Goal: Task Accomplishment & Management: Manage account settings

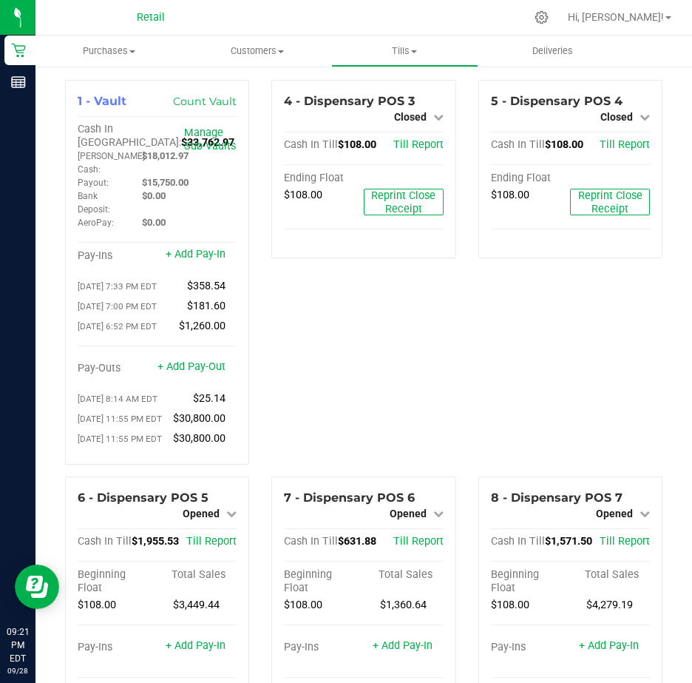
scroll to position [666, 0]
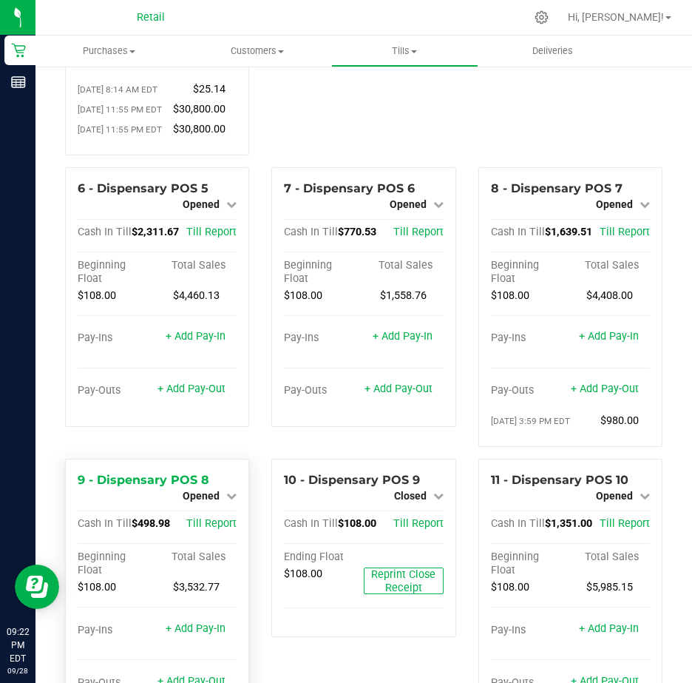
scroll to position [370, 0]
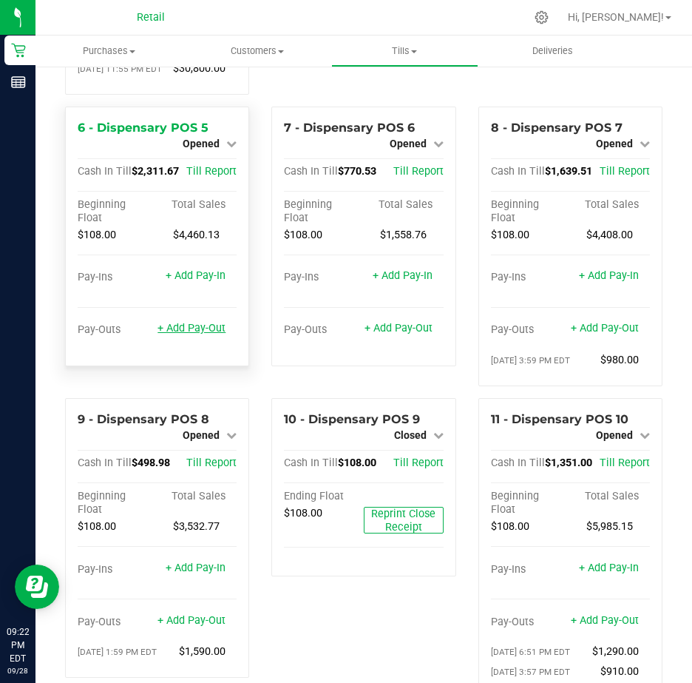
click at [176, 334] on link "+ Add Pay-Out" at bounding box center [192, 328] width 68 height 13
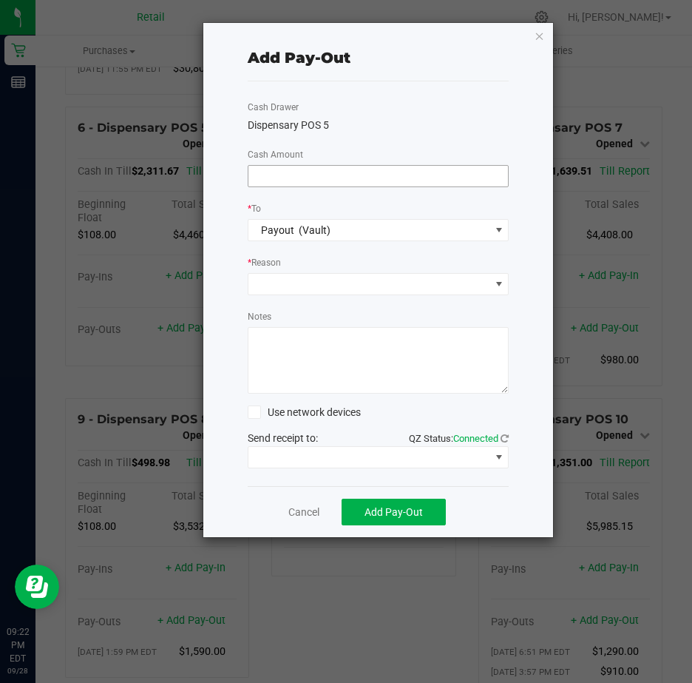
click at [278, 169] on input at bounding box center [378, 176] width 260 height 21
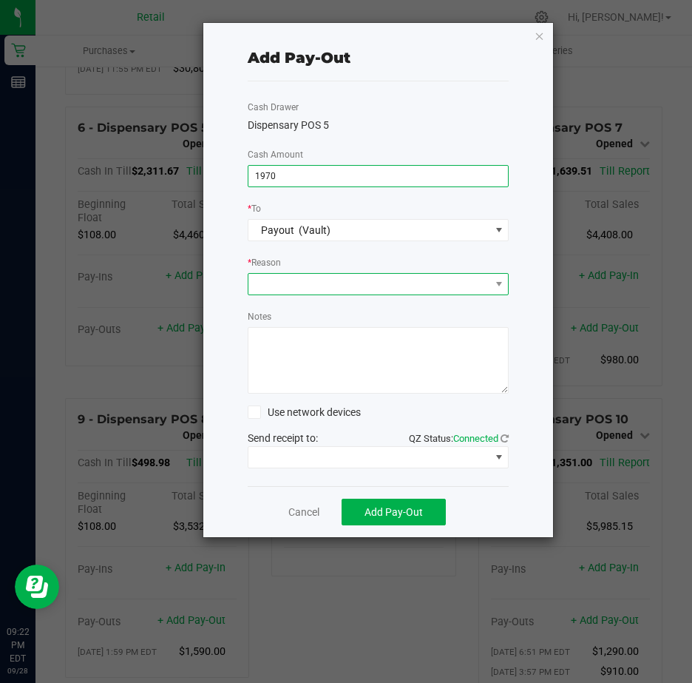
type input "$1,970.00"
click at [298, 288] on span at bounding box center [369, 284] width 242 height 21
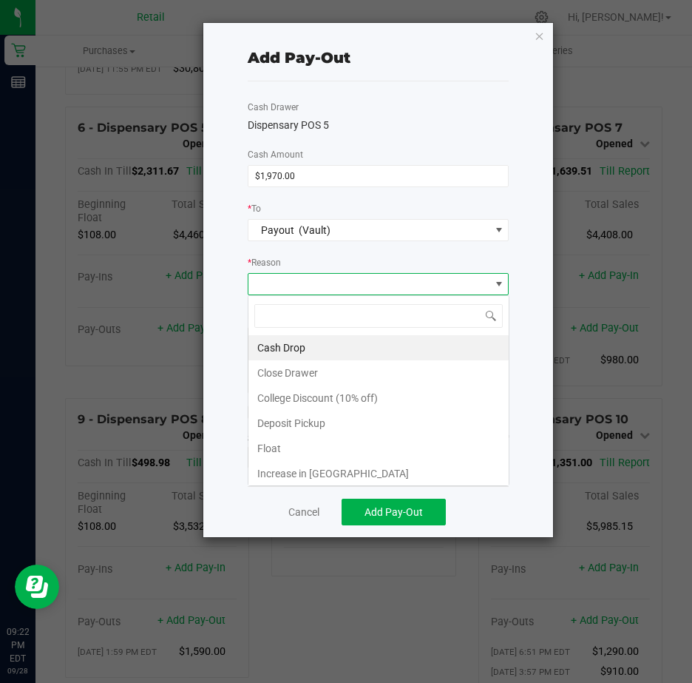
scroll to position [22, 261]
click at [290, 345] on li "Cash Drop" at bounding box center [378, 347] width 260 height 25
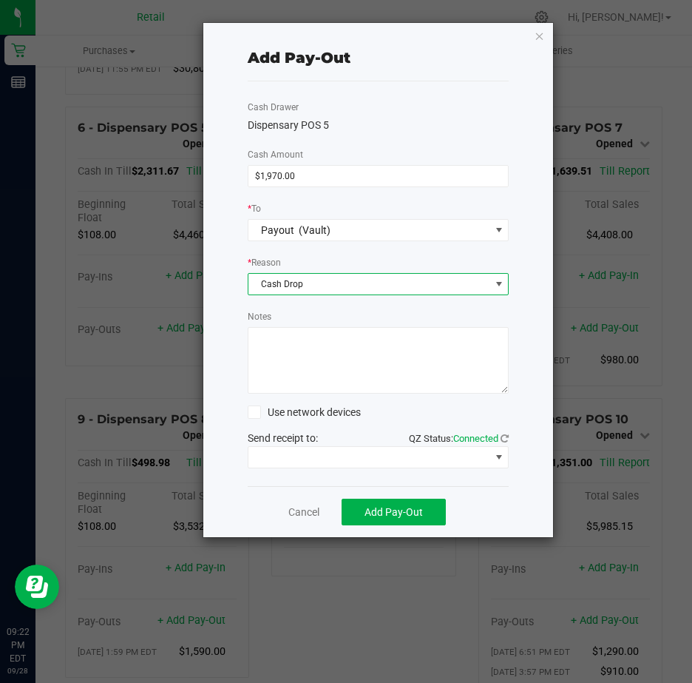
click at [273, 344] on textarea "Notes" at bounding box center [379, 360] width 262 height 67
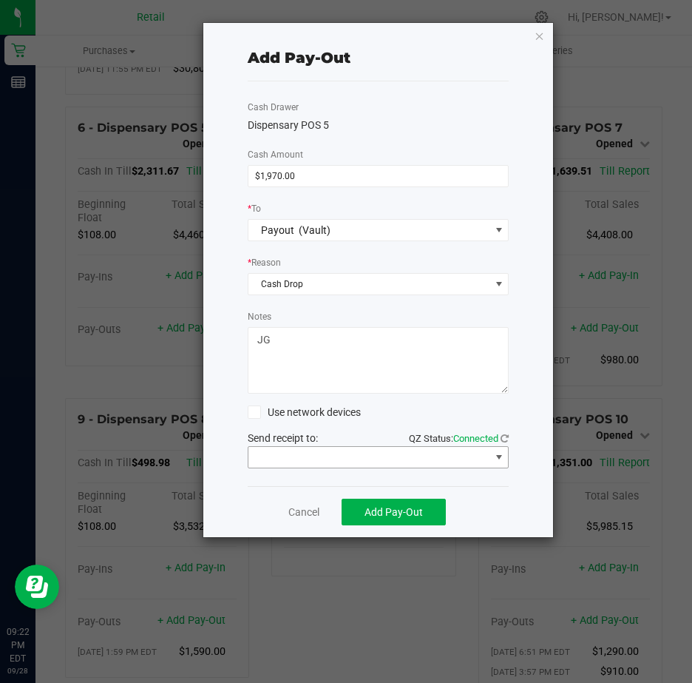
type textarea "JG"
click at [500, 458] on span at bounding box center [499, 457] width 12 height 12
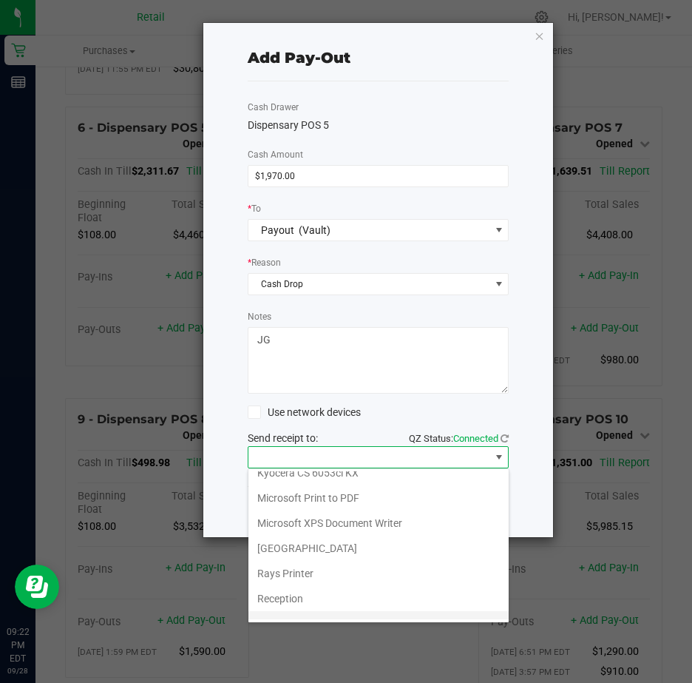
scroll to position [229, 0]
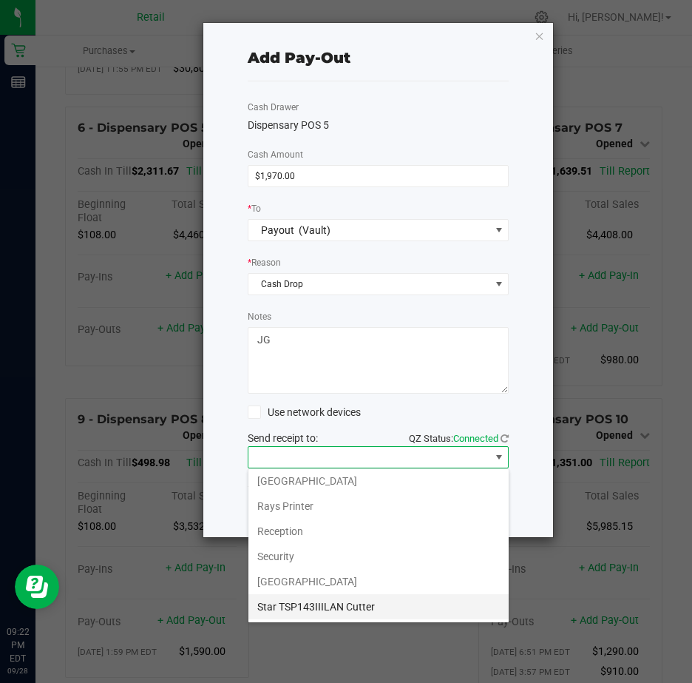
click at [369, 603] on Cutter "Star TSP143IIILAN Cutter" at bounding box center [378, 606] width 260 height 25
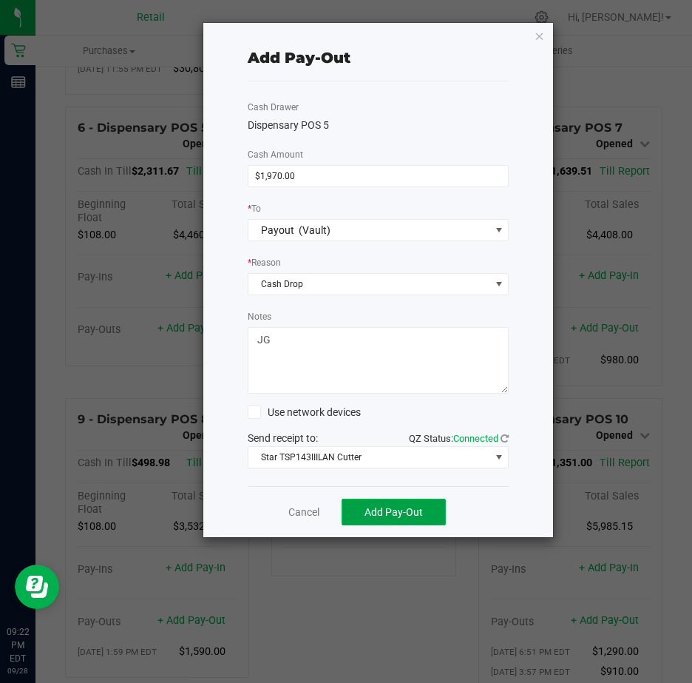
click at [402, 510] on span "Add Pay-Out" at bounding box center [394, 512] width 58 height 12
click at [300, 512] on link "Dismiss" at bounding box center [298, 512] width 35 height 16
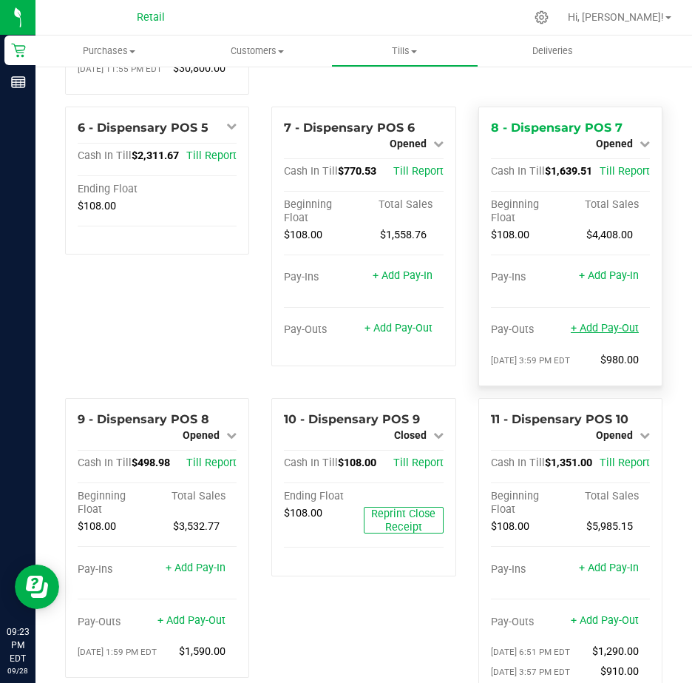
click at [585, 334] on link "+ Add Pay-Out" at bounding box center [605, 328] width 68 height 13
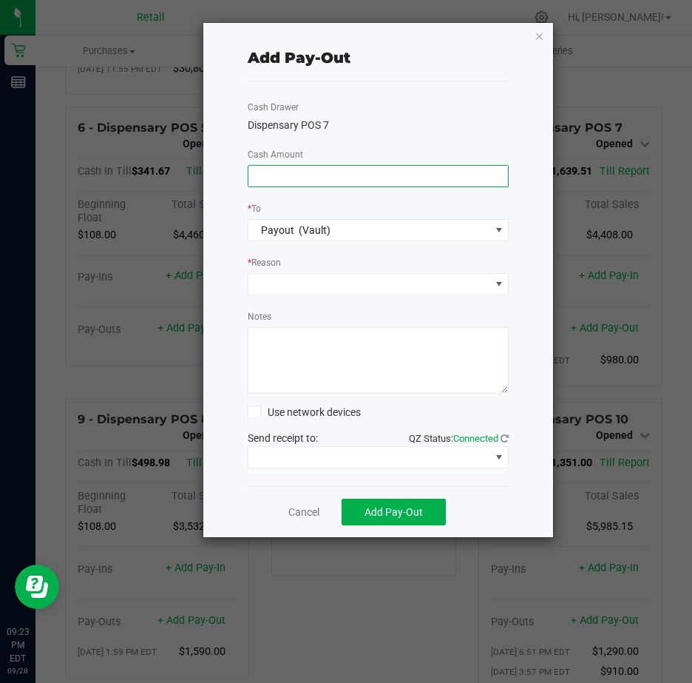
click at [273, 173] on input at bounding box center [378, 176] width 260 height 21
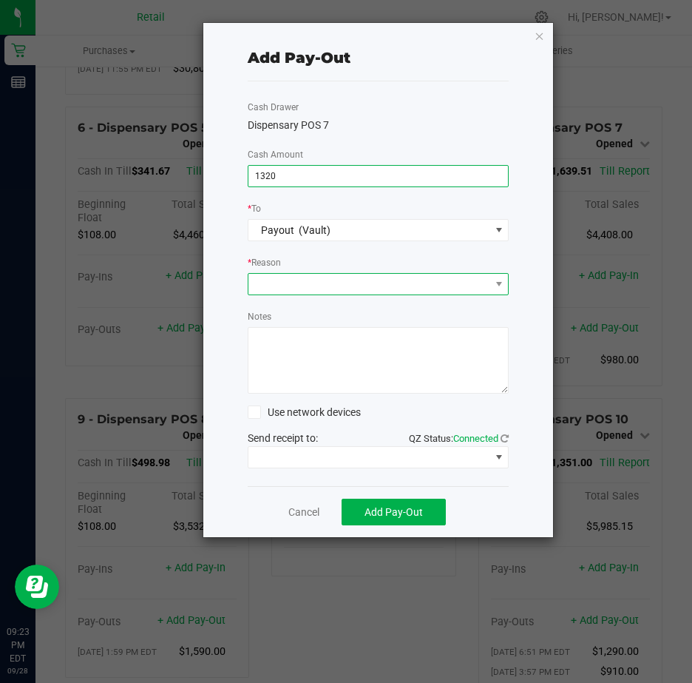
type input "$1,320.00"
drag, startPoint x: 259, startPoint y: 282, endPoint x: 274, endPoint y: 281, distance: 15.6
click at [263, 282] on span at bounding box center [369, 284] width 242 height 21
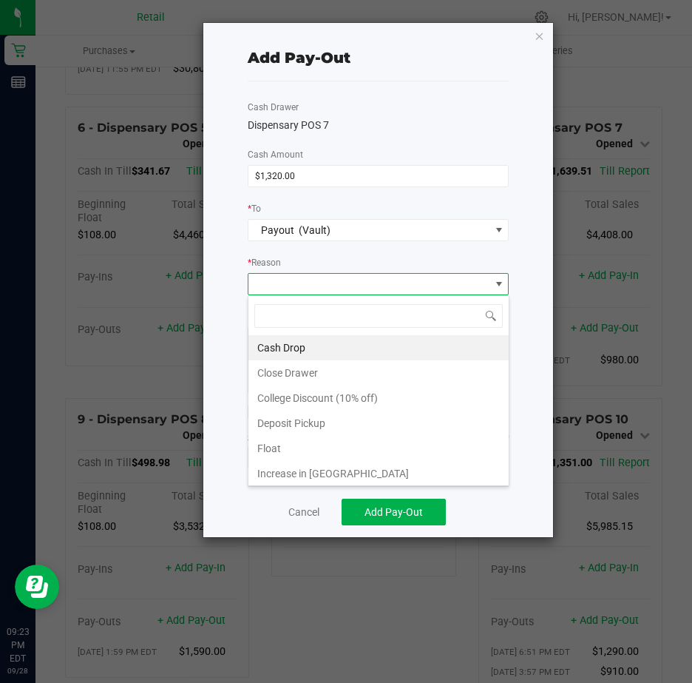
scroll to position [22, 261]
click at [280, 345] on li "Cash Drop" at bounding box center [378, 347] width 260 height 25
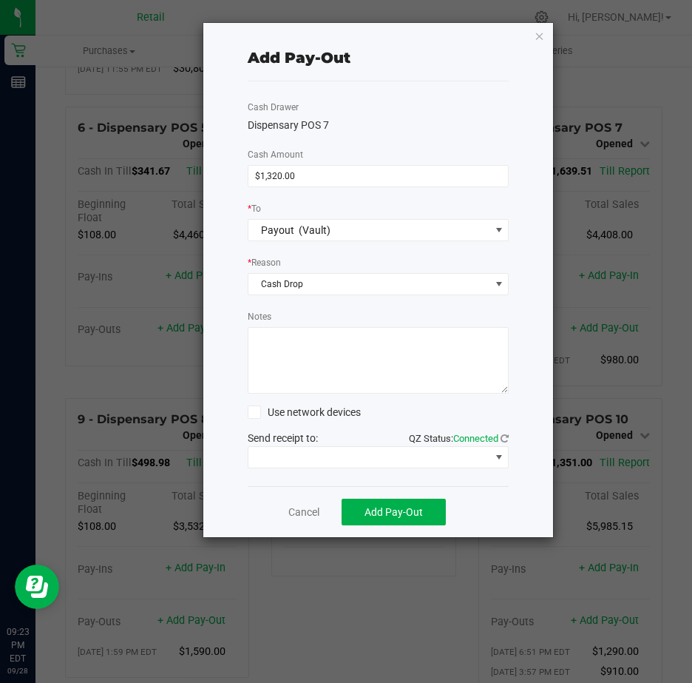
click at [274, 345] on textarea "Notes" at bounding box center [379, 360] width 262 height 67
type textarea "JG"
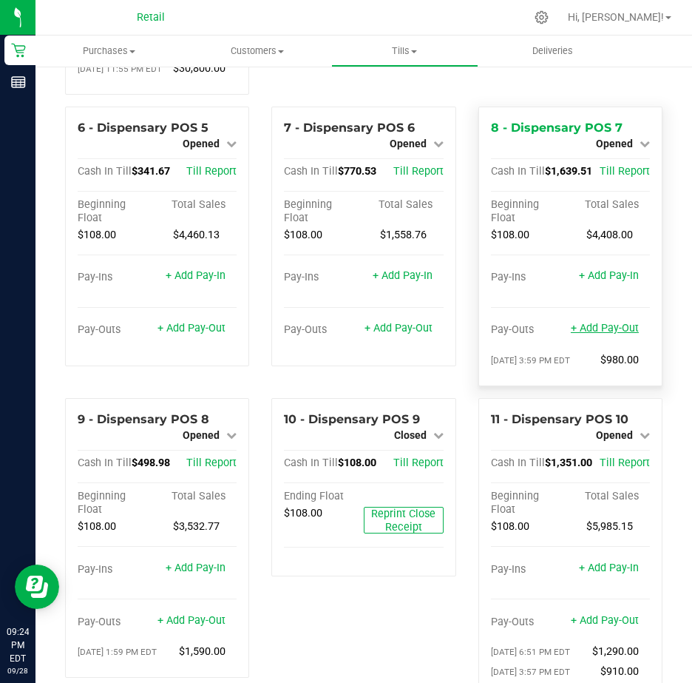
click at [594, 334] on link "+ Add Pay-Out" at bounding box center [605, 328] width 68 height 13
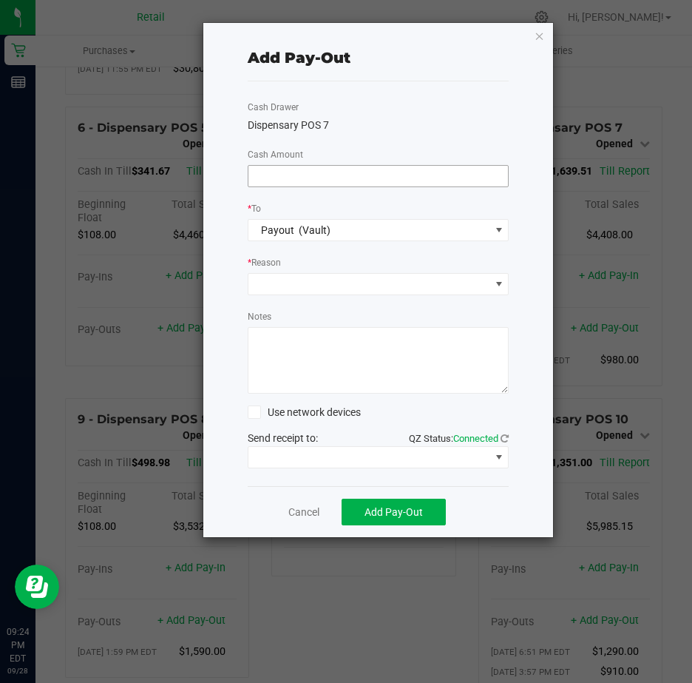
click at [307, 178] on input at bounding box center [378, 176] width 260 height 21
click at [543, 35] on icon "button" at bounding box center [540, 36] width 10 height 18
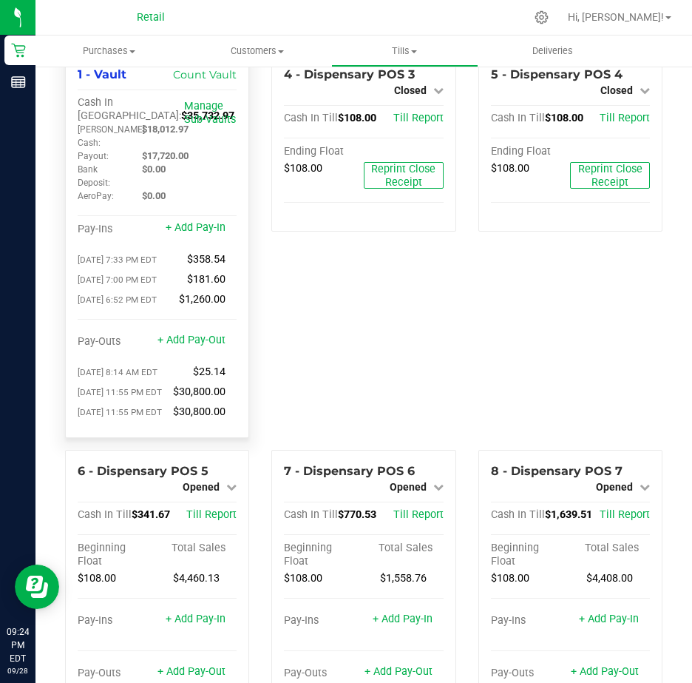
scroll to position [0, 0]
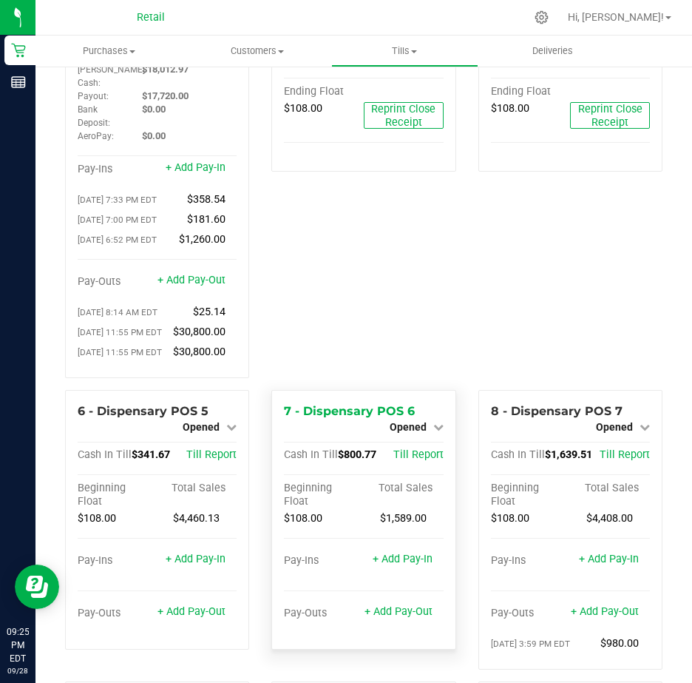
scroll to position [222, 0]
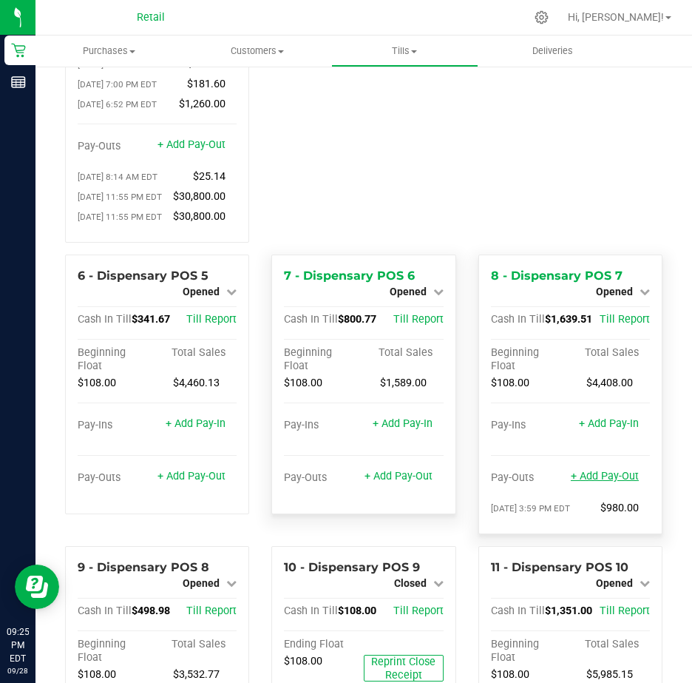
click at [589, 482] on link "+ Add Pay-Out" at bounding box center [605, 476] width 68 height 13
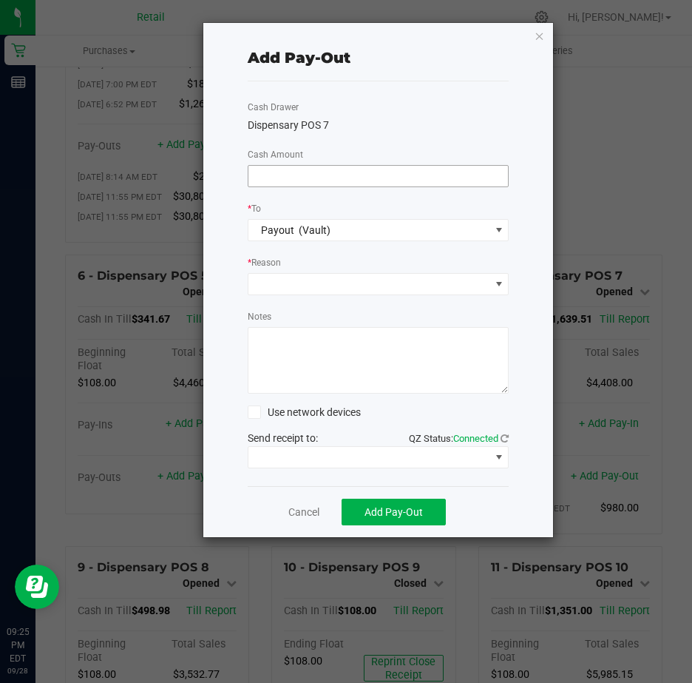
click at [308, 177] on input at bounding box center [378, 176] width 260 height 21
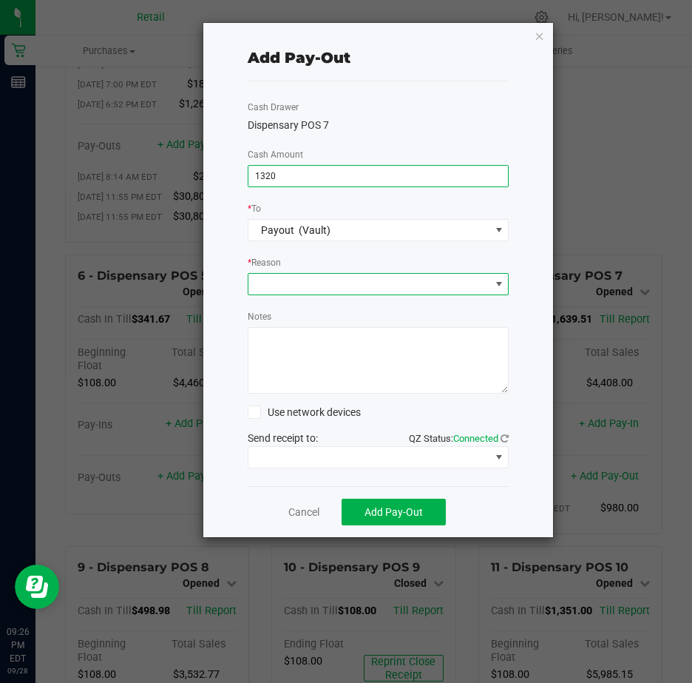
type input "$1,320.00"
click at [498, 285] on span at bounding box center [499, 284] width 12 height 12
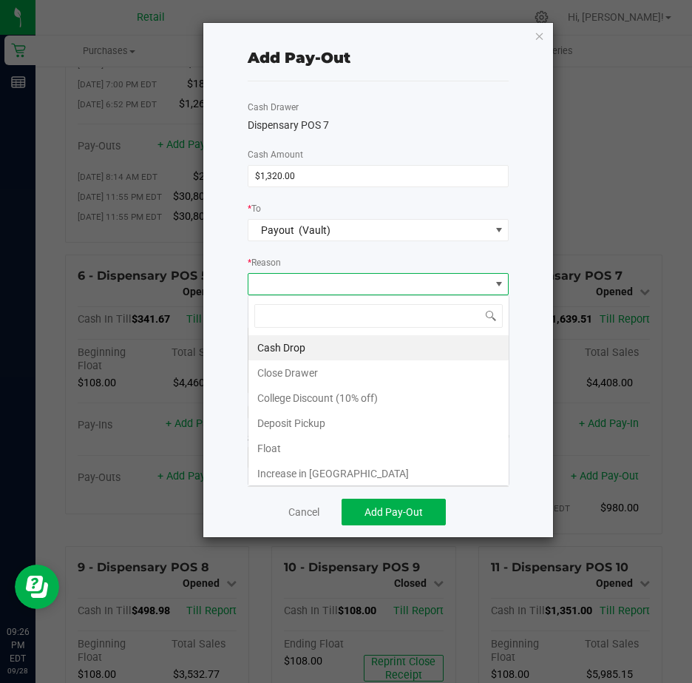
scroll to position [22, 261]
click at [308, 346] on li "Cash Drop" at bounding box center [378, 347] width 260 height 25
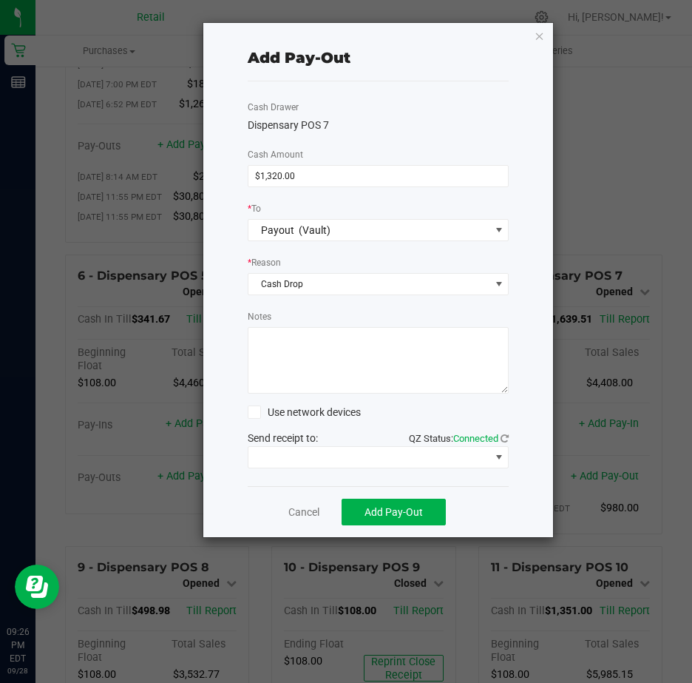
click at [298, 349] on textarea "Notes" at bounding box center [379, 360] width 262 height 67
type textarea "JG"
click at [498, 457] on span at bounding box center [499, 457] width 12 height 12
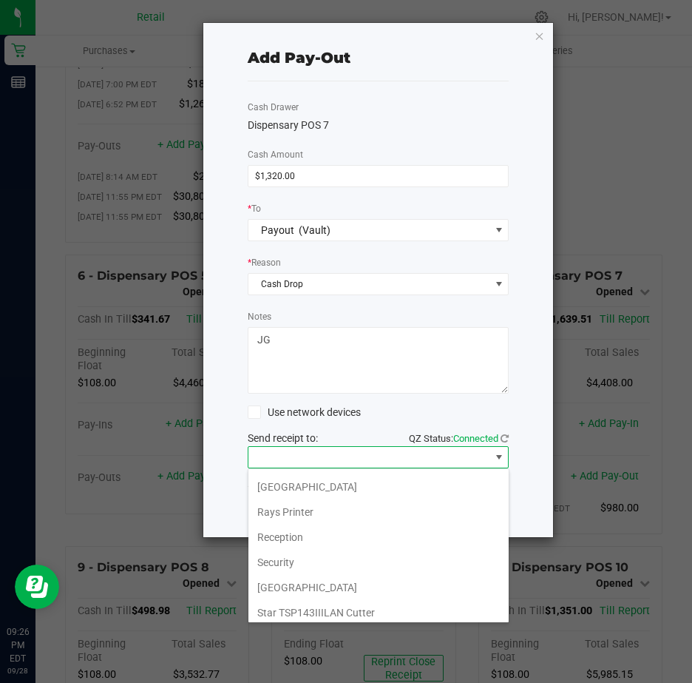
scroll to position [229, 0]
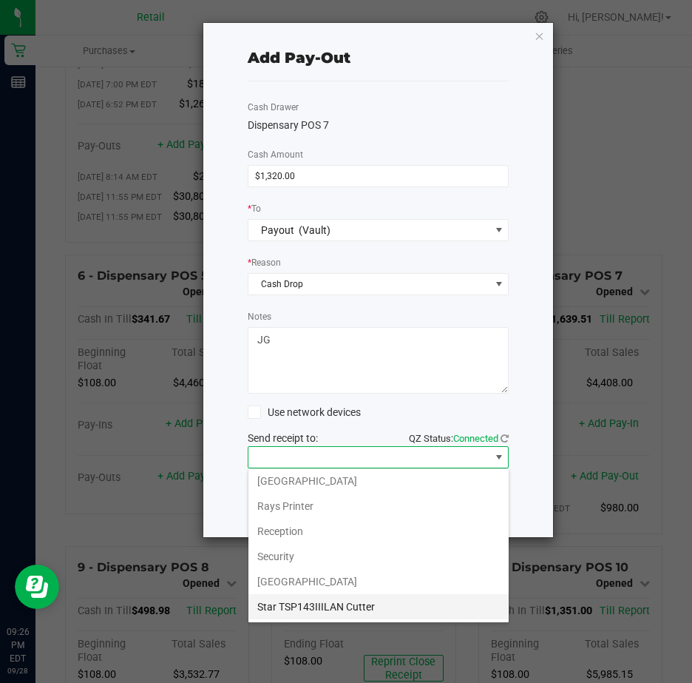
click at [379, 610] on Cutter "Star TSP143IIILAN Cutter" at bounding box center [378, 606] width 260 height 25
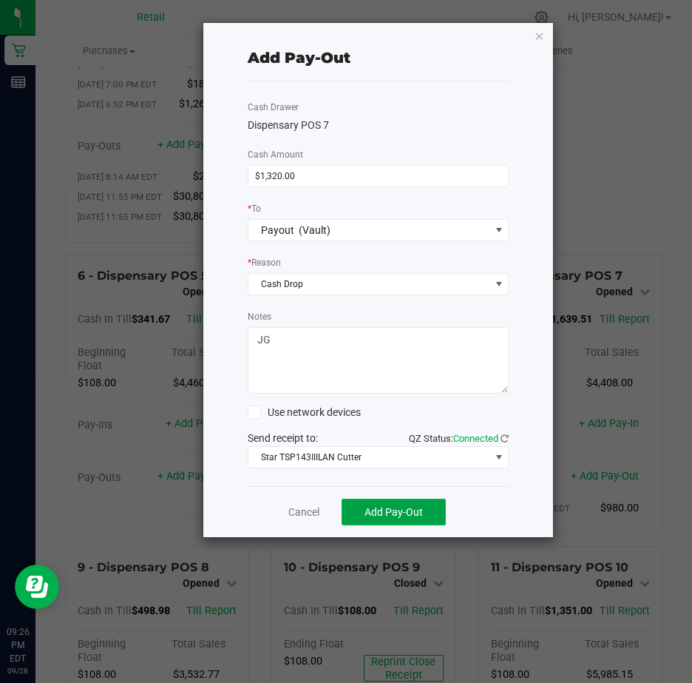
click at [395, 512] on span "Add Pay-Out" at bounding box center [394, 512] width 58 height 12
click at [296, 512] on link "Dismiss" at bounding box center [298, 512] width 35 height 16
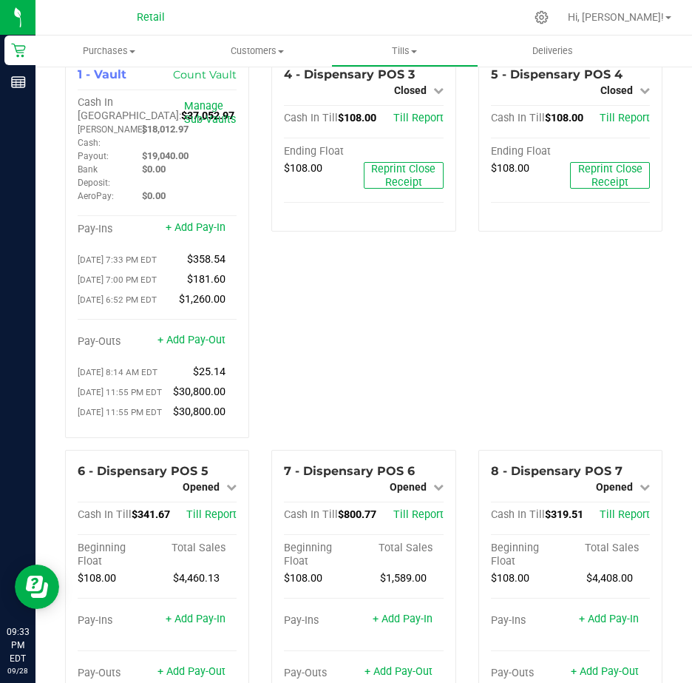
scroll to position [0, 0]
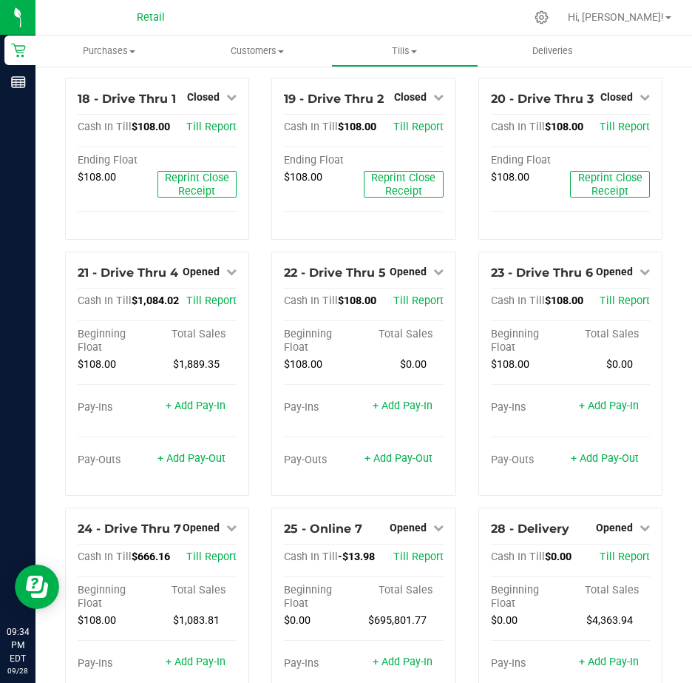
scroll to position [1479, 0]
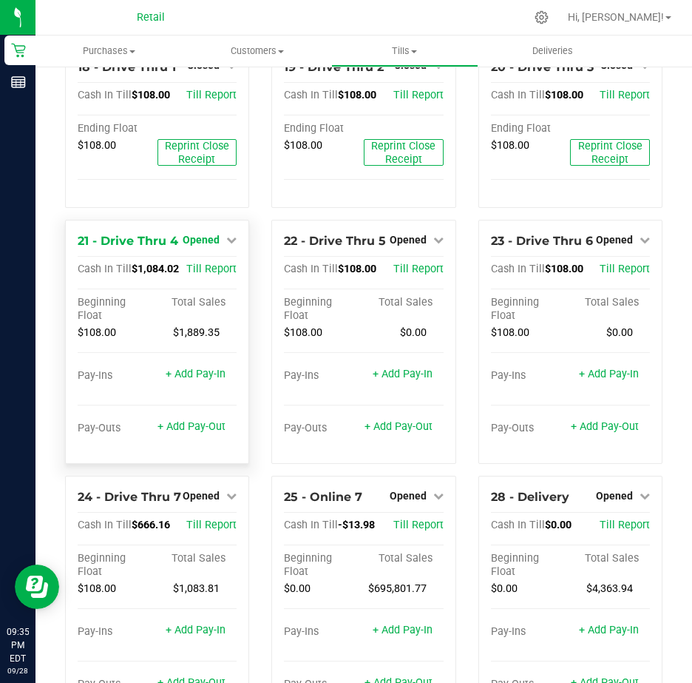
click at [229, 245] on icon at bounding box center [231, 239] width 10 height 10
click at [211, 276] on link "Close Till" at bounding box center [203, 270] width 40 height 12
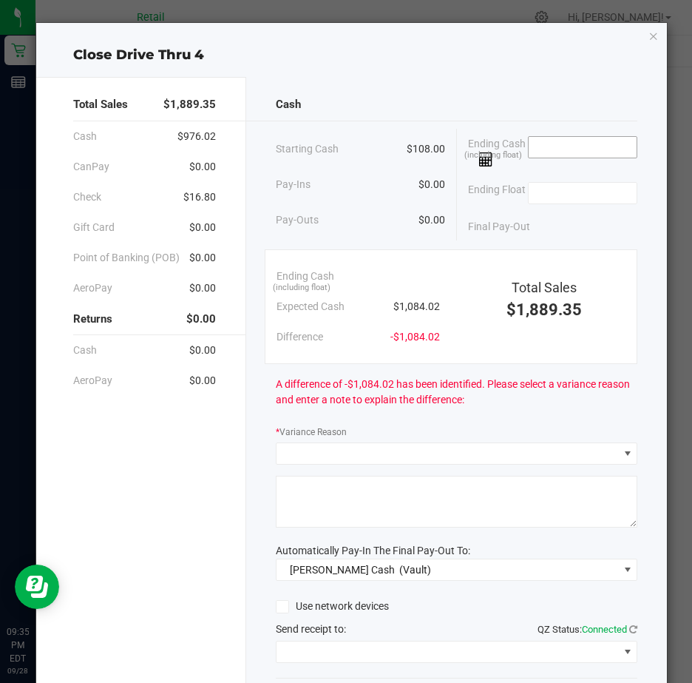
click at [531, 147] on input at bounding box center [583, 147] width 109 height 21
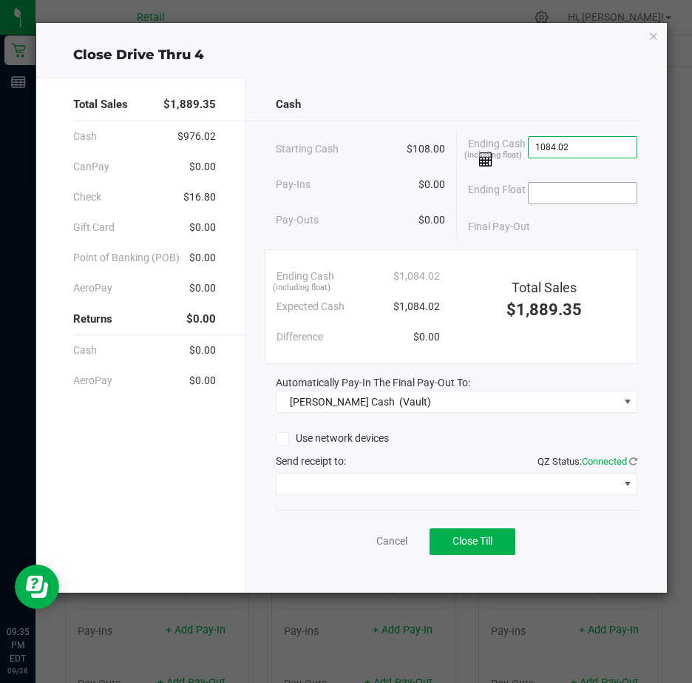
type input "$1,084.02"
click at [558, 195] on input at bounding box center [583, 193] width 109 height 21
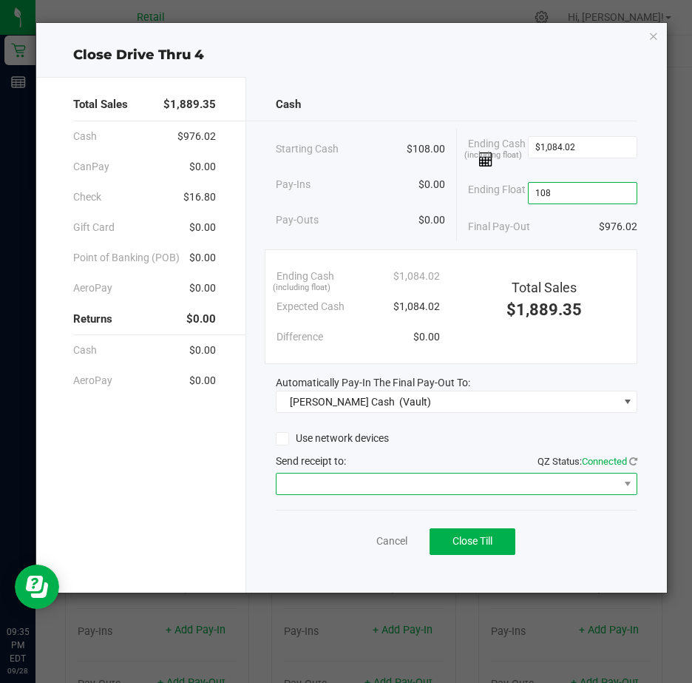
type input "$108.00"
click at [307, 478] on span at bounding box center [448, 483] width 342 height 21
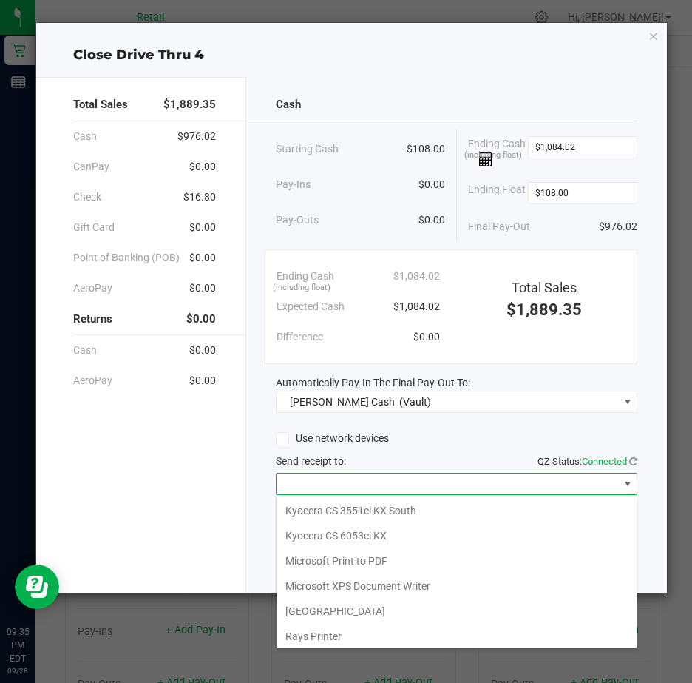
scroll to position [229, 0]
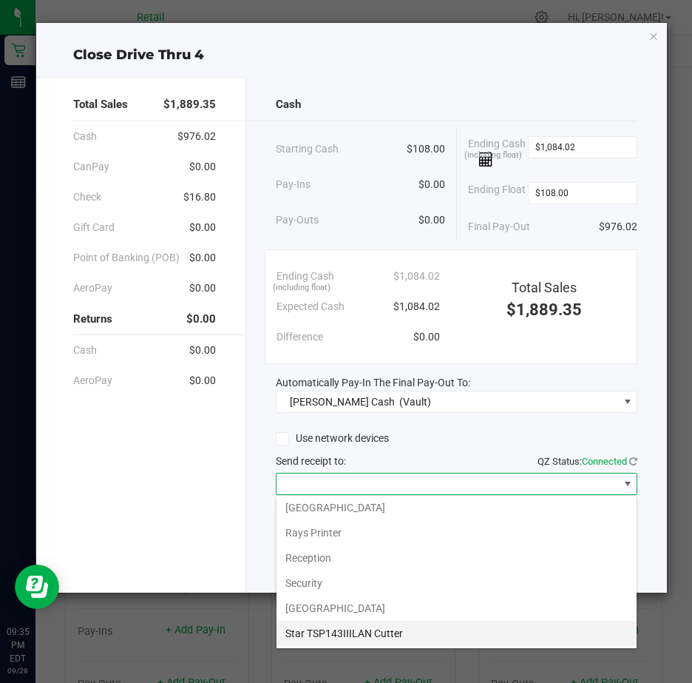
click at [390, 629] on Cutter "Star TSP143IIILAN Cutter" at bounding box center [457, 632] width 360 height 25
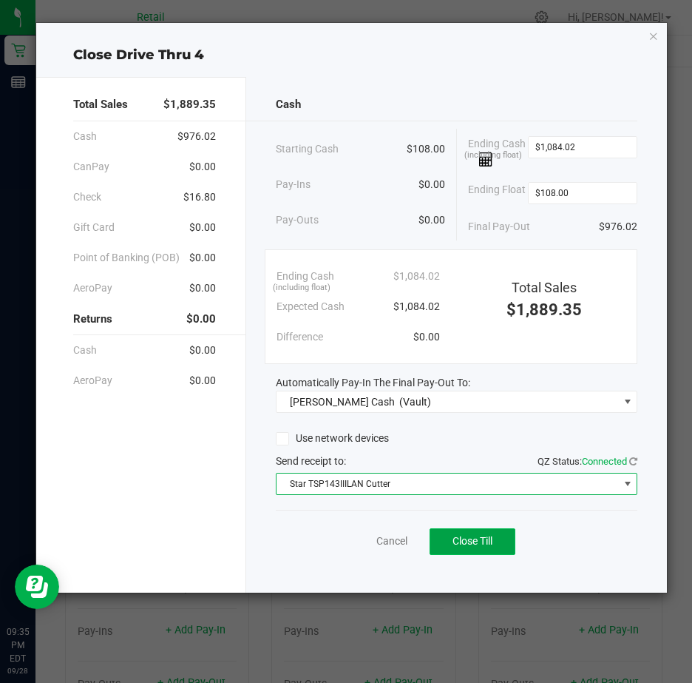
click at [470, 542] on span "Close Till" at bounding box center [473, 541] width 40 height 12
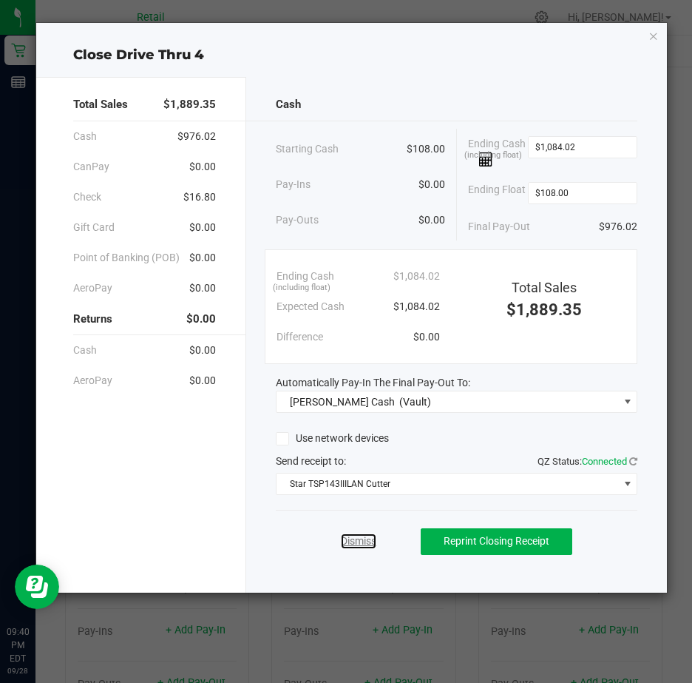
drag, startPoint x: 356, startPoint y: 539, endPoint x: 282, endPoint y: 293, distance: 257.1
click at [356, 539] on link "Dismiss" at bounding box center [358, 541] width 35 height 16
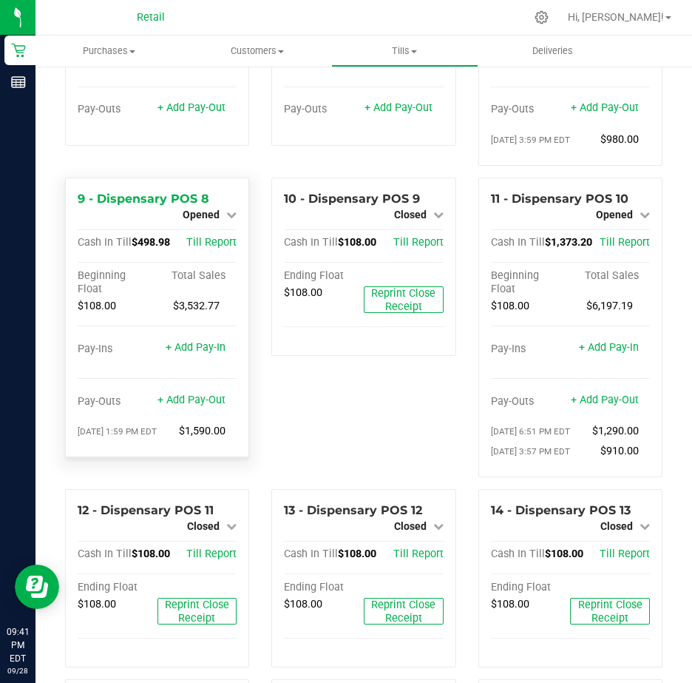
scroll to position [592, 0]
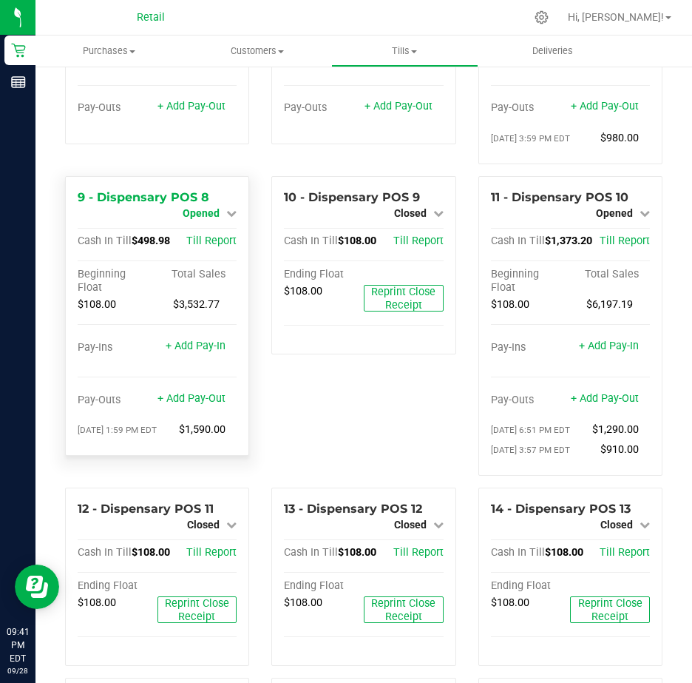
click at [226, 218] on icon at bounding box center [231, 213] width 10 height 10
click at [210, 231] on link "Close Till" at bounding box center [203, 226] width 40 height 12
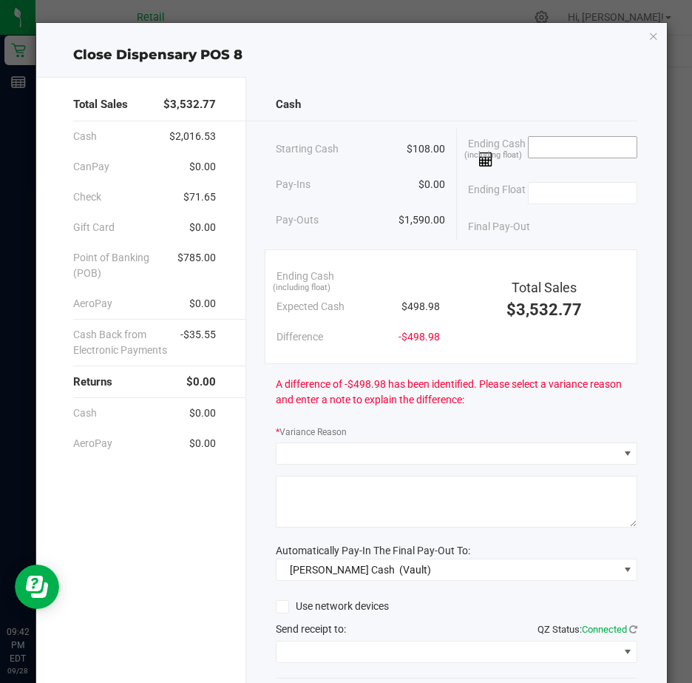
click at [535, 145] on input at bounding box center [583, 147] width 109 height 21
type input "$498.81"
click at [542, 192] on input at bounding box center [583, 193] width 109 height 21
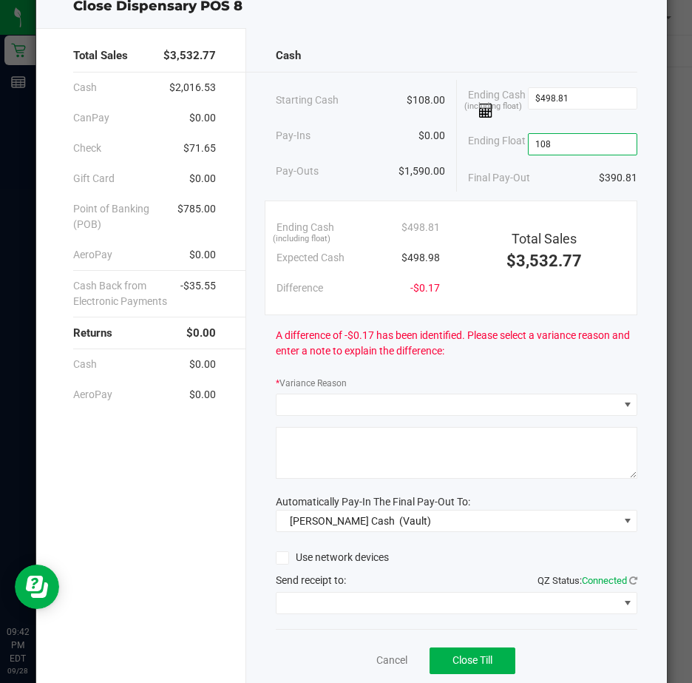
scroll to position [74, 0]
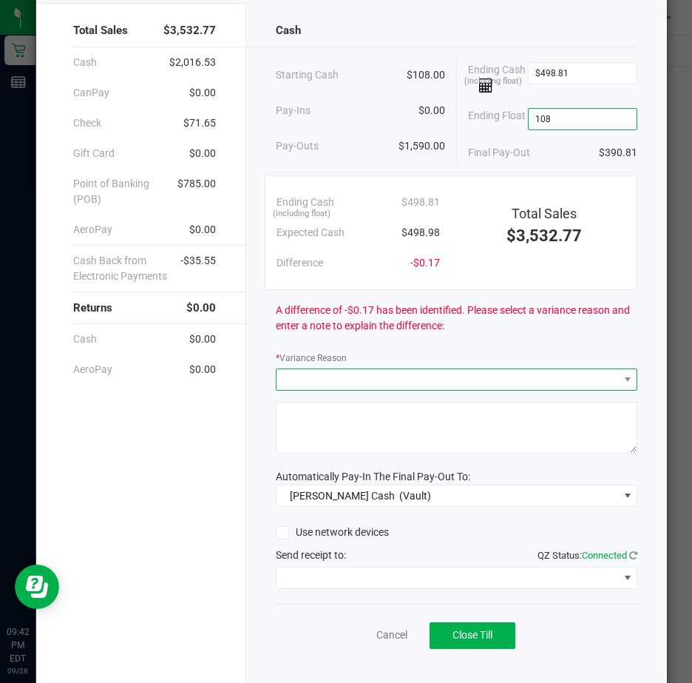
type input "$108.00"
click at [387, 390] on span at bounding box center [448, 379] width 342 height 21
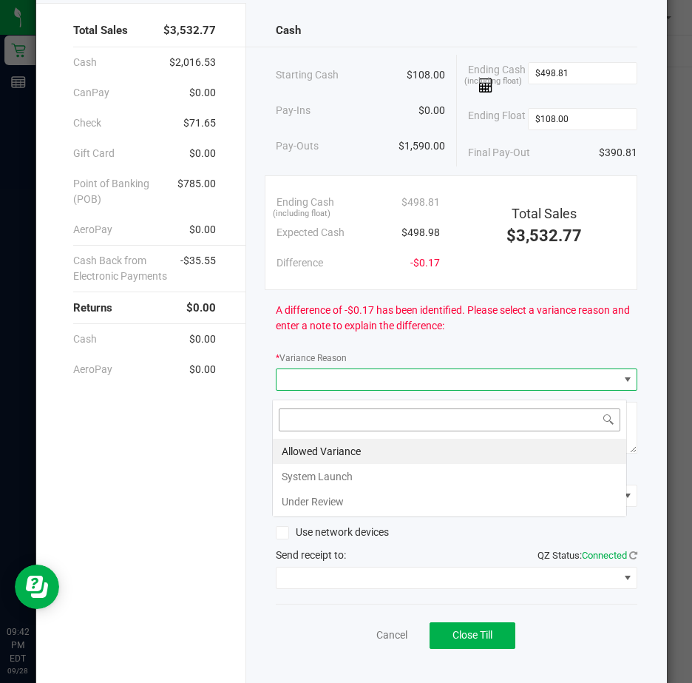
scroll to position [22, 356]
click at [348, 449] on li "Allowed Variance" at bounding box center [449, 450] width 353 height 25
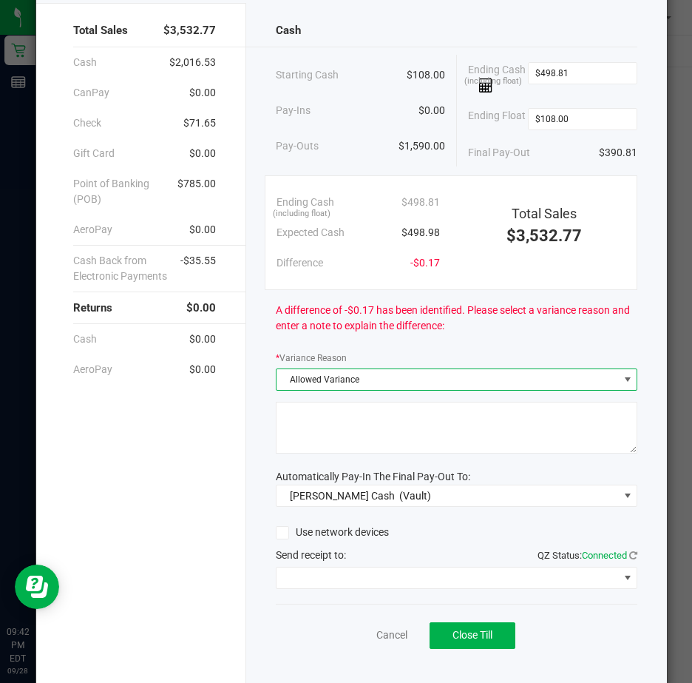
click at [324, 425] on textarea at bounding box center [457, 428] width 362 height 52
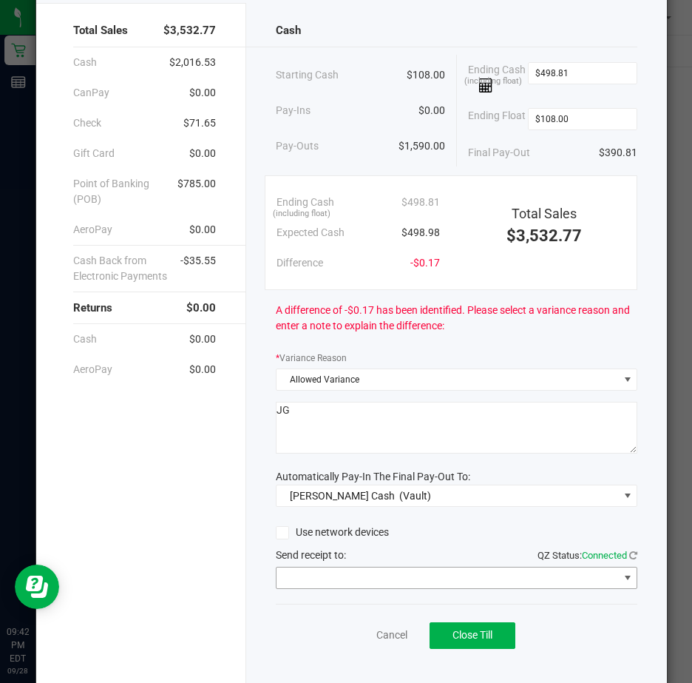
type textarea "JG"
click at [622, 583] on span at bounding box center [628, 578] width 12 height 12
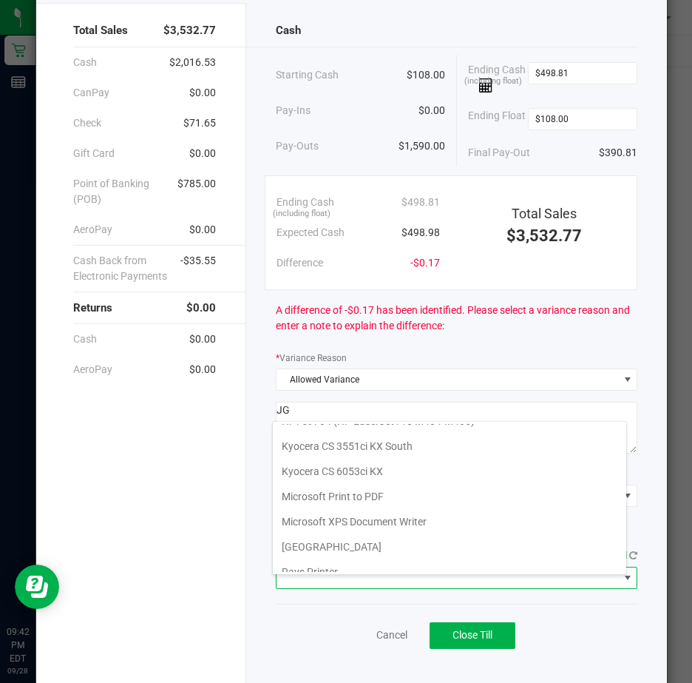
scroll to position [229, 0]
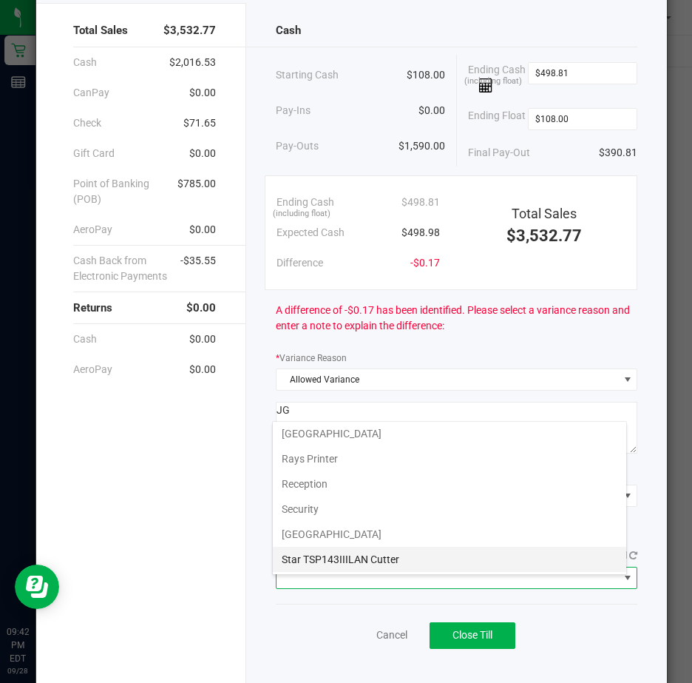
click at [404, 560] on Cutter "Star TSP143IIILAN Cutter" at bounding box center [449, 558] width 353 height 25
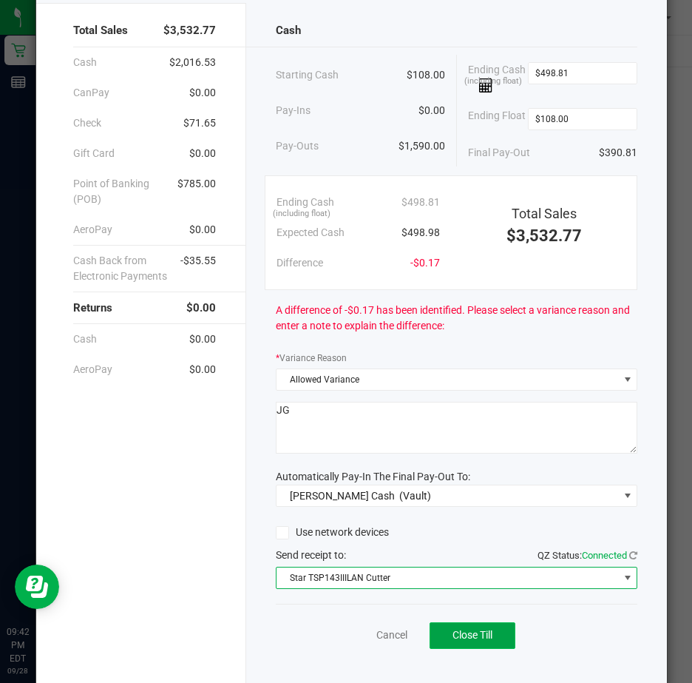
click at [481, 640] on span "Close Till" at bounding box center [473, 635] width 40 height 12
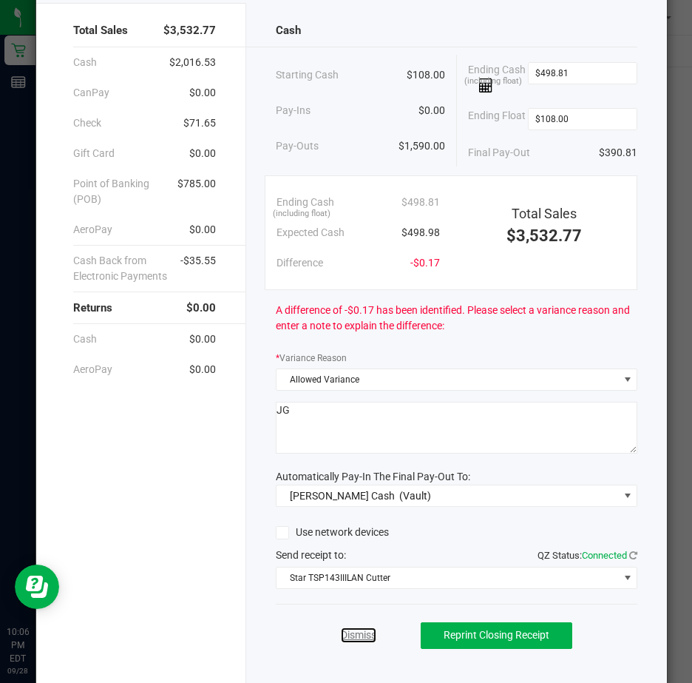
click at [359, 639] on link "Dismiss" at bounding box center [358, 635] width 35 height 16
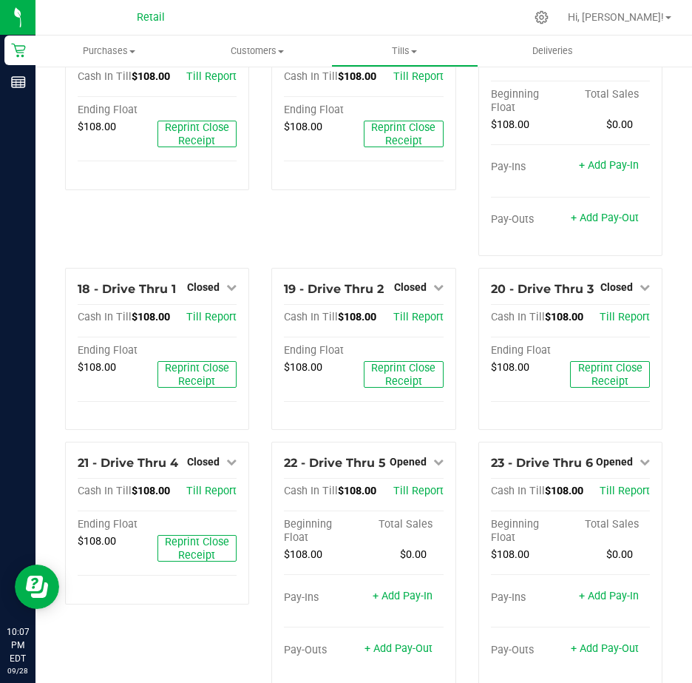
scroll to position [1691, 0]
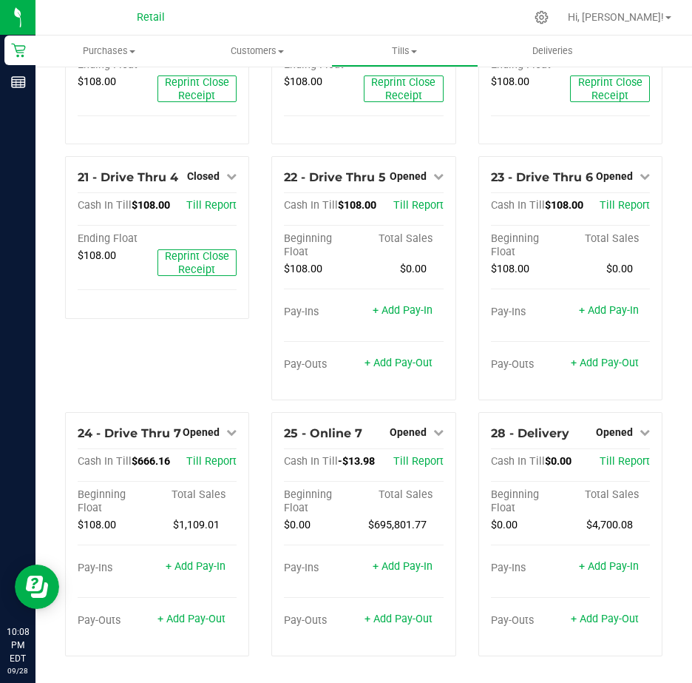
scroll to position [1691, 0]
click at [228, 427] on icon at bounding box center [231, 432] width 10 height 10
click at [215, 456] on link "Close Till" at bounding box center [203, 462] width 40 height 12
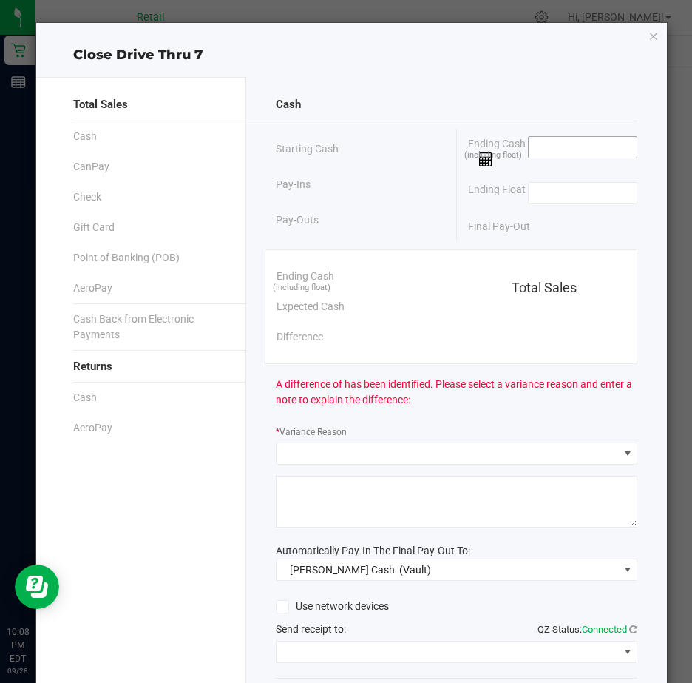
click at [529, 144] on input at bounding box center [583, 147] width 109 height 21
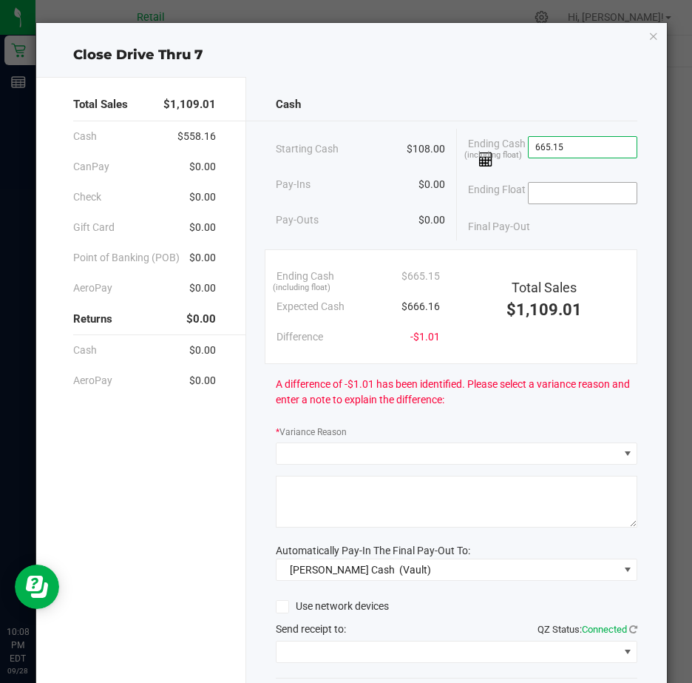
type input "$665.15"
click at [544, 196] on input at bounding box center [583, 193] width 109 height 21
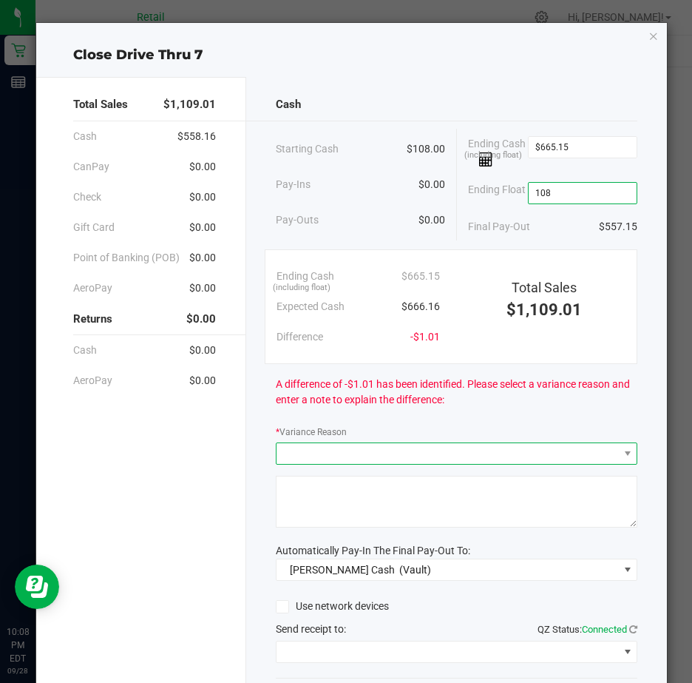
type input "$108.00"
click at [298, 461] on span at bounding box center [448, 453] width 342 height 21
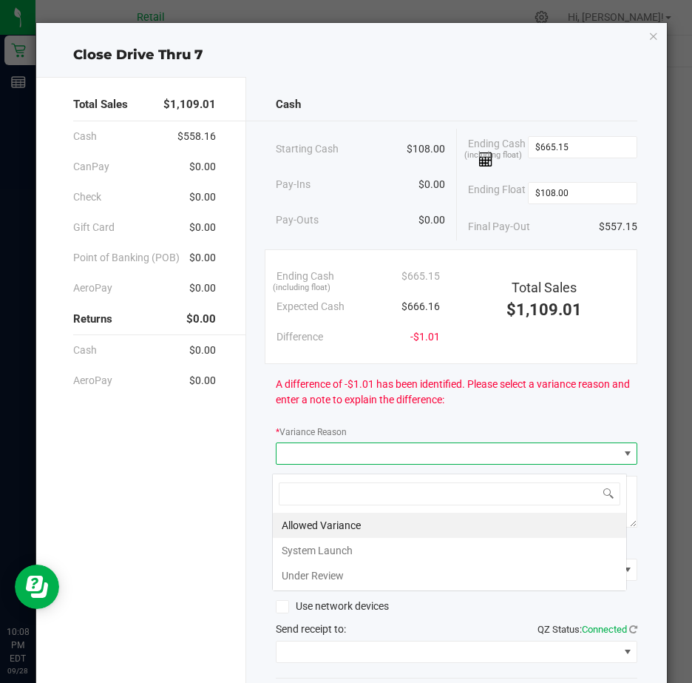
scroll to position [22, 356]
click at [322, 521] on li "Allowed Variance" at bounding box center [449, 524] width 353 height 25
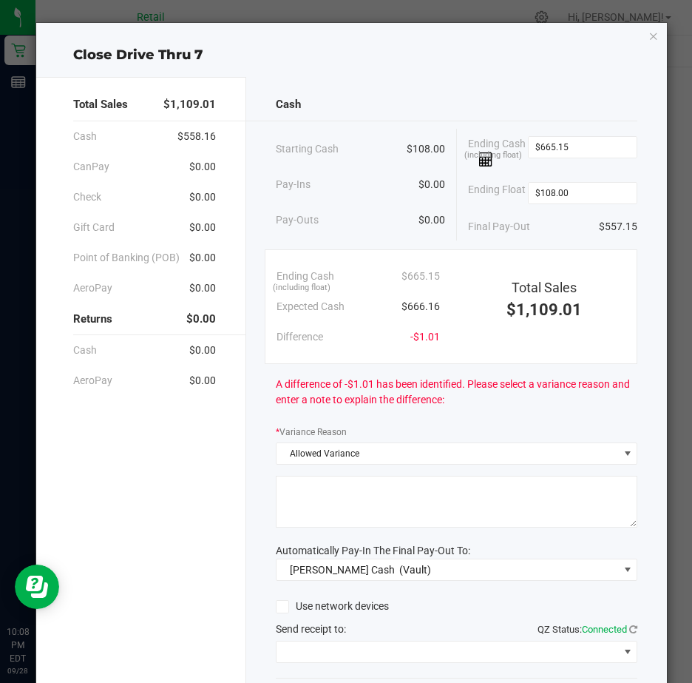
drag, startPoint x: 299, startPoint y: 495, endPoint x: 321, endPoint y: 499, distance: 22.5
click at [302, 496] on textarea at bounding box center [457, 501] width 362 height 52
click at [319, 505] on textarea at bounding box center [457, 501] width 362 height 52
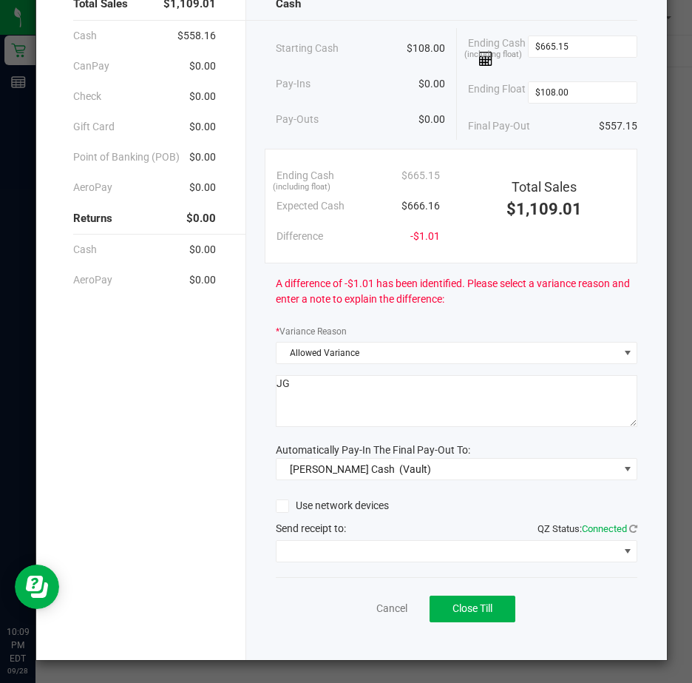
scroll to position [109, 0]
type textarea "JG"
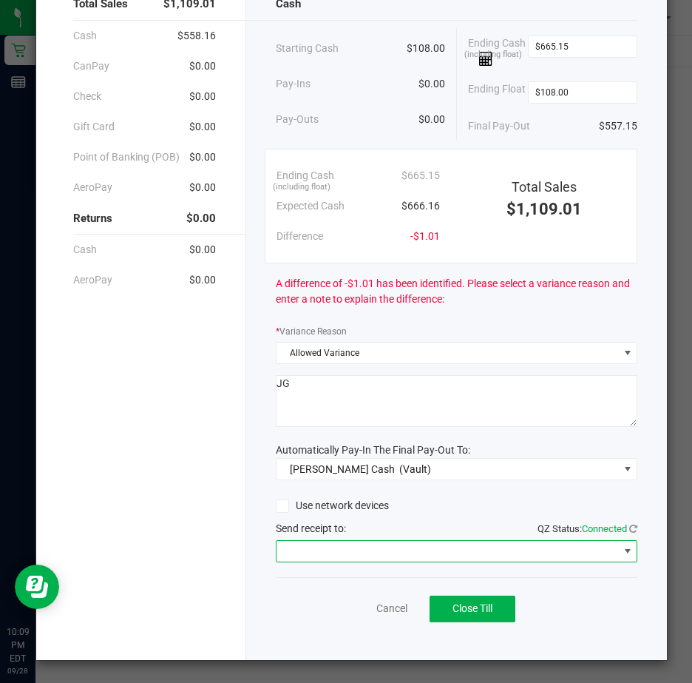
click at [622, 549] on span at bounding box center [628, 551] width 12 height 12
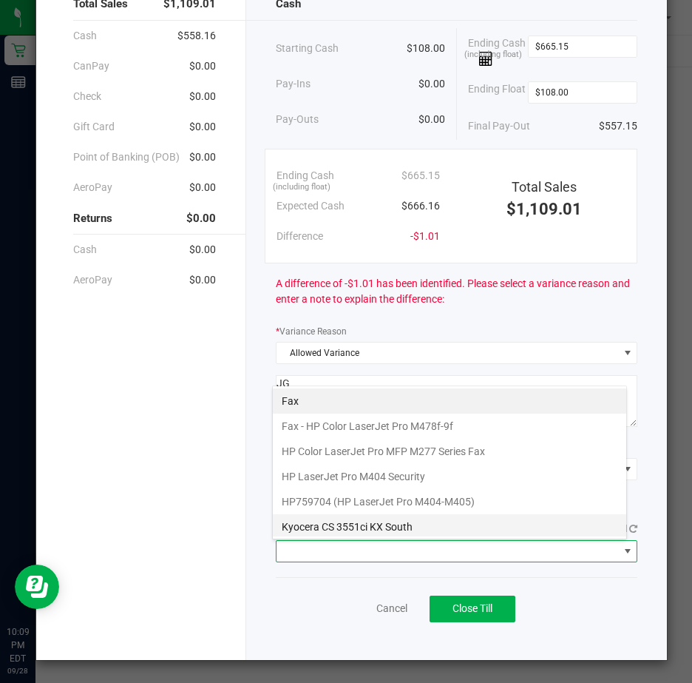
scroll to position [229, 0]
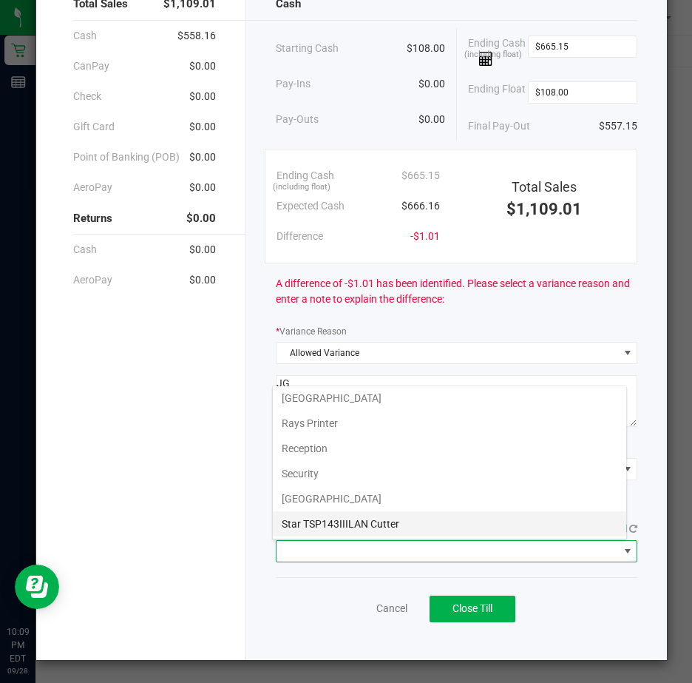
click at [363, 518] on Cutter "Star TSP143IIILAN Cutter" at bounding box center [449, 523] width 353 height 25
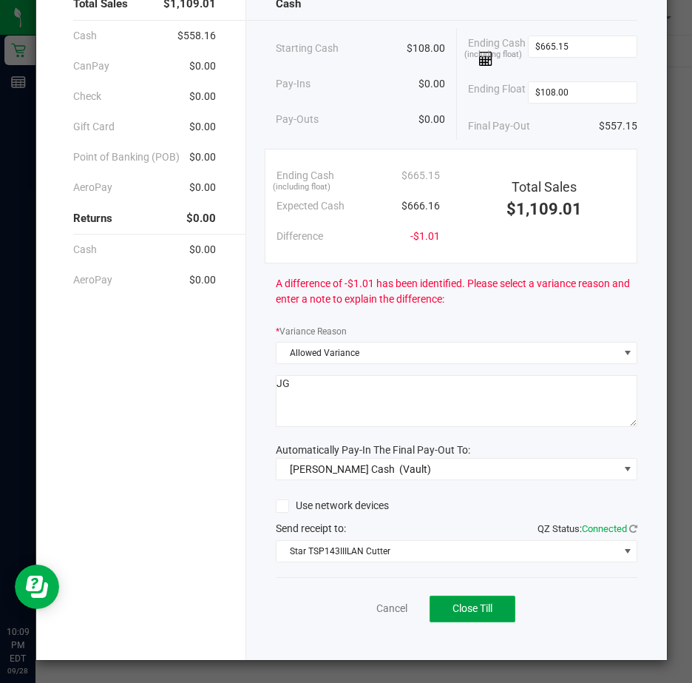
click at [468, 609] on span "Close Till" at bounding box center [473, 608] width 40 height 12
click at [357, 610] on link "Dismiss" at bounding box center [358, 608] width 35 height 16
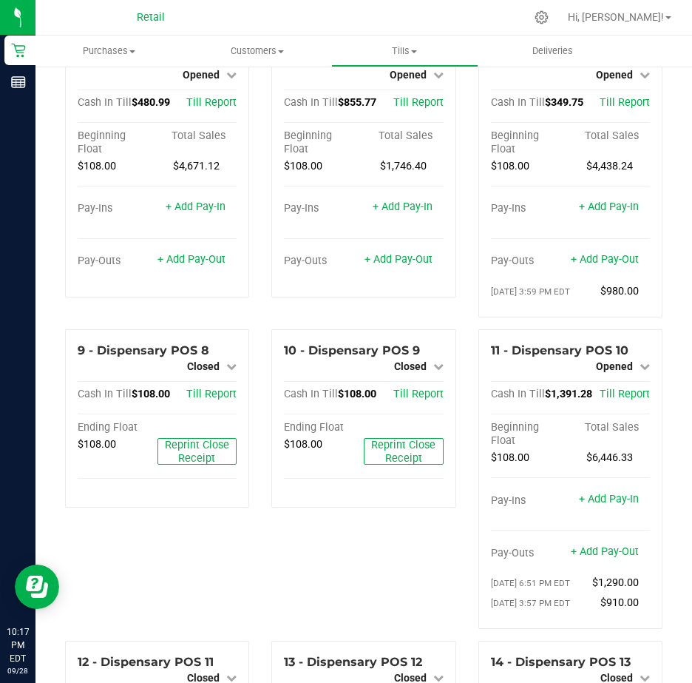
scroll to position [434, 0]
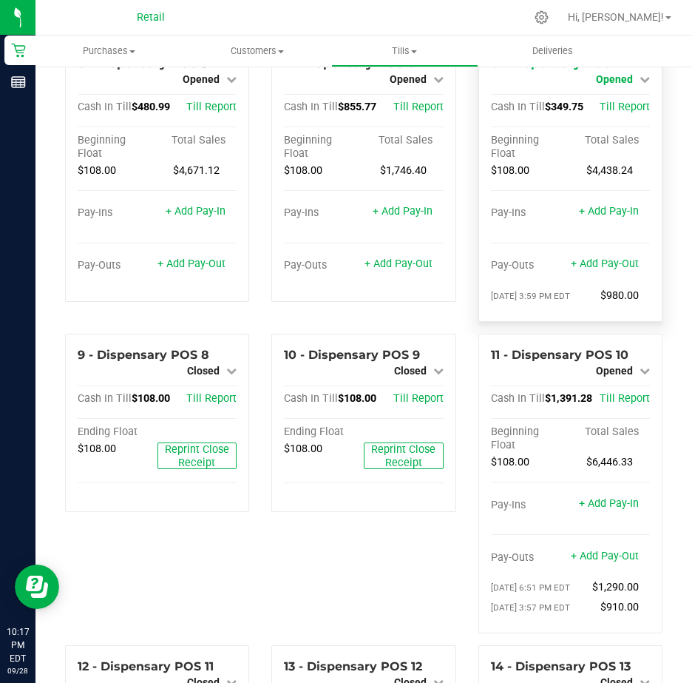
click at [640, 84] on icon at bounding box center [645, 79] width 10 height 10
click at [620, 98] on link "Close Till" at bounding box center [616, 92] width 40 height 12
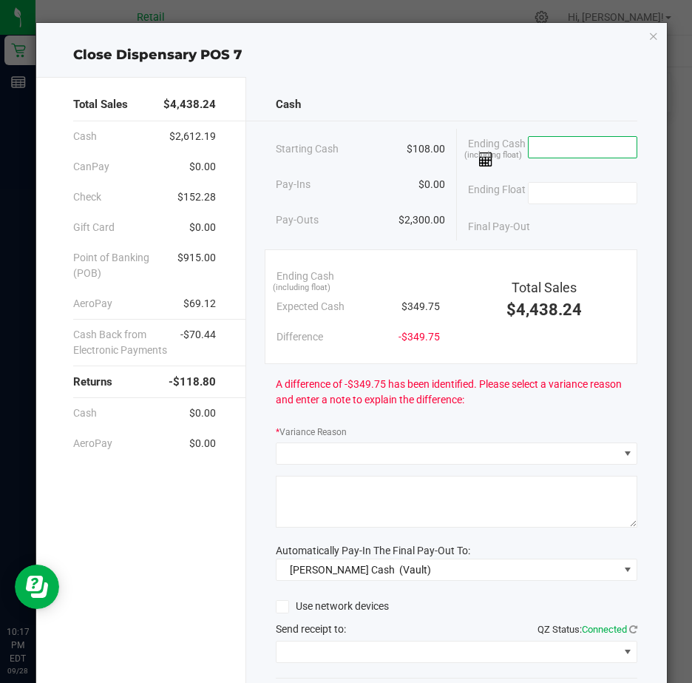
click at [558, 152] on input at bounding box center [583, 147] width 109 height 21
type input "$349.30"
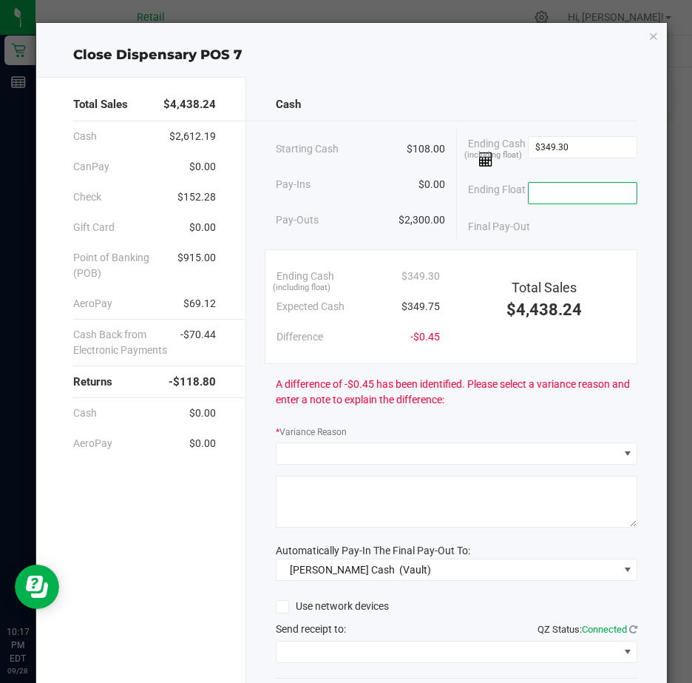
click at [532, 189] on input at bounding box center [583, 193] width 109 height 21
type input "$108.00"
click at [323, 455] on span at bounding box center [448, 453] width 342 height 21
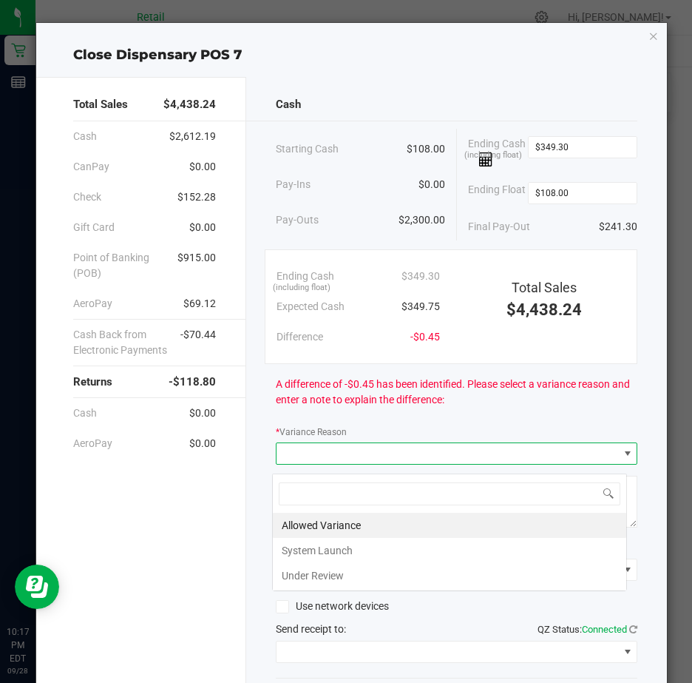
scroll to position [22, 356]
click at [315, 524] on li "Allowed Variance" at bounding box center [449, 524] width 353 height 25
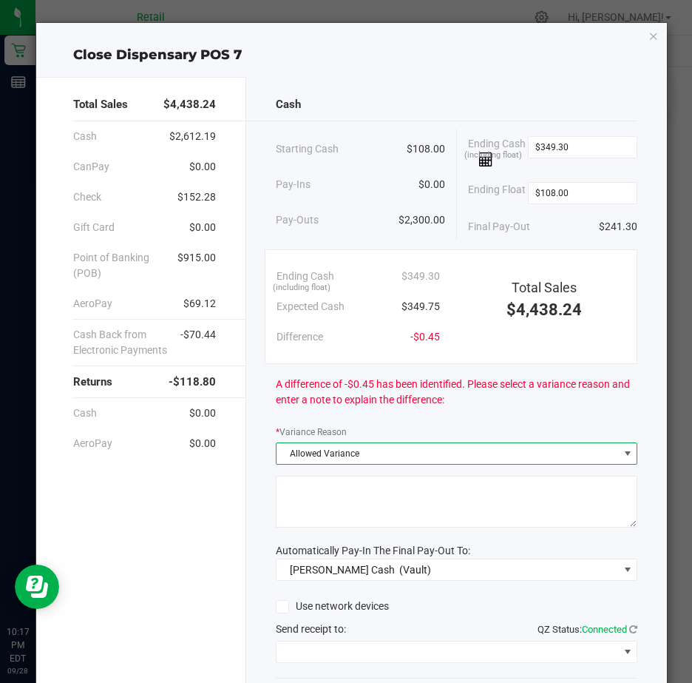
click at [324, 511] on textarea at bounding box center [457, 501] width 362 height 52
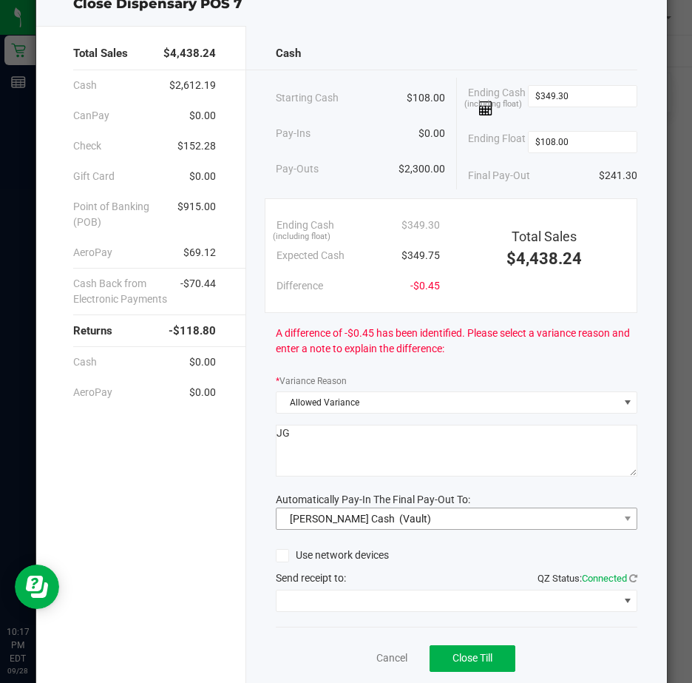
scroll to position [109, 0]
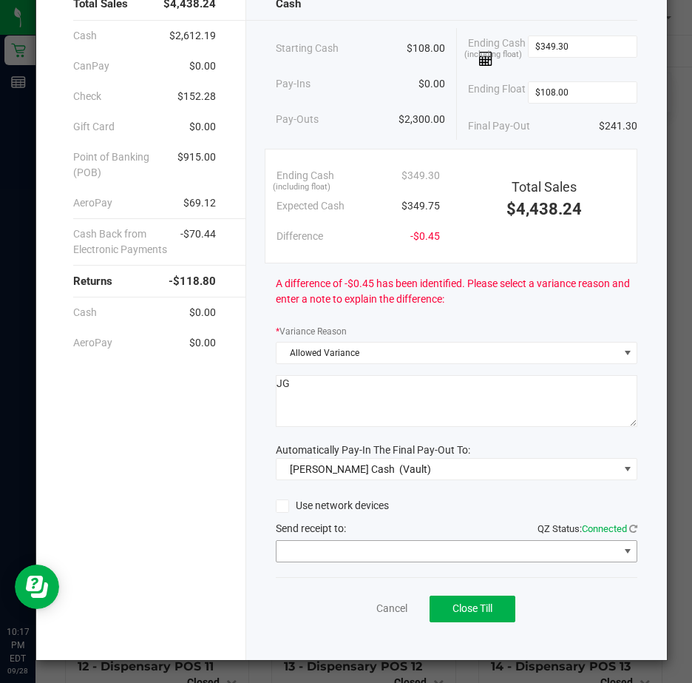
type textarea "JG"
click at [622, 548] on span at bounding box center [628, 551] width 12 height 12
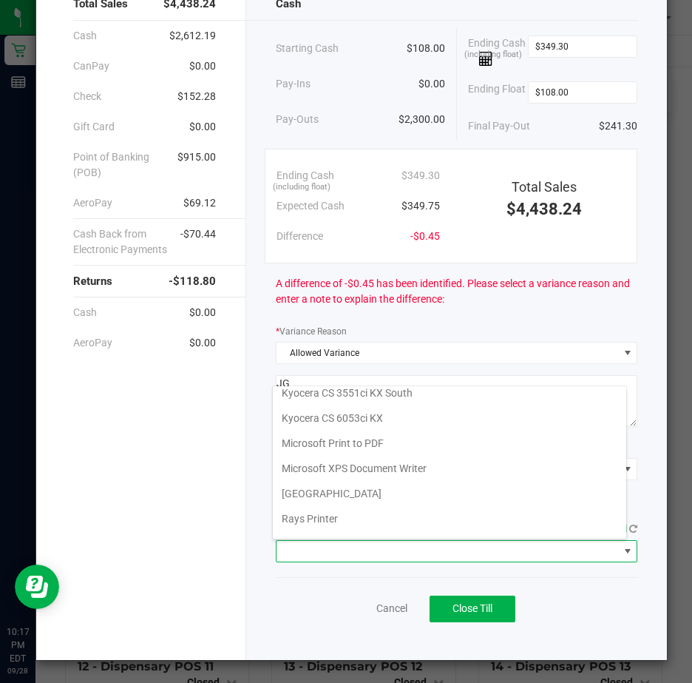
scroll to position [229, 0]
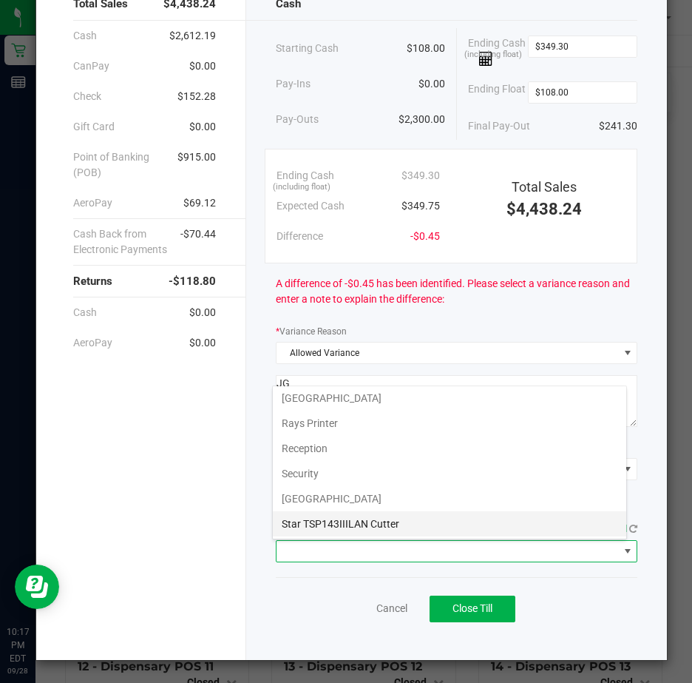
click at [419, 527] on Cutter "Star TSP143IIILAN Cutter" at bounding box center [449, 523] width 353 height 25
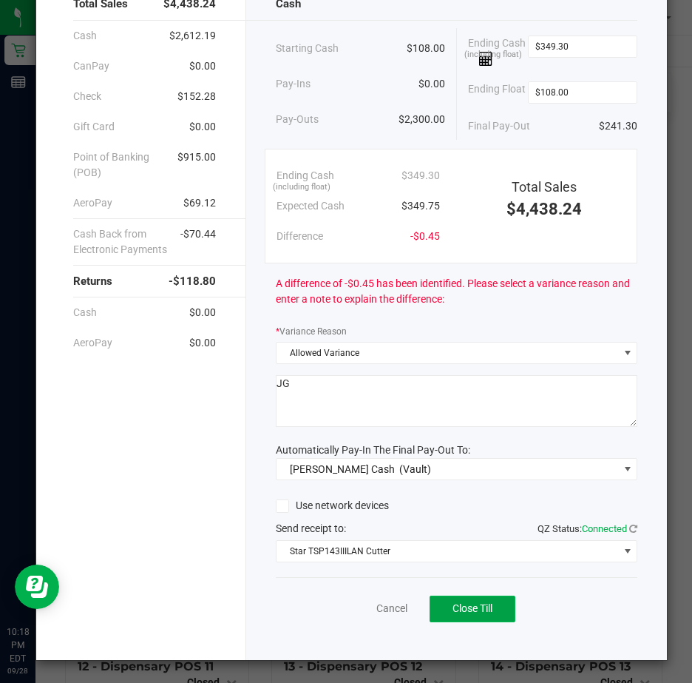
click at [464, 607] on span "Close Till" at bounding box center [473, 608] width 40 height 12
click at [345, 608] on link "Dismiss" at bounding box center [358, 608] width 35 height 16
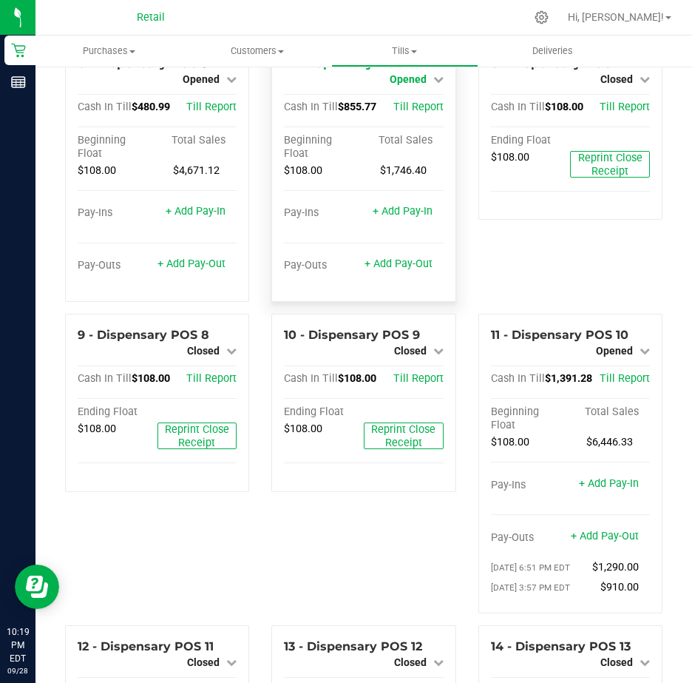
click at [436, 84] on icon at bounding box center [438, 79] width 10 height 10
click at [421, 98] on link "Close Till" at bounding box center [410, 92] width 40 height 12
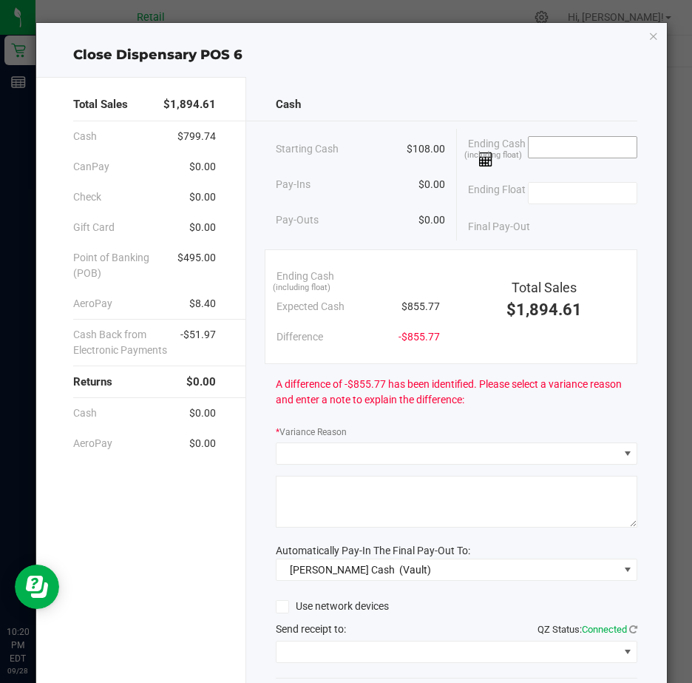
click at [565, 145] on input at bounding box center [583, 147] width 109 height 21
type input "$857.67"
click at [532, 190] on input at bounding box center [583, 193] width 109 height 21
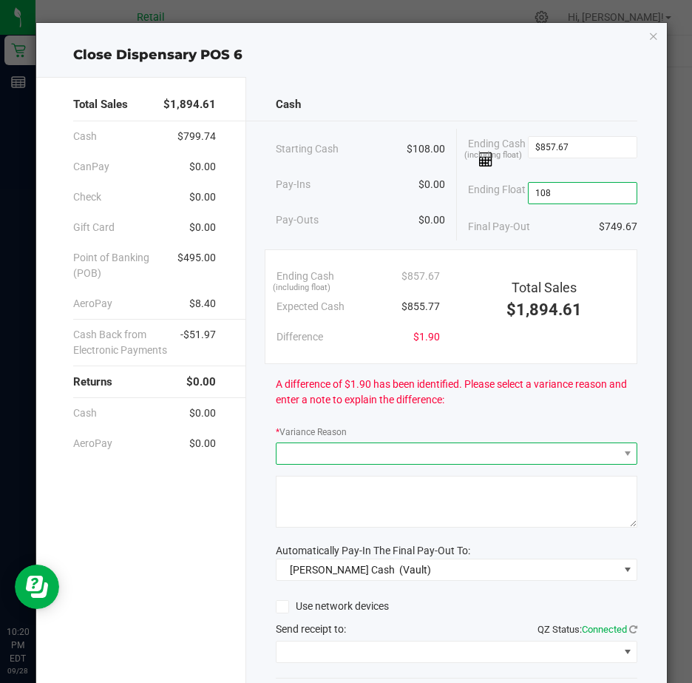
type input "$108.00"
click at [314, 461] on span at bounding box center [448, 453] width 342 height 21
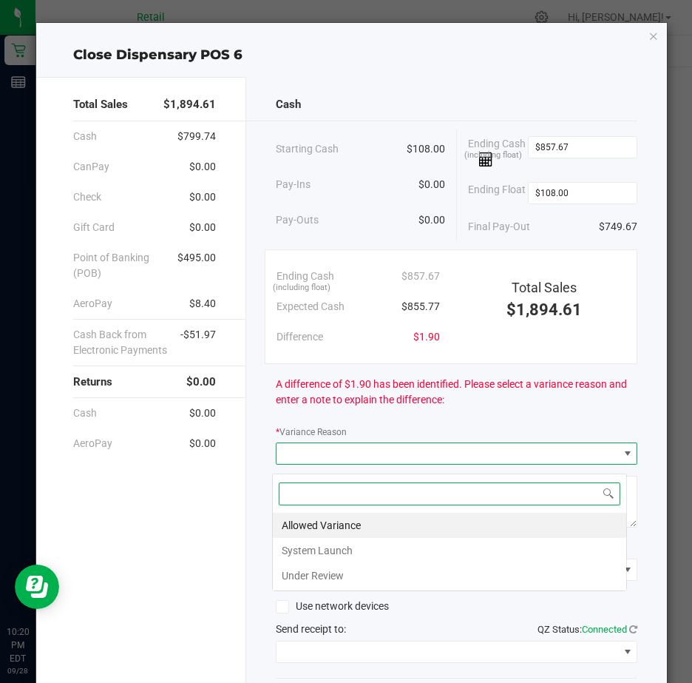
scroll to position [22, 356]
click at [328, 522] on li "Allowed Variance" at bounding box center [449, 524] width 353 height 25
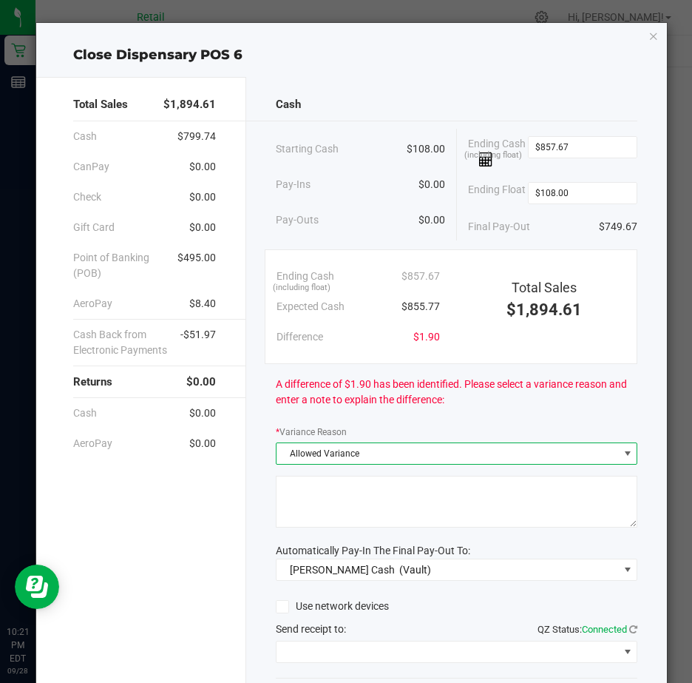
click at [303, 501] on textarea at bounding box center [457, 501] width 362 height 52
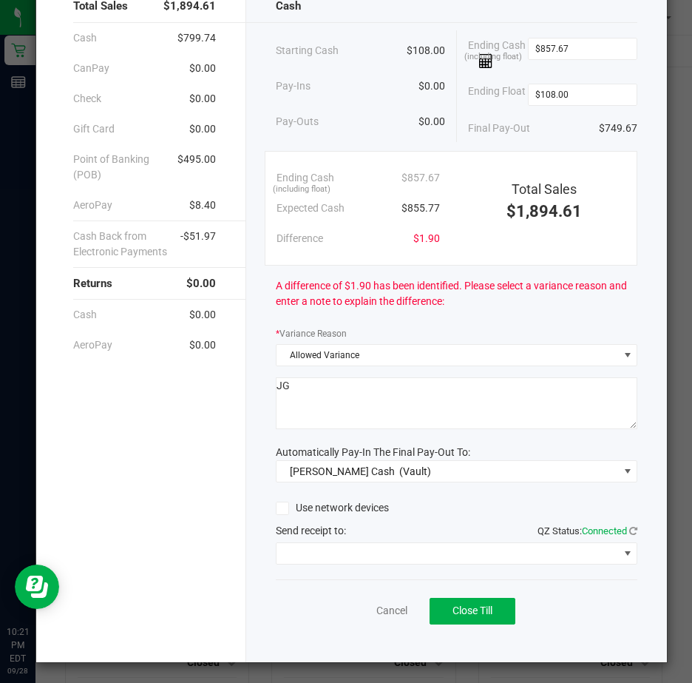
scroll to position [109, 0]
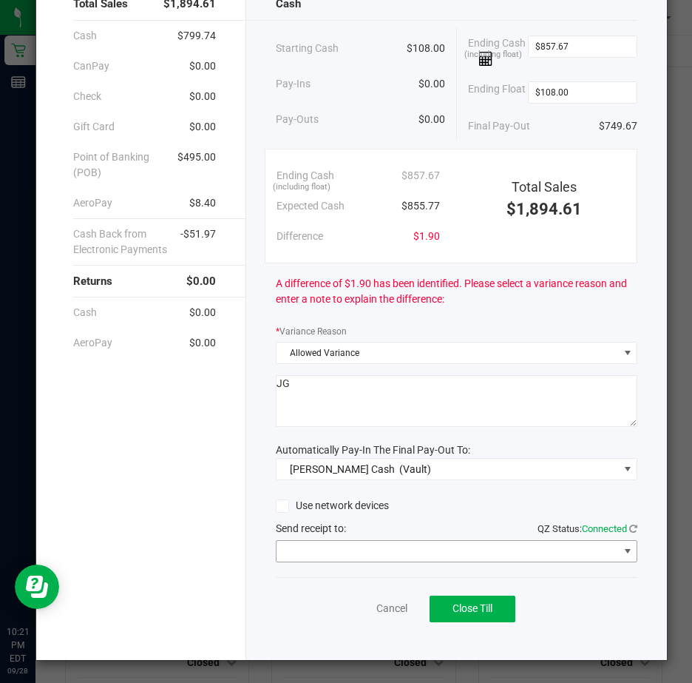
type textarea "JG"
click at [622, 547] on span at bounding box center [628, 551] width 12 height 12
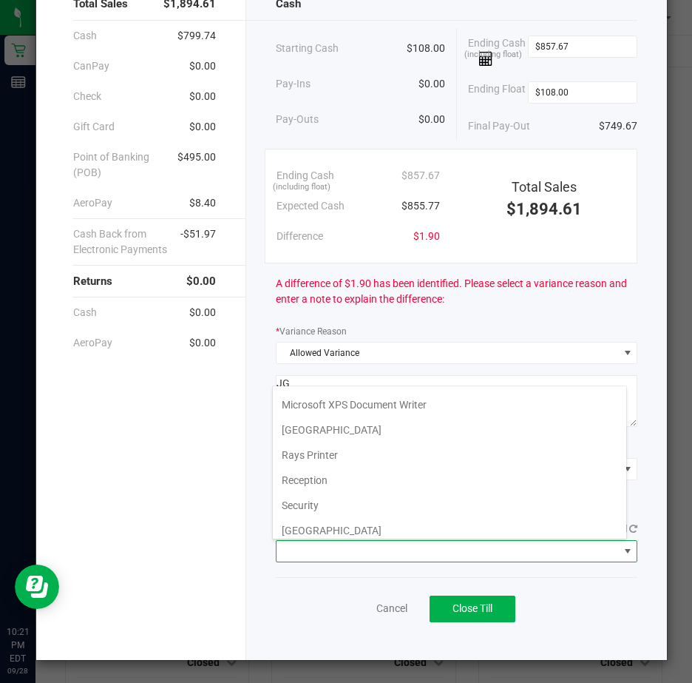
scroll to position [229, 0]
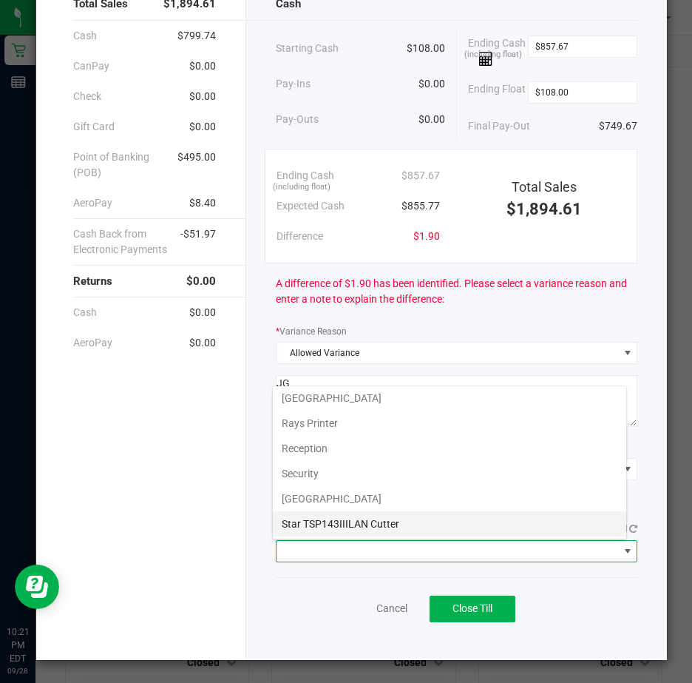
click at [419, 519] on Cutter "Star TSP143IIILAN Cutter" at bounding box center [449, 523] width 353 height 25
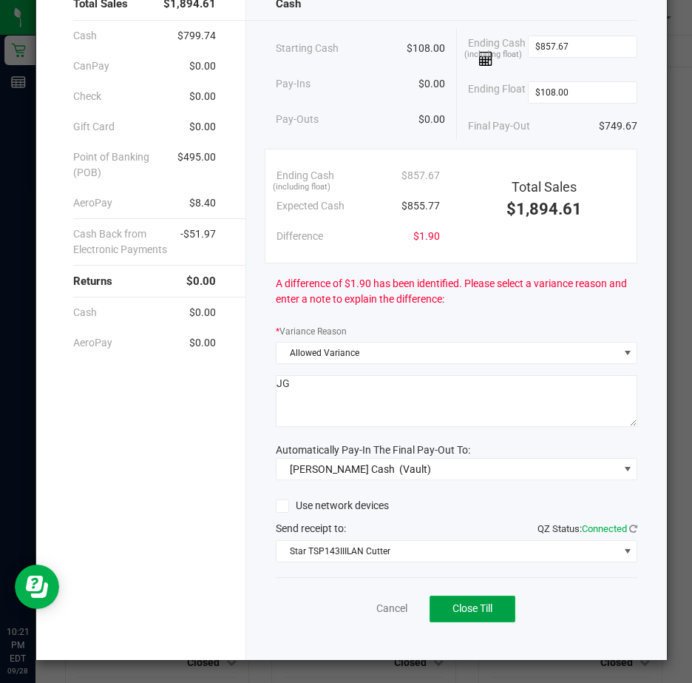
click at [470, 607] on span "Close Till" at bounding box center [473, 608] width 40 height 12
click at [354, 606] on link "Dismiss" at bounding box center [358, 608] width 35 height 16
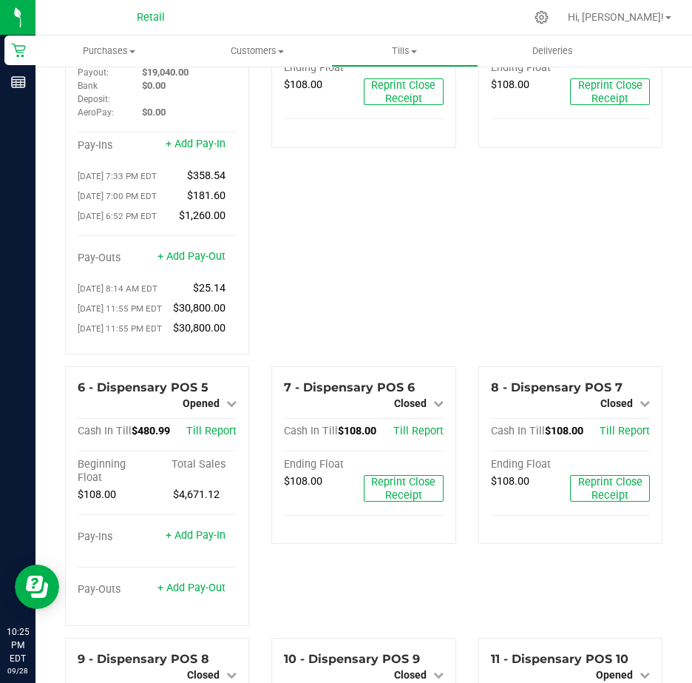
scroll to position [222, 0]
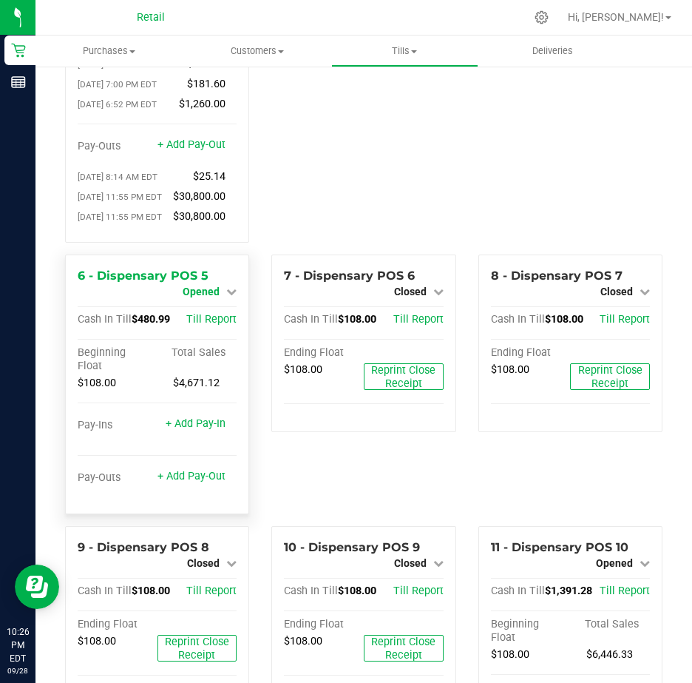
click at [229, 297] on icon at bounding box center [231, 291] width 10 height 10
click at [218, 310] on link "Close Till" at bounding box center [203, 304] width 40 height 12
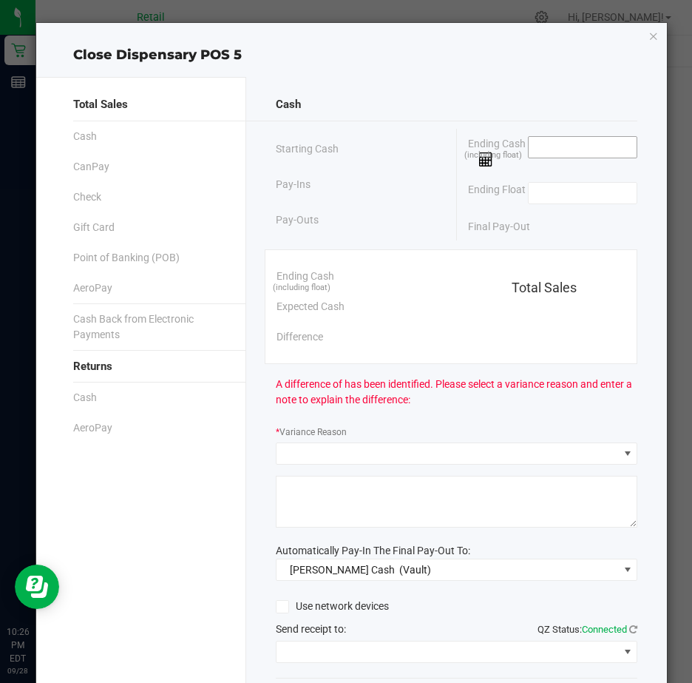
click at [556, 143] on input at bounding box center [583, 147] width 109 height 21
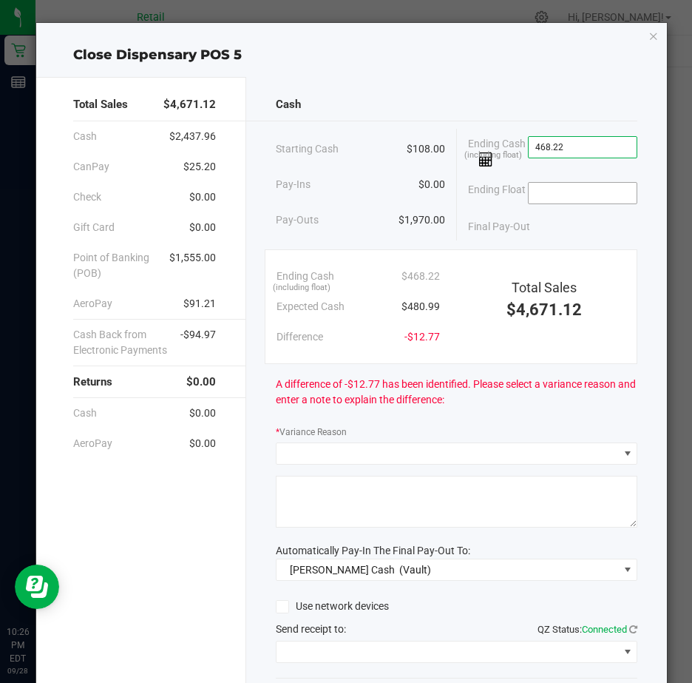
type input "$468.22"
click at [546, 194] on input at bounding box center [583, 193] width 109 height 21
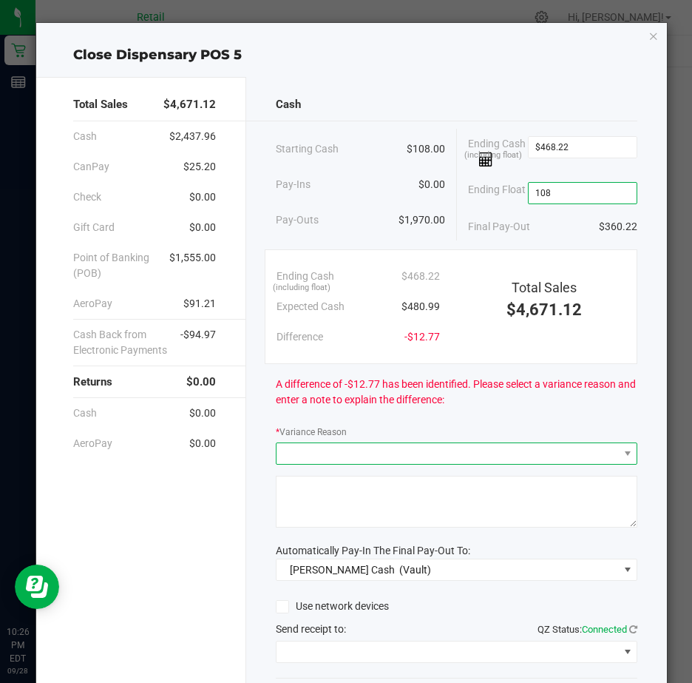
type input "$108.00"
click at [291, 459] on span at bounding box center [448, 453] width 342 height 21
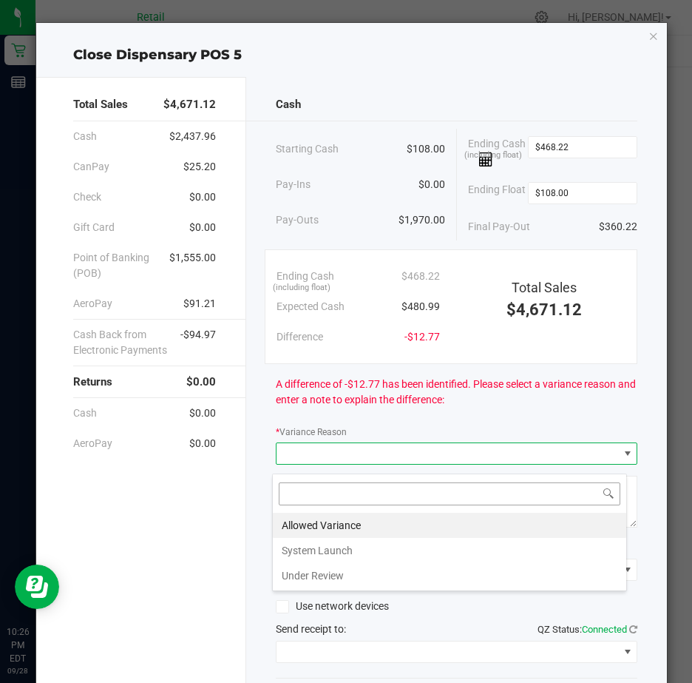
scroll to position [22, 356]
click at [310, 521] on li "Allowed Variance" at bounding box center [449, 524] width 353 height 25
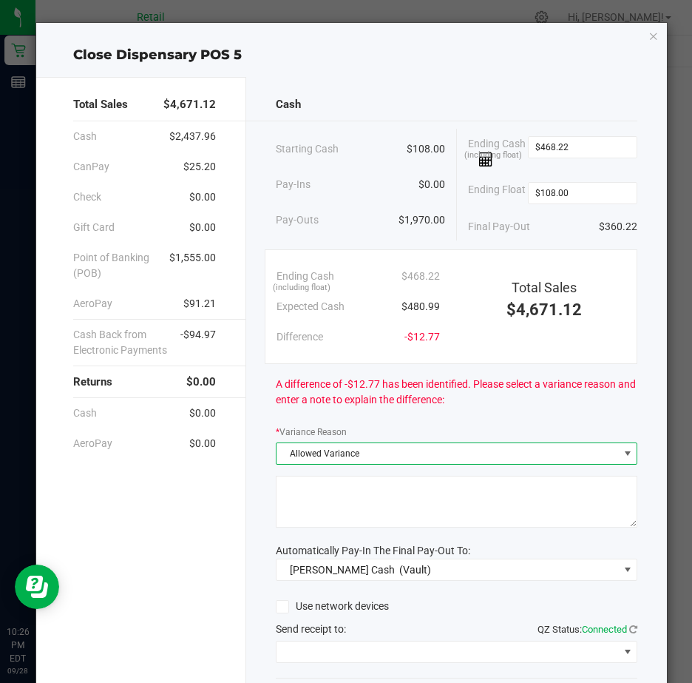
click at [309, 506] on textarea at bounding box center [457, 501] width 362 height 52
click at [310, 507] on textarea at bounding box center [457, 501] width 362 height 52
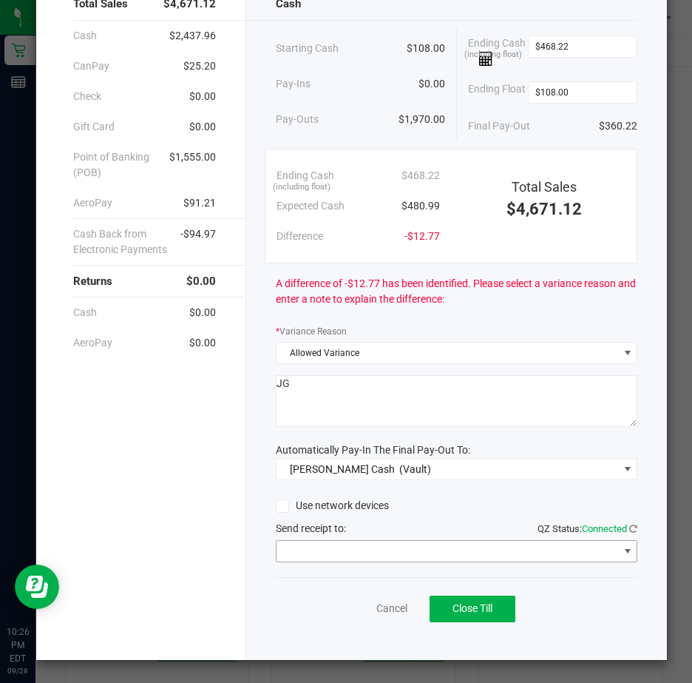
type textarea "JG"
click at [622, 548] on span at bounding box center [628, 551] width 12 height 12
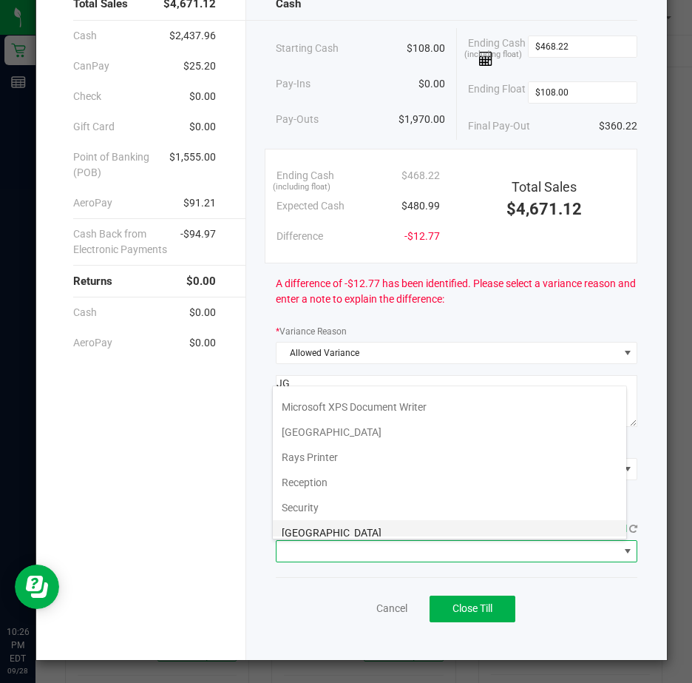
scroll to position [229, 0]
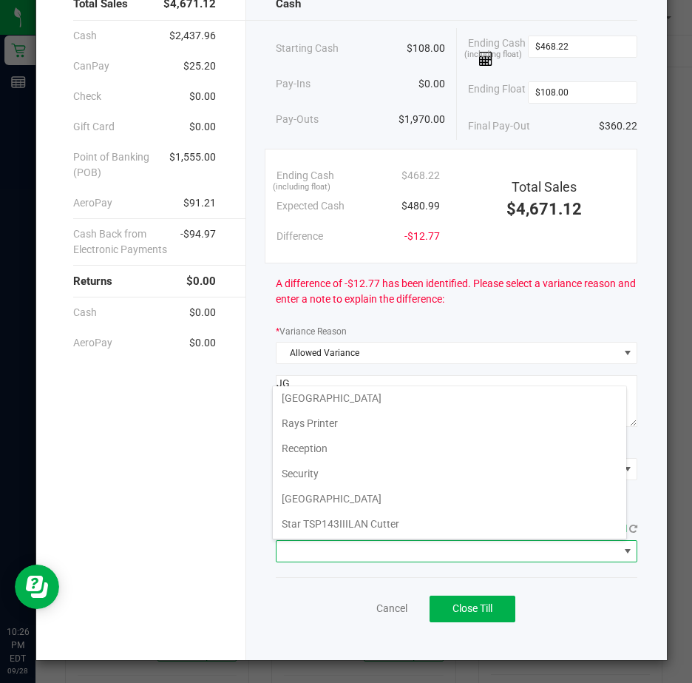
click at [404, 526] on Cutter "Star TSP143IIILAN Cutter" at bounding box center [449, 523] width 353 height 25
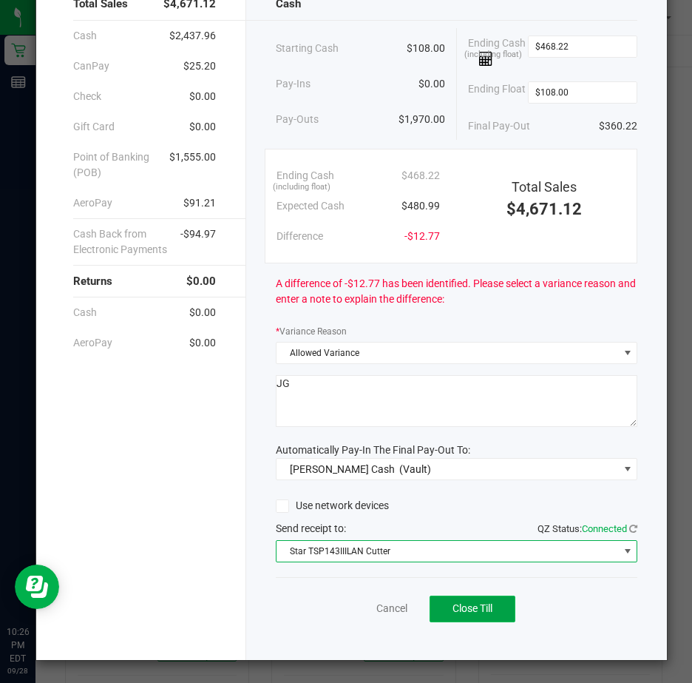
click at [467, 606] on span "Close Till" at bounding box center [473, 608] width 40 height 12
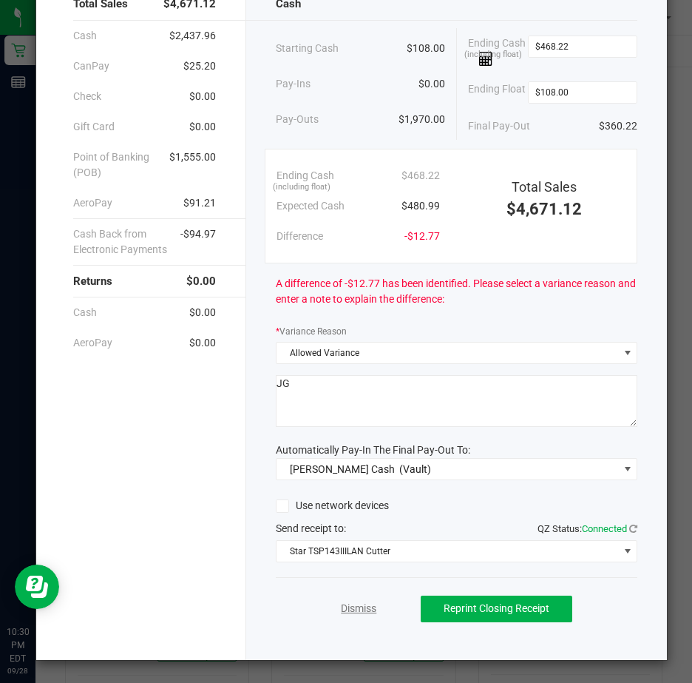
drag, startPoint x: 354, startPoint y: 606, endPoint x: 345, endPoint y: 597, distance: 12.5
click at [353, 606] on link "Dismiss" at bounding box center [358, 608] width 35 height 16
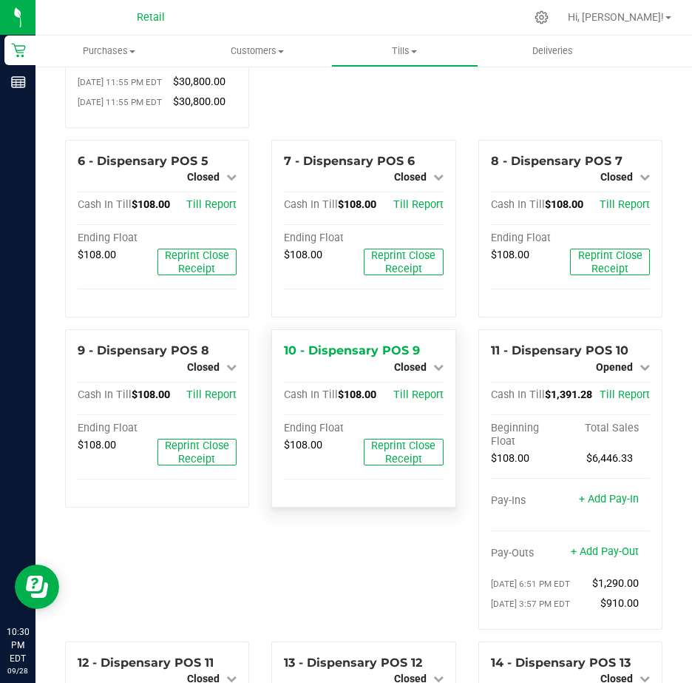
scroll to position [518, 0]
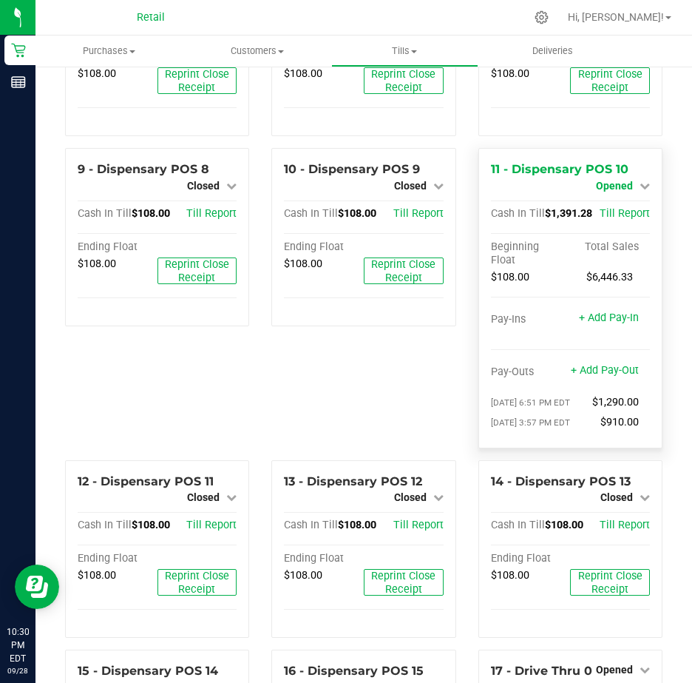
click at [640, 191] on icon at bounding box center [645, 185] width 10 height 10
click at [620, 204] on link "Close Till" at bounding box center [616, 198] width 40 height 12
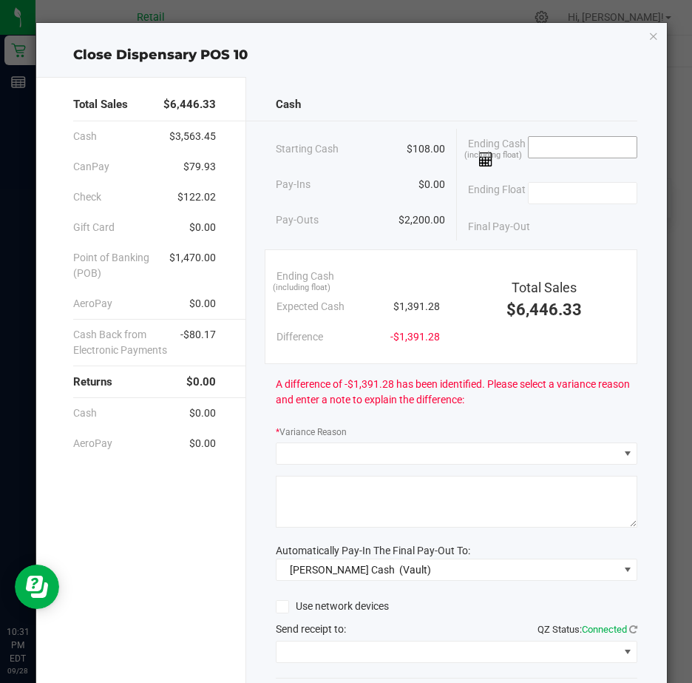
click at [529, 146] on input at bounding box center [583, 147] width 109 height 21
type input "$1,391.59"
click at [542, 194] on input at bounding box center [583, 193] width 109 height 21
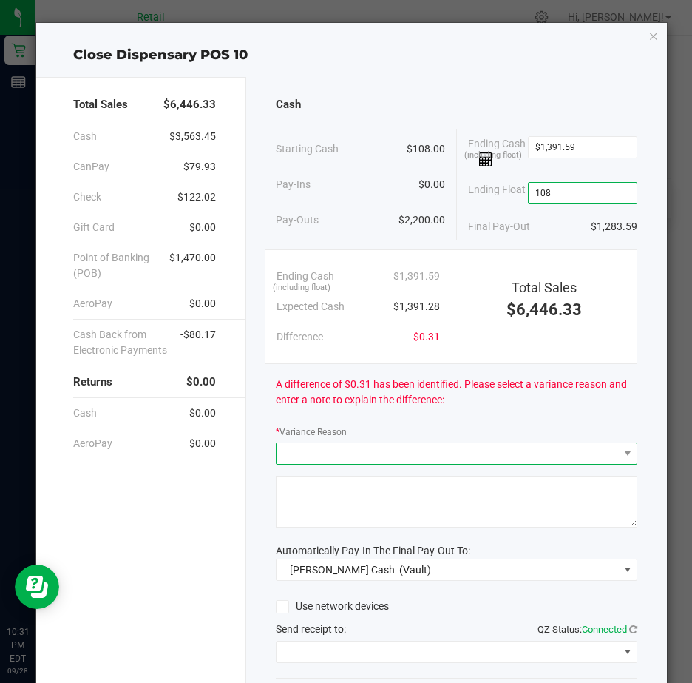
type input "$108.00"
click at [339, 462] on span at bounding box center [448, 453] width 342 height 21
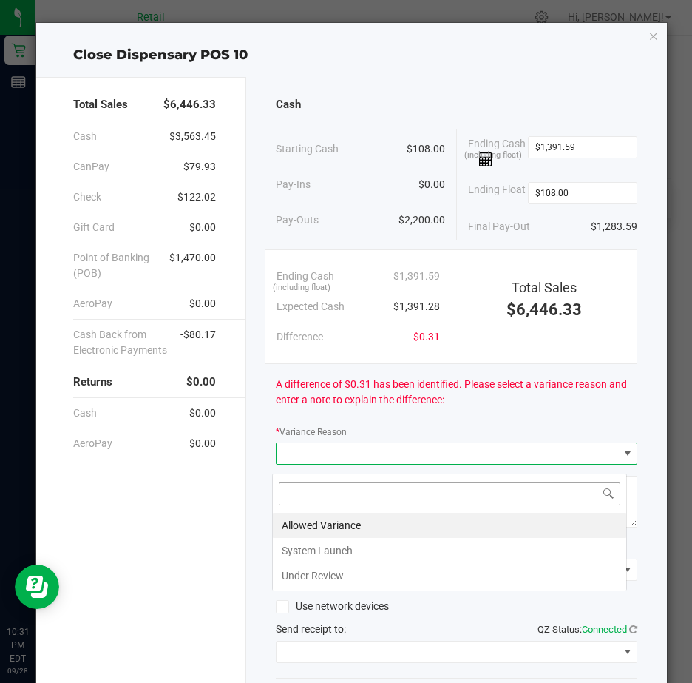
scroll to position [22, 356]
click at [322, 521] on li "Allowed Variance" at bounding box center [449, 524] width 353 height 25
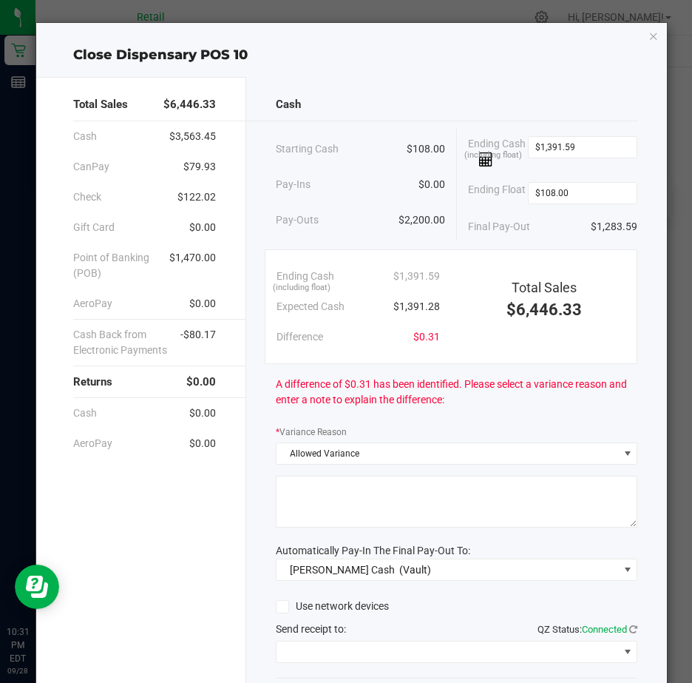
click at [300, 507] on textarea at bounding box center [457, 501] width 362 height 52
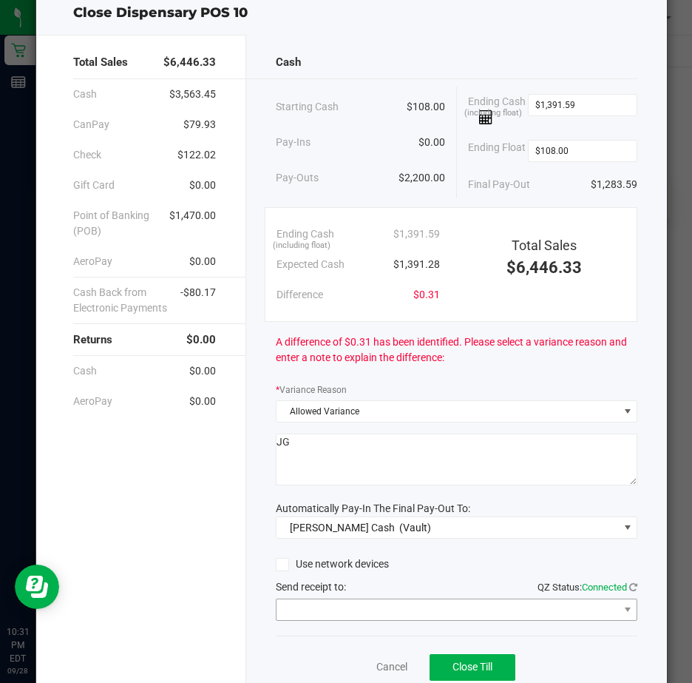
scroll to position [109, 0]
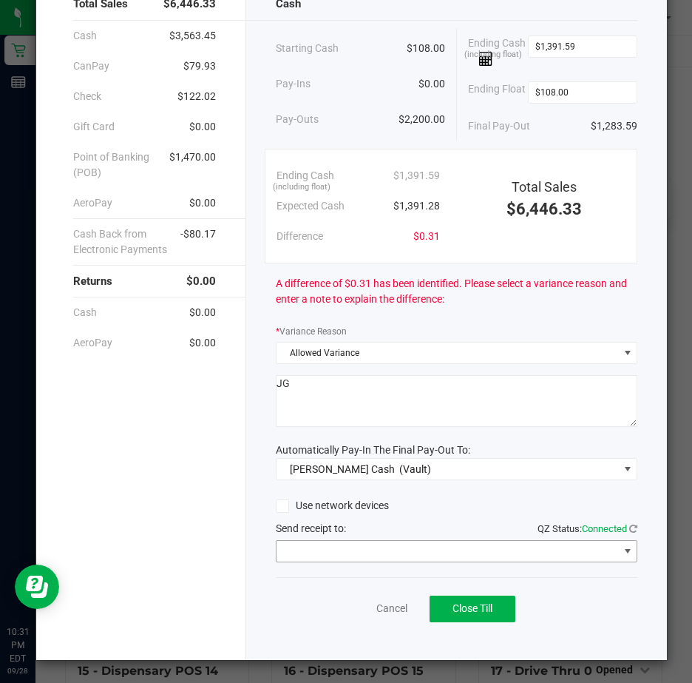
type textarea "JG"
click at [622, 551] on span at bounding box center [628, 551] width 12 height 12
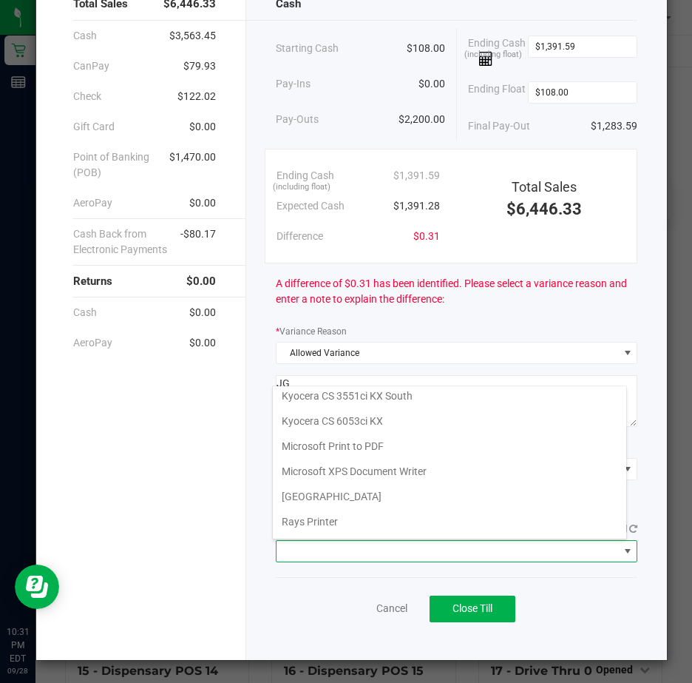
scroll to position [229, 0]
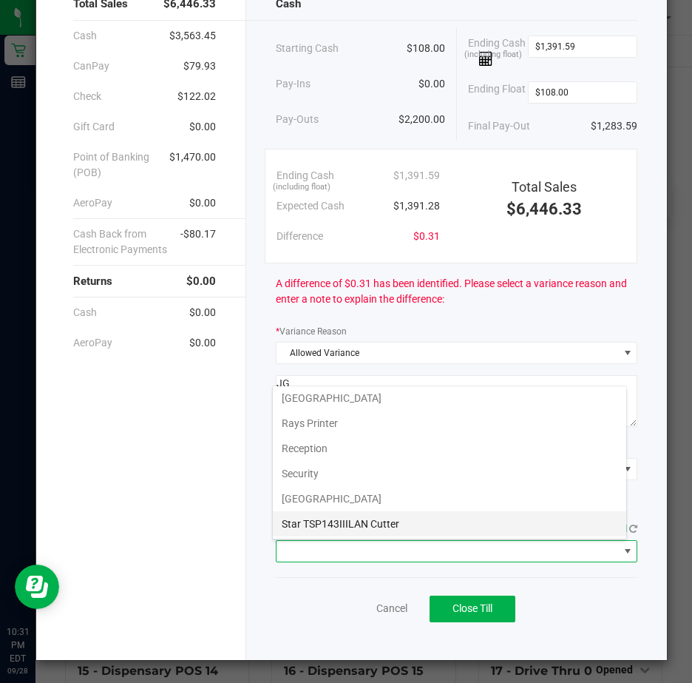
click at [399, 526] on Cutter "Star TSP143IIILAN Cutter" at bounding box center [449, 523] width 353 height 25
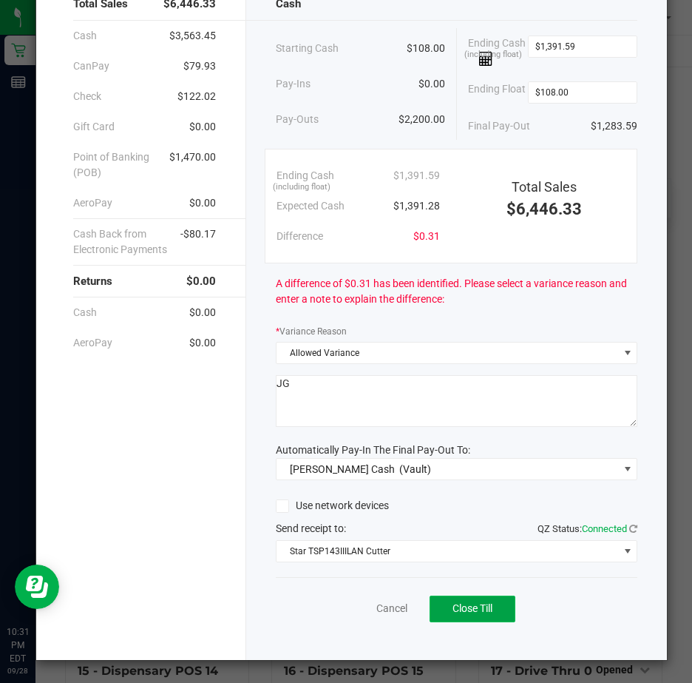
click at [469, 606] on span "Close Till" at bounding box center [473, 608] width 40 height 12
click at [353, 606] on link "Dismiss" at bounding box center [358, 608] width 35 height 16
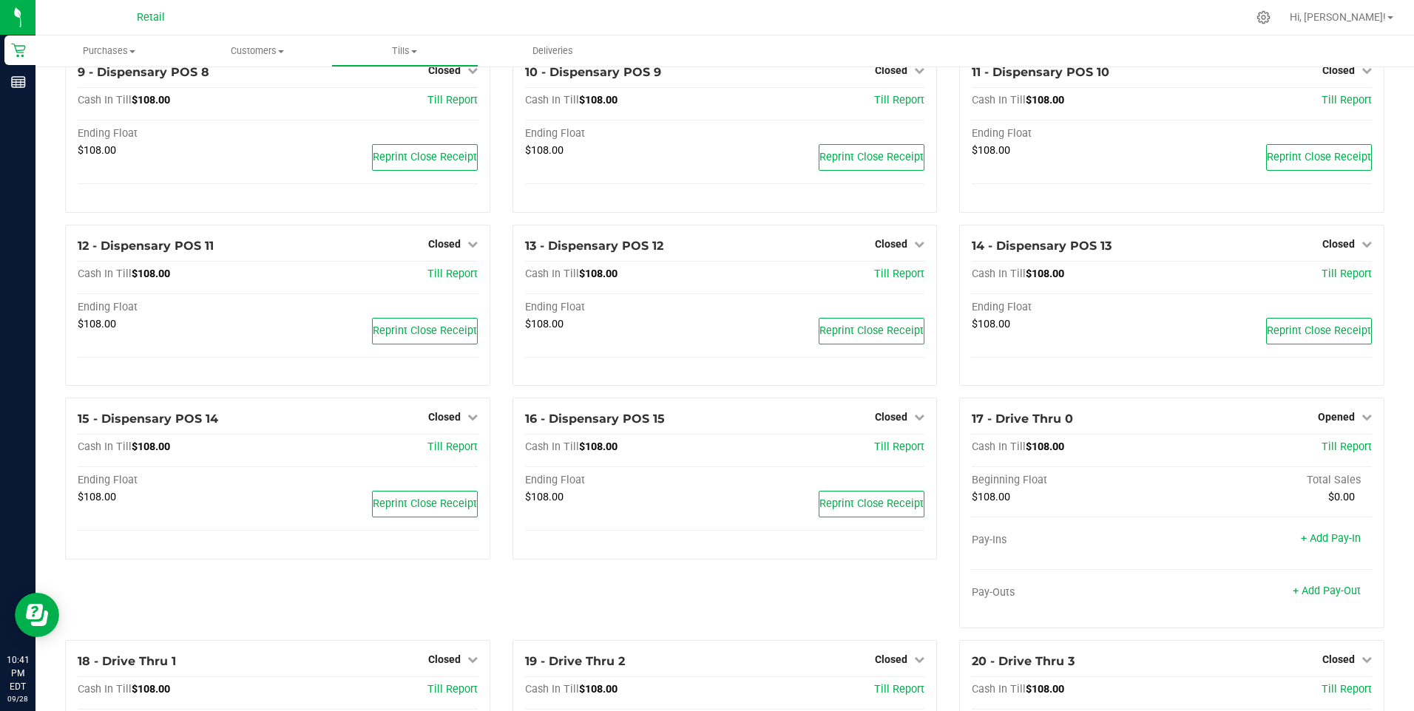
scroll to position [592, 0]
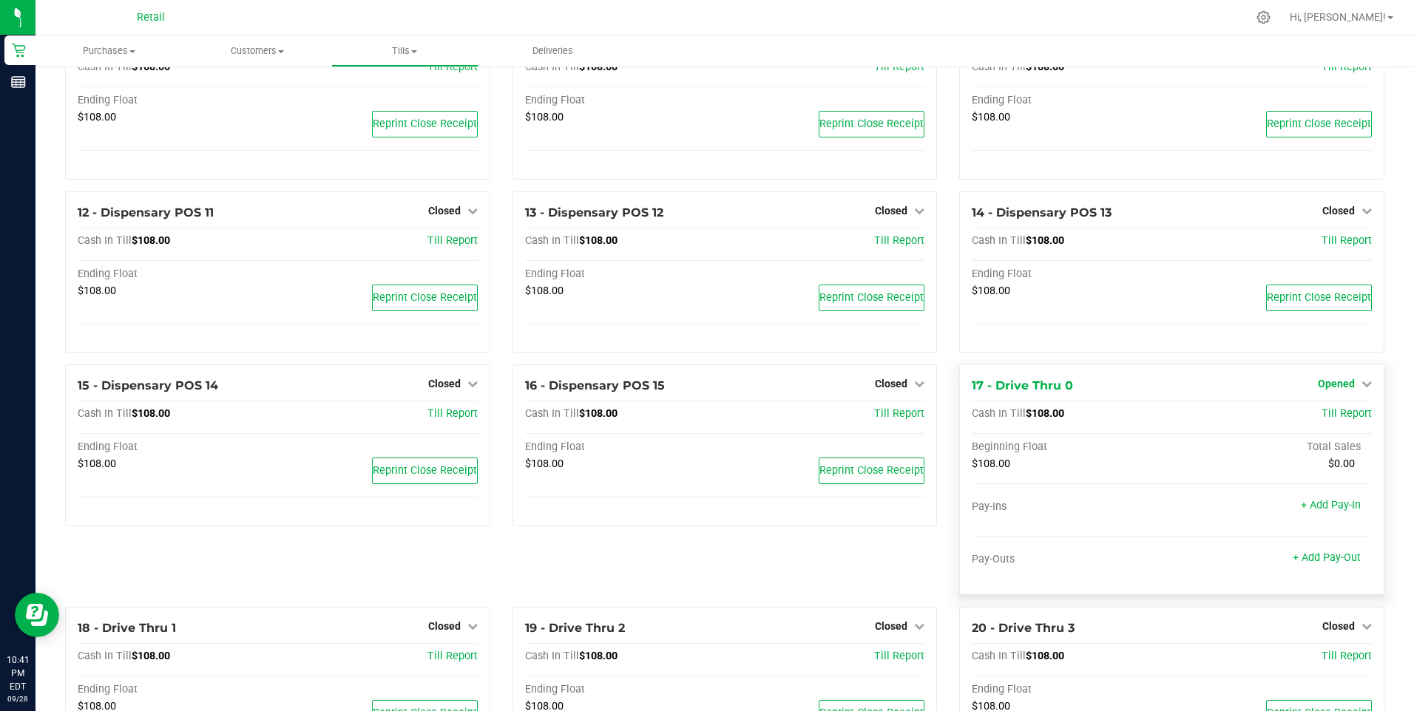
click at [691, 389] on icon at bounding box center [1366, 384] width 10 height 10
click at [691, 421] on link "Close Till" at bounding box center [1338, 415] width 40 height 12
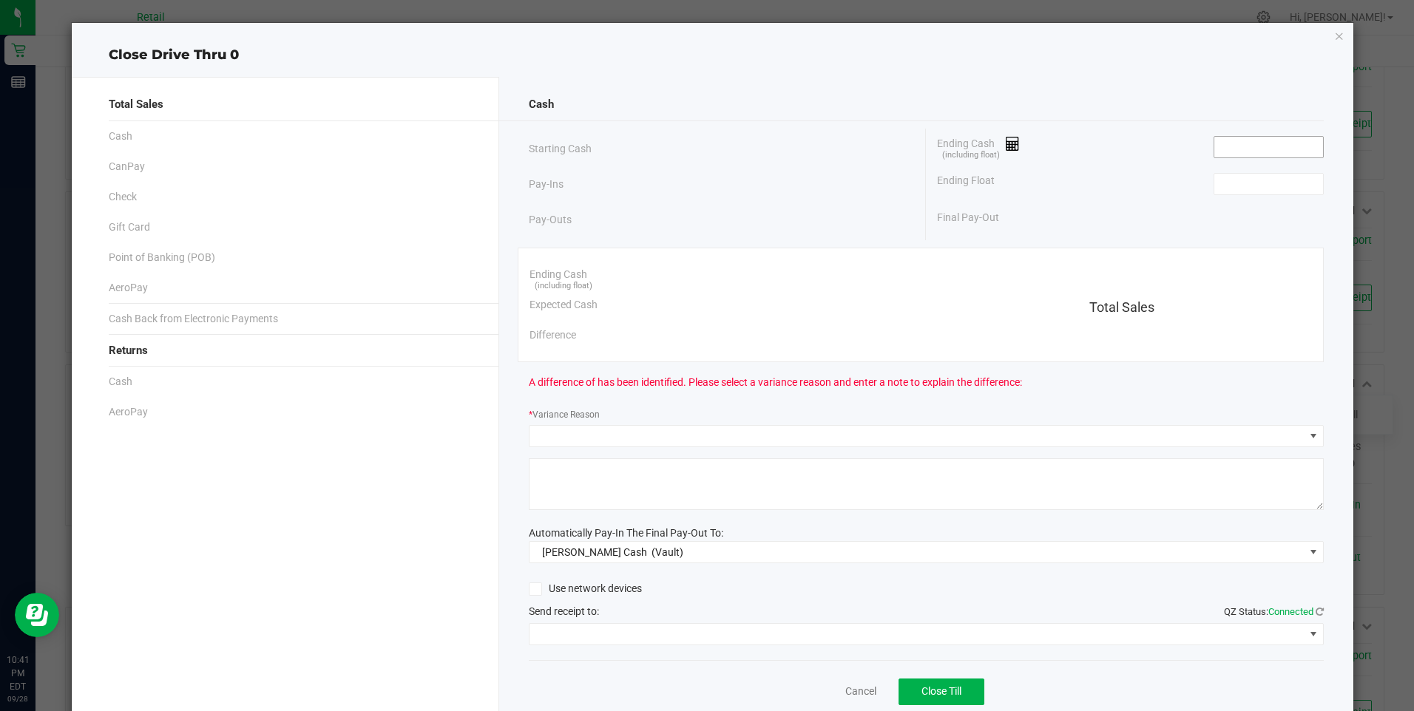
click at [691, 147] on input at bounding box center [1268, 147] width 109 height 21
type input "$108.00"
click at [691, 191] on input at bounding box center [1268, 184] width 109 height 21
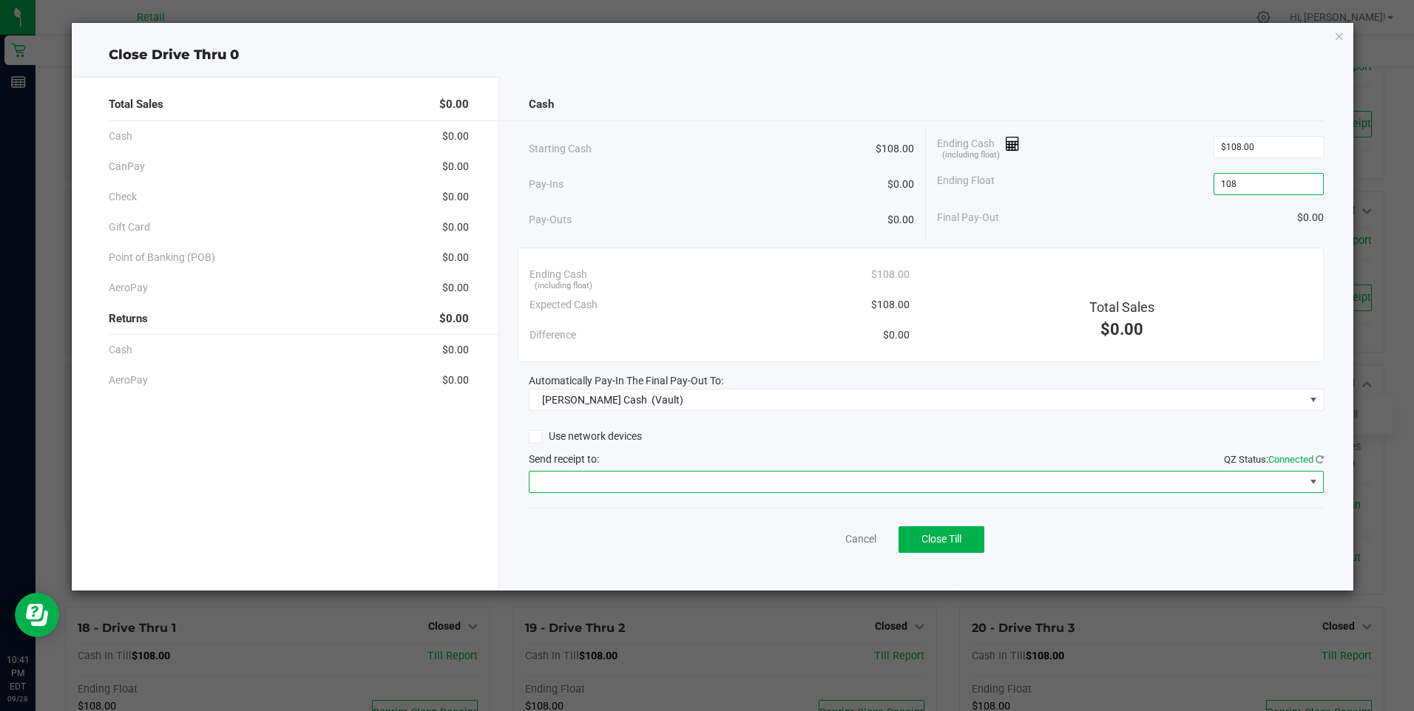
type input "$108.00"
click at [691, 481] on span at bounding box center [1313, 482] width 12 height 12
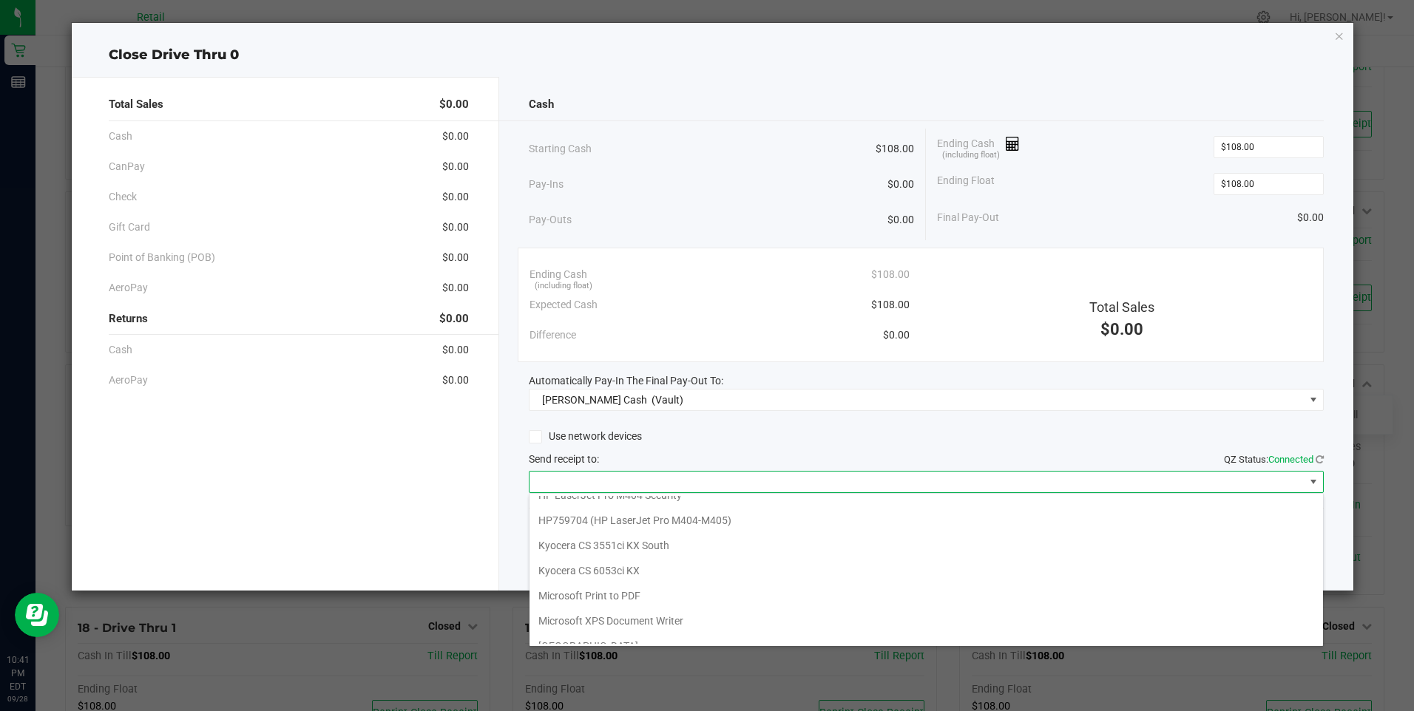
scroll to position [229, 0]
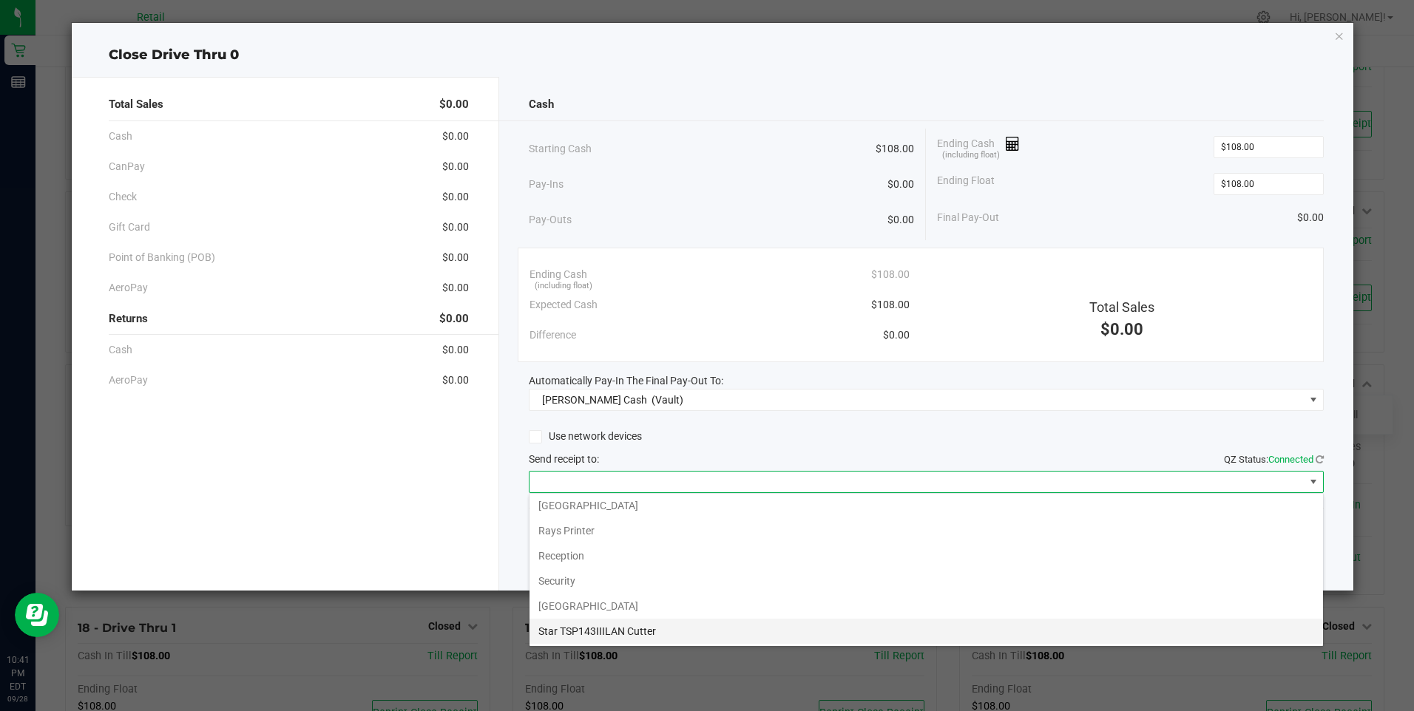
click at [691, 633] on Cutter "Star TSP143IIILAN Cutter" at bounding box center [925, 631] width 793 height 25
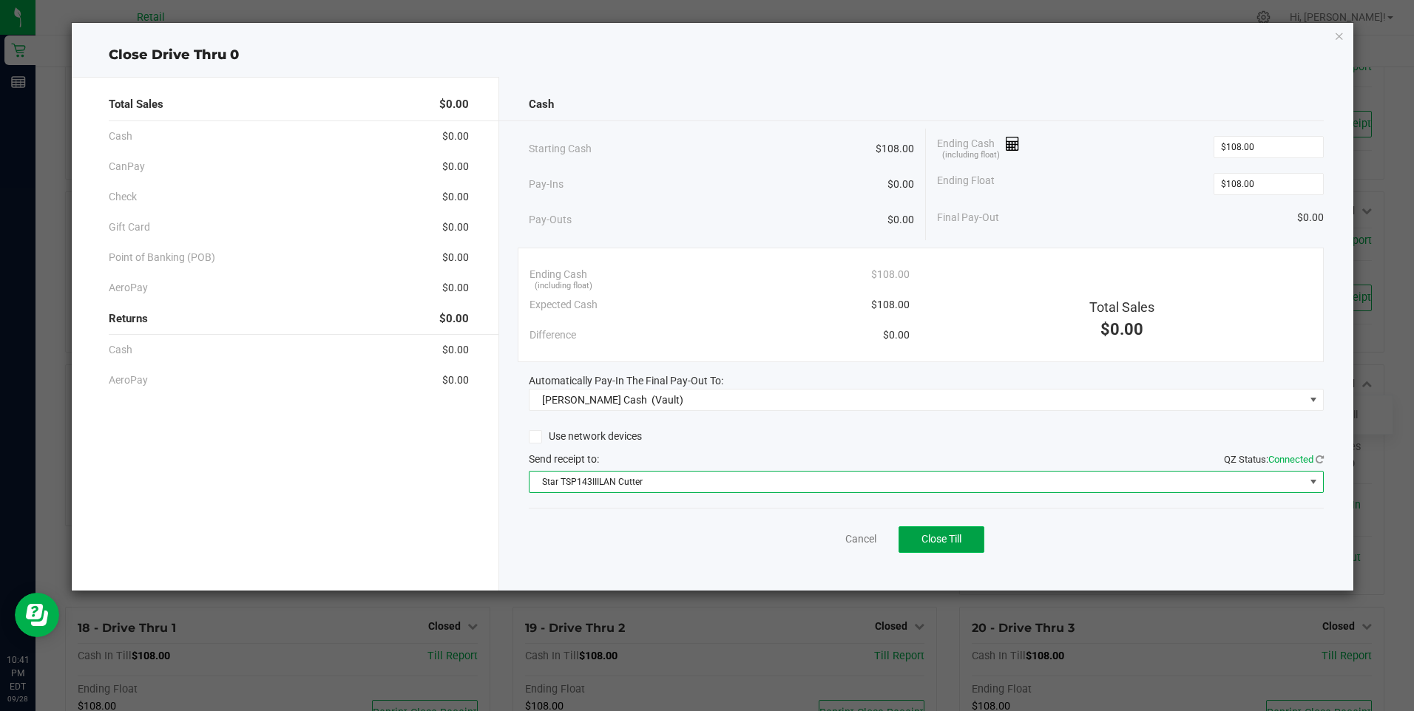
click at [691, 538] on span "Close Till" at bounding box center [941, 539] width 40 height 12
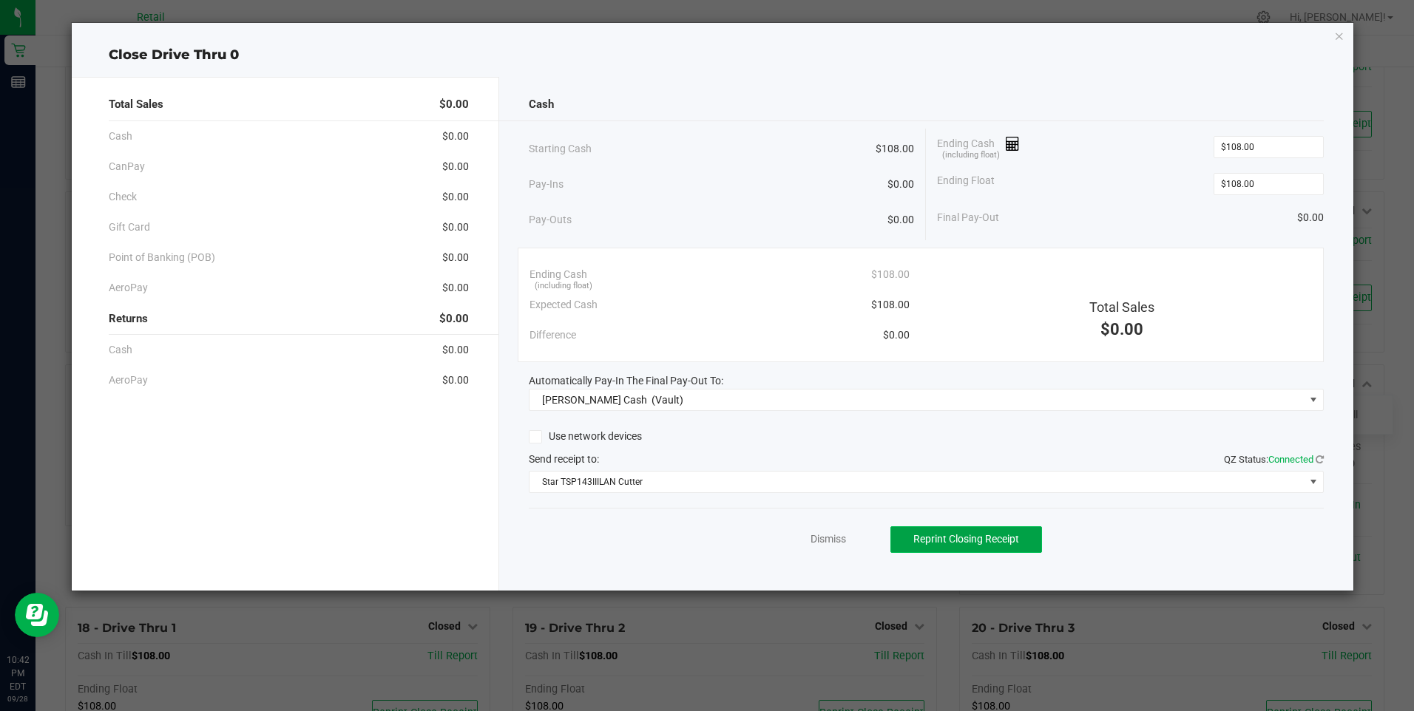
click at [691, 538] on span "Reprint Closing Receipt" at bounding box center [966, 539] width 106 height 12
click at [691, 538] on link "Dismiss" at bounding box center [821, 540] width 35 height 16
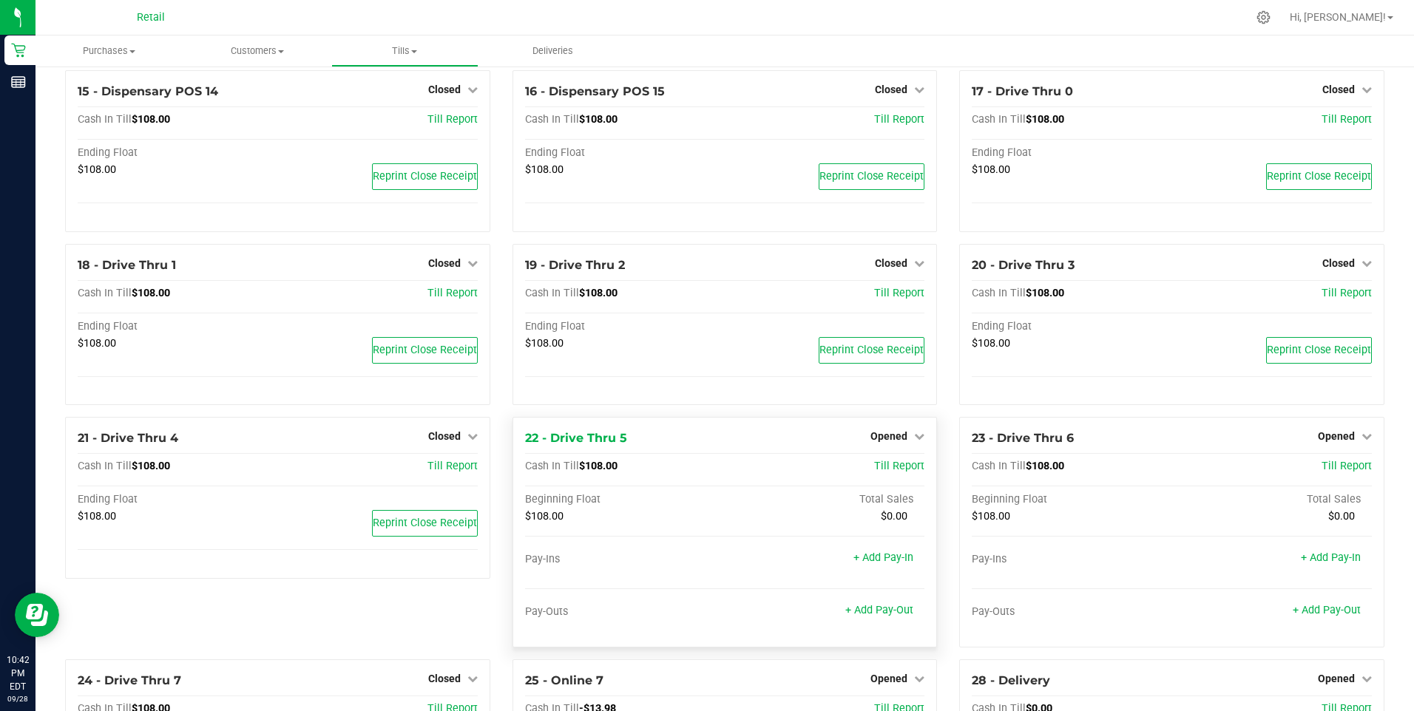
scroll to position [887, 0]
click at [691, 440] on icon at bounding box center [919, 435] width 10 height 10
click at [691, 472] on link "Close Till" at bounding box center [891, 466] width 40 height 12
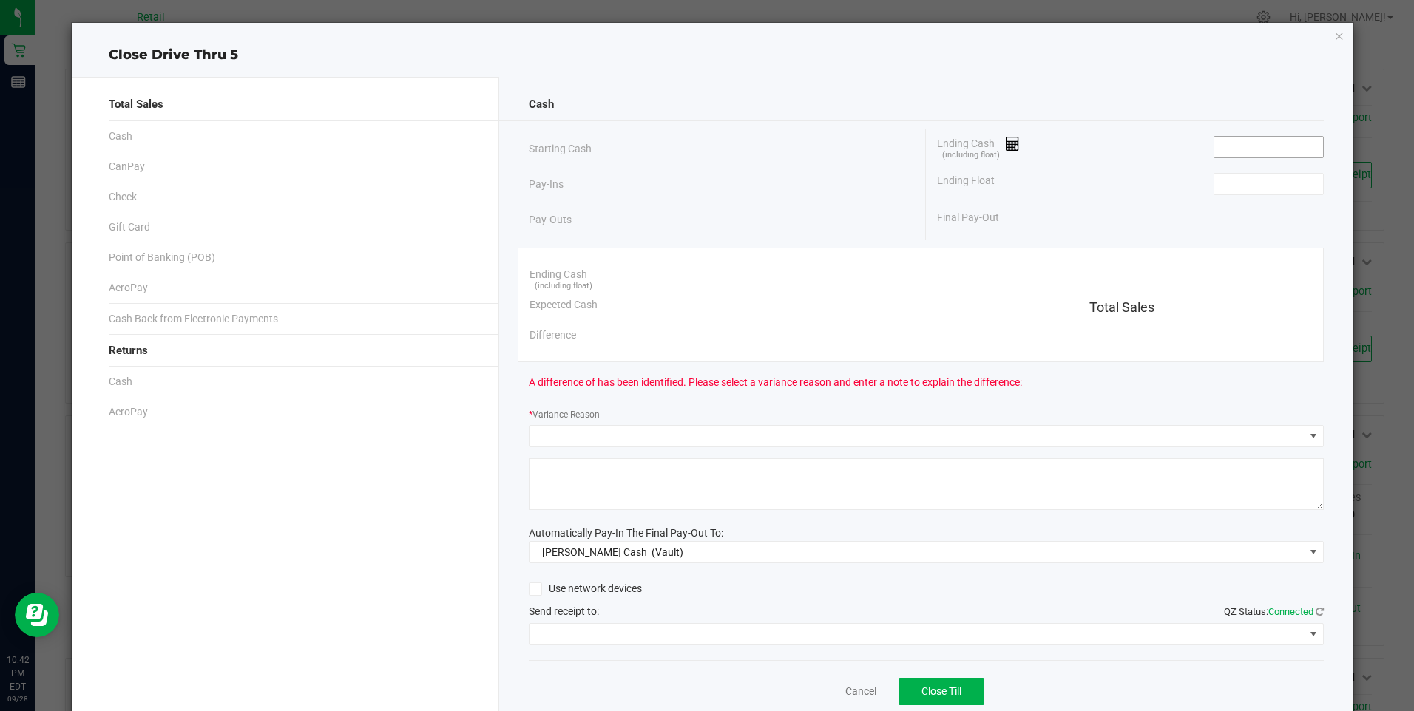
click at [691, 150] on input at bounding box center [1268, 147] width 109 height 21
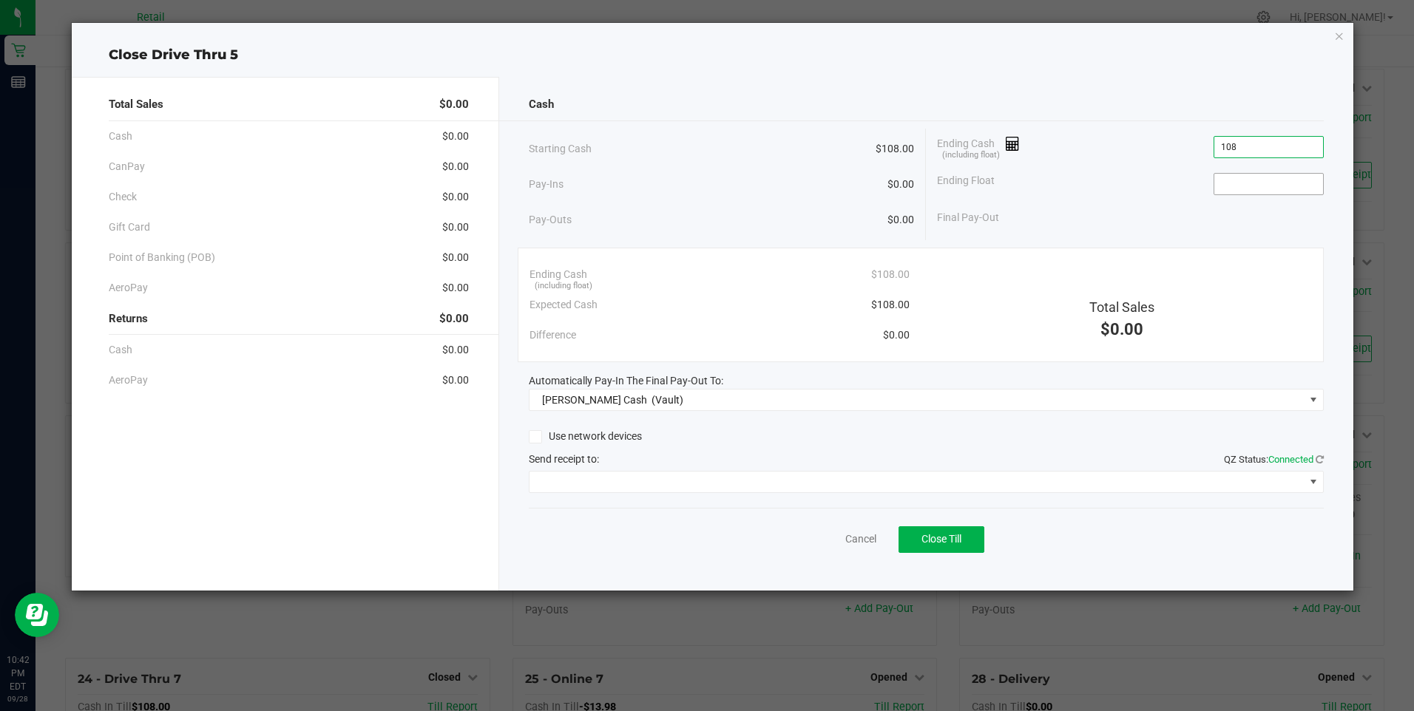
type input "$108.00"
click at [691, 183] on input at bounding box center [1268, 184] width 109 height 21
type input "$108.00"
click at [691, 538] on span "Close Till" at bounding box center [941, 539] width 40 height 12
click at [691, 539] on link "Dismiss" at bounding box center [827, 540] width 35 height 16
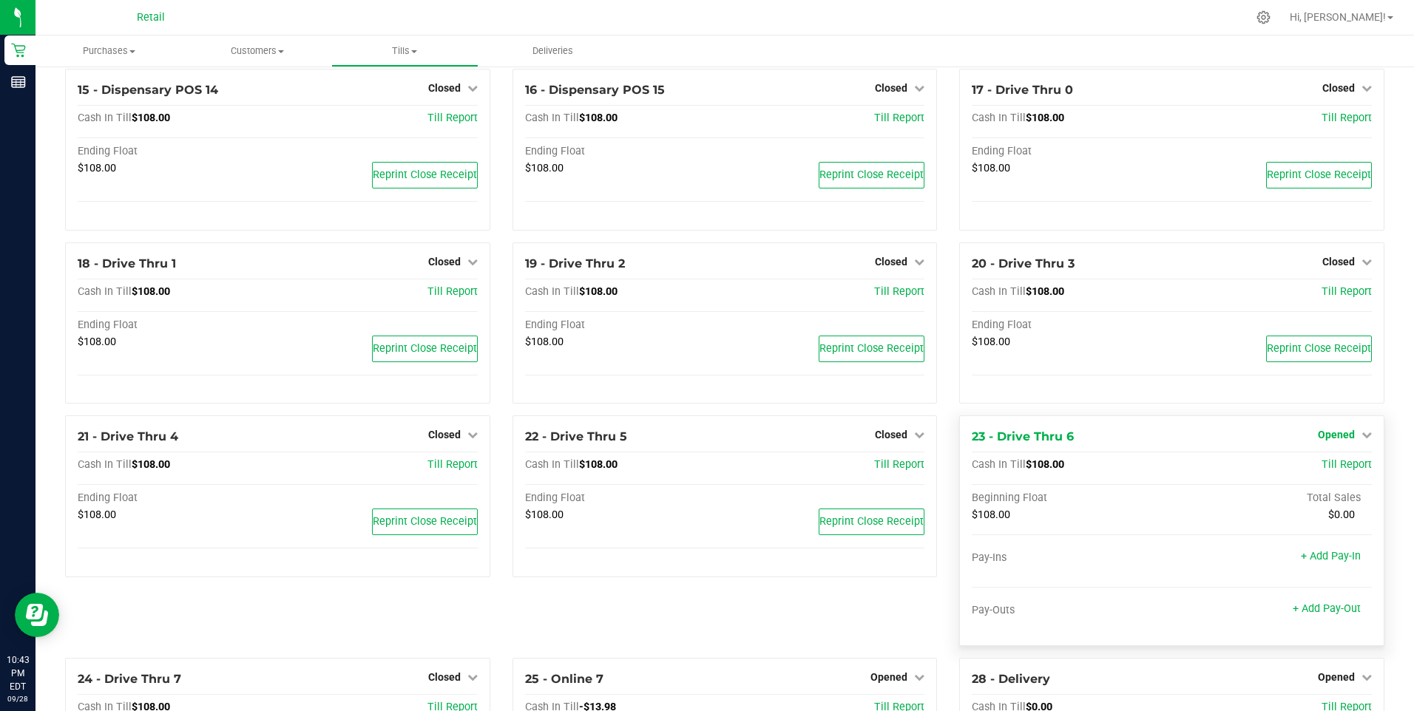
click at [691, 440] on icon at bounding box center [1366, 435] width 10 height 10
click at [691, 469] on link "Close Till" at bounding box center [1338, 466] width 40 height 12
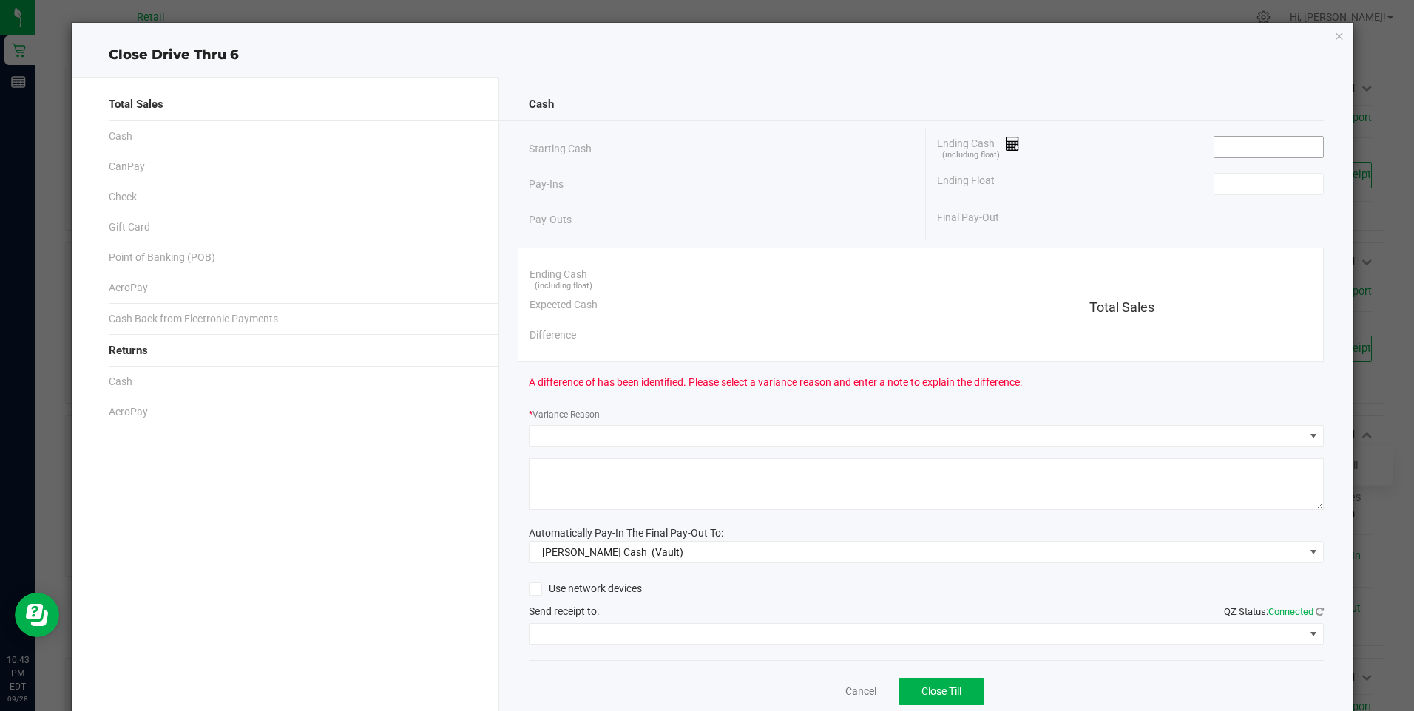
click at [691, 149] on input at bounding box center [1268, 147] width 109 height 21
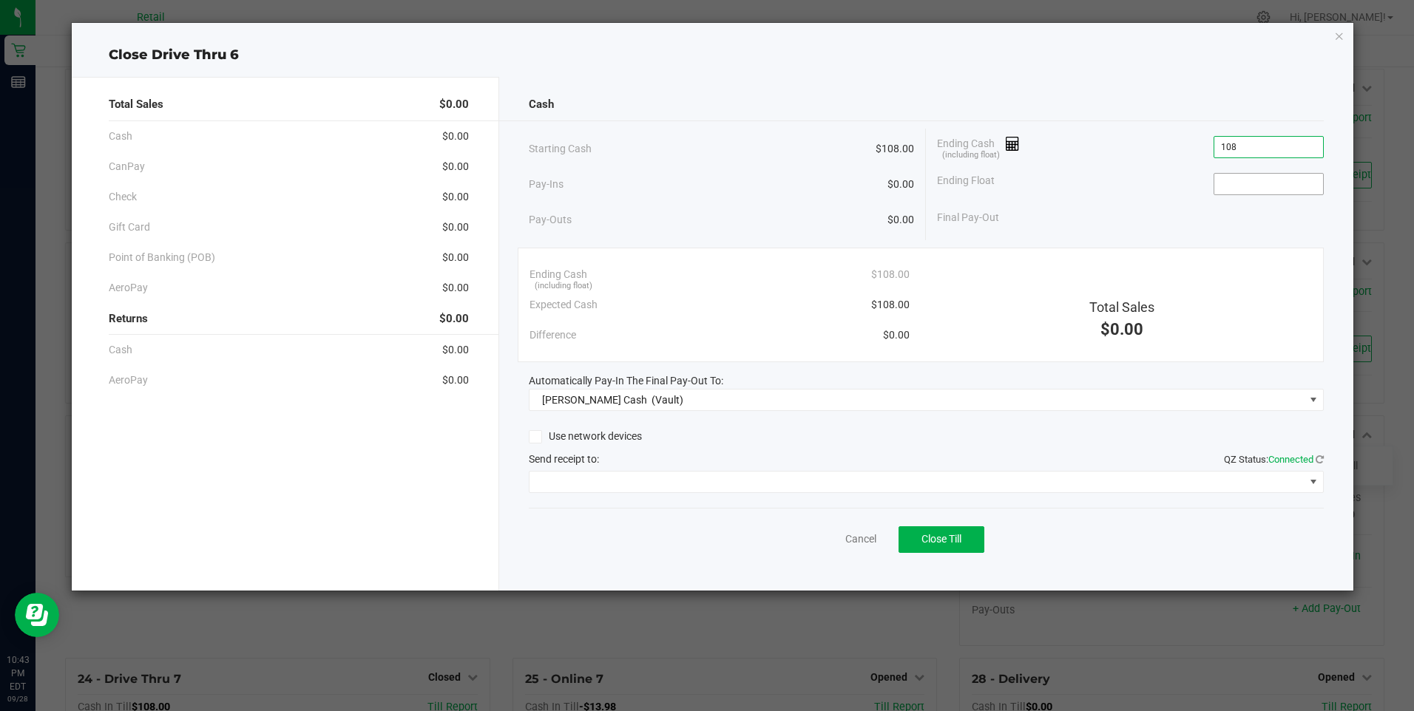
type input "$108.00"
click at [691, 187] on input at bounding box center [1268, 184] width 109 height 21
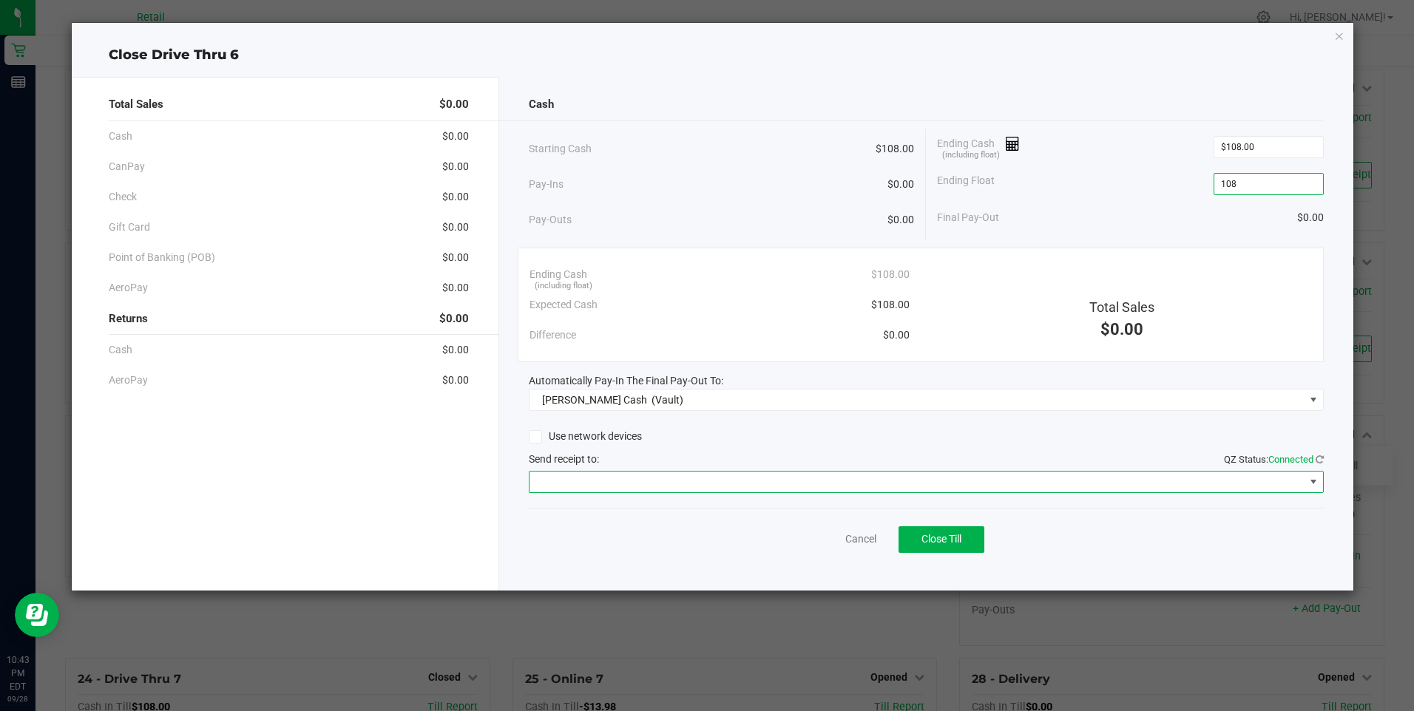
type input "$108.00"
click at [691, 476] on span at bounding box center [1313, 482] width 12 height 12
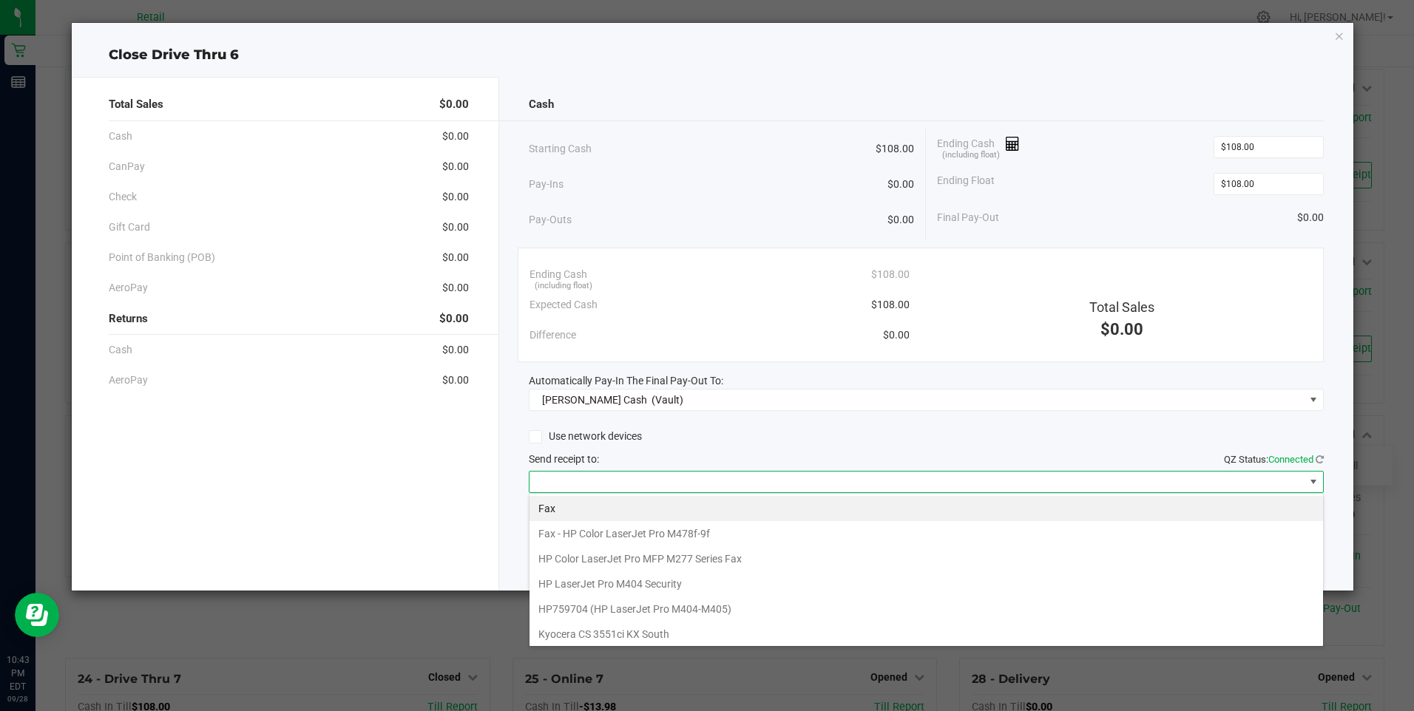
scroll to position [22, 795]
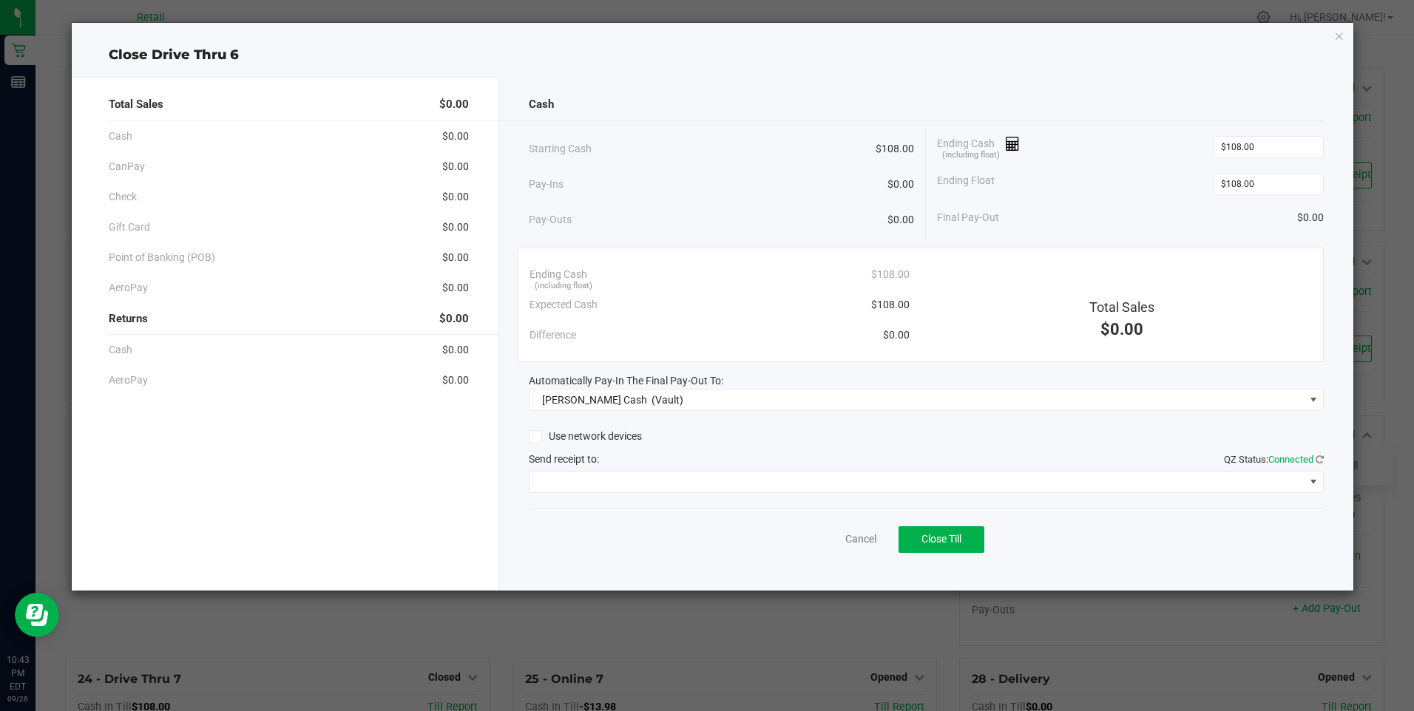
click at [691, 433] on div "Use network devices" at bounding box center [926, 437] width 795 height 22
click at [691, 537] on span "Close Till" at bounding box center [941, 539] width 40 height 12
drag, startPoint x: 827, startPoint y: 536, endPoint x: 986, endPoint y: 363, distance: 235.5
click at [691, 536] on link "Dismiss" at bounding box center [827, 540] width 35 height 16
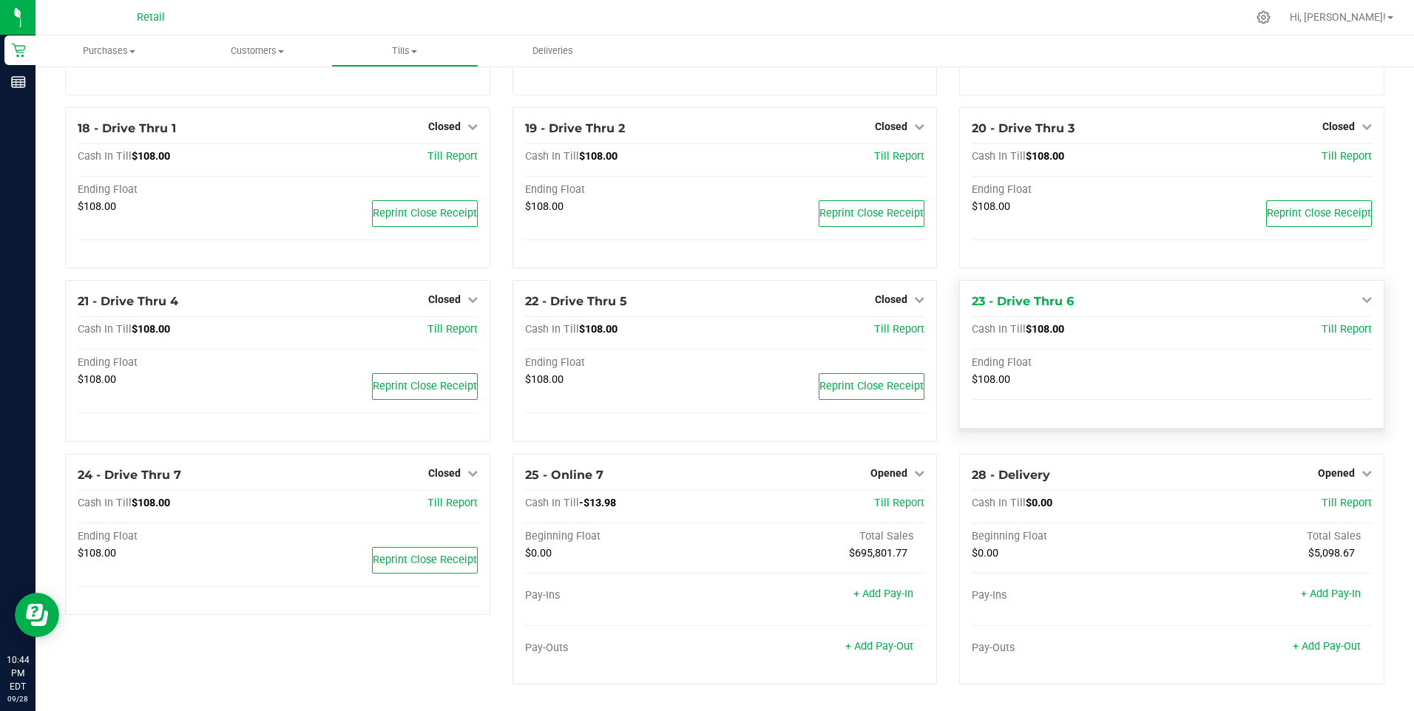
scroll to position [1030, 0]
click at [691, 473] on icon at bounding box center [1366, 473] width 10 height 10
click at [691, 502] on link "Close Till" at bounding box center [1338, 504] width 40 height 12
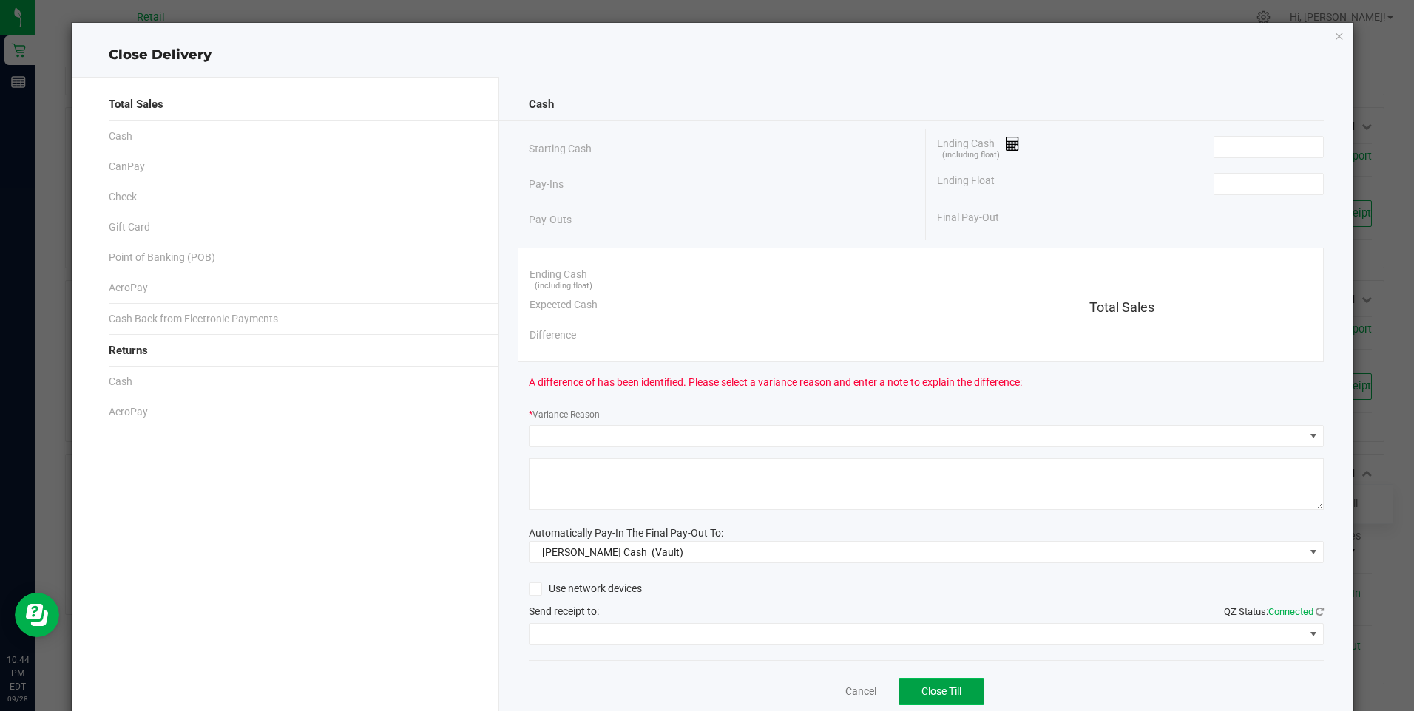
click at [691, 682] on span "Close Till" at bounding box center [941, 691] width 40 height 12
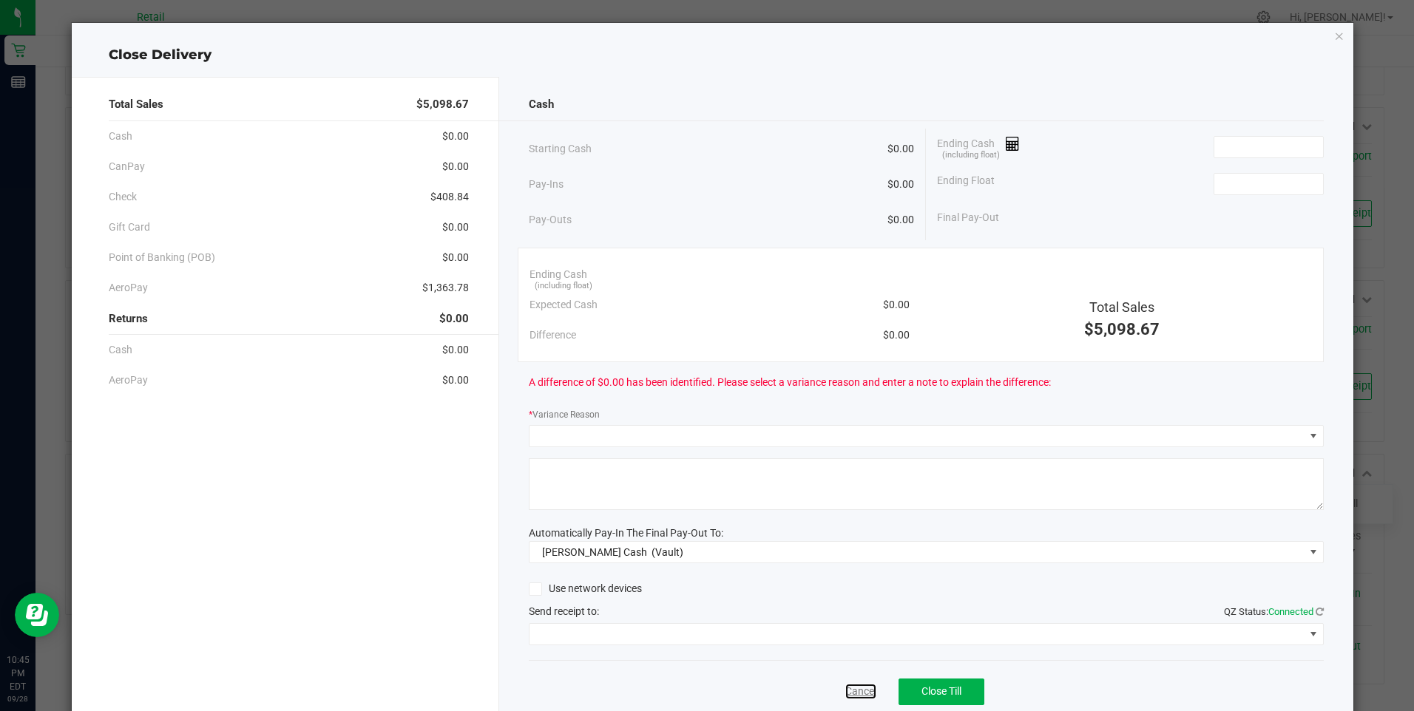
click at [691, 682] on link "Cancel" at bounding box center [860, 692] width 31 height 16
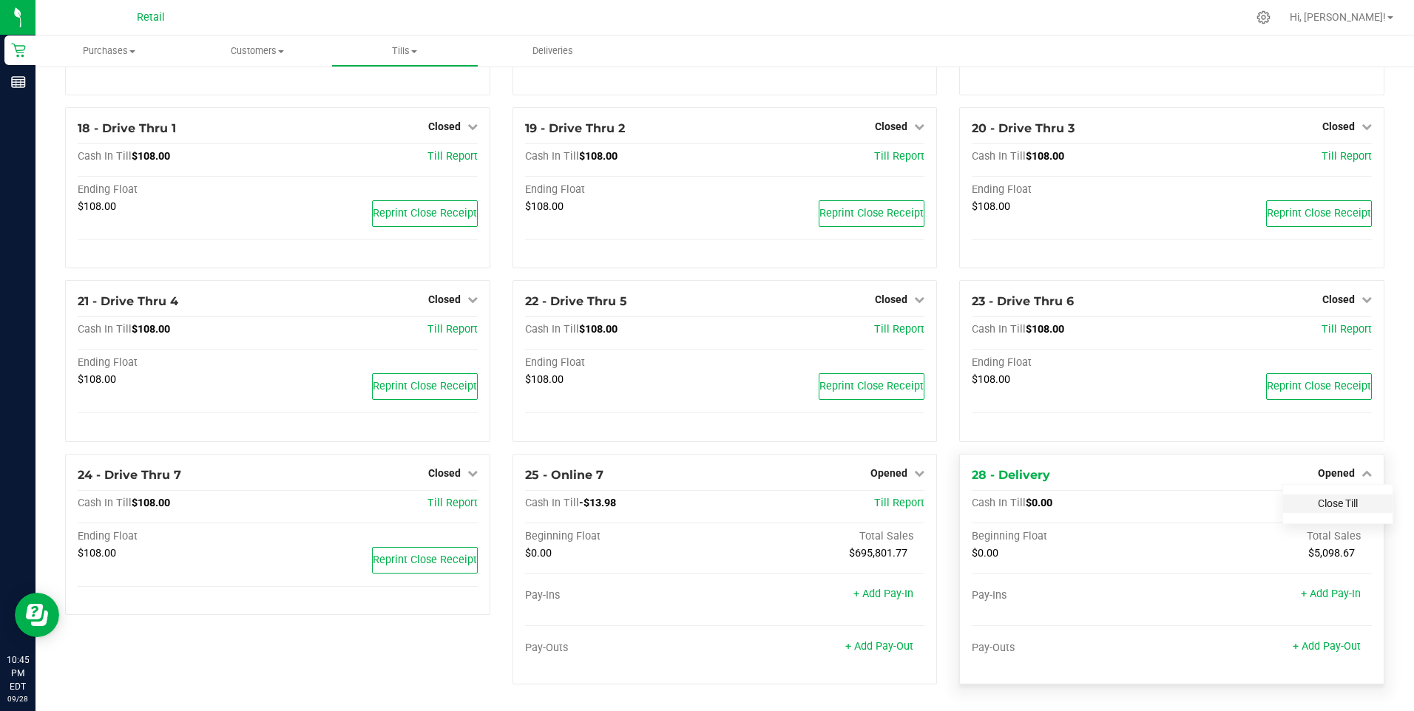
click at [691, 499] on link "Close Till" at bounding box center [1338, 504] width 40 height 12
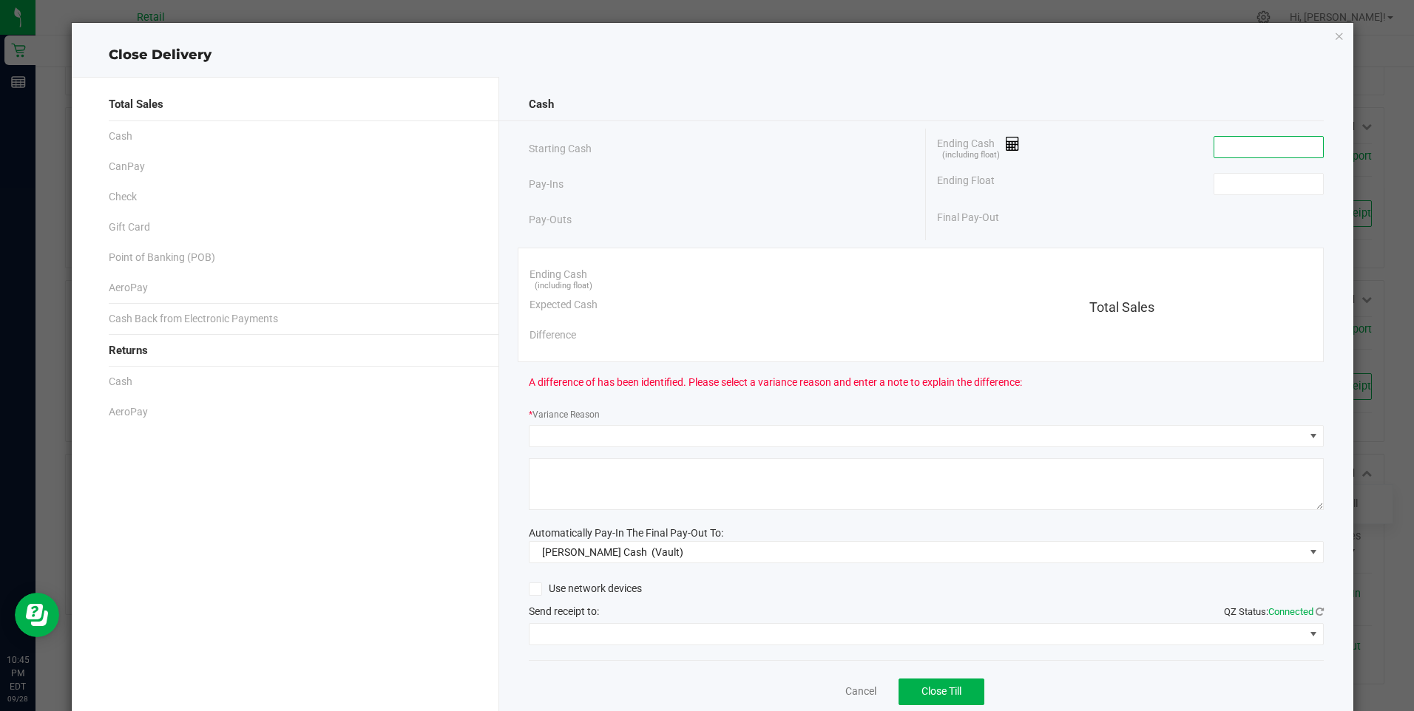
click at [691, 152] on input at bounding box center [1268, 147] width 109 height 21
type input "$0.00"
click at [691, 189] on input at bounding box center [1268, 184] width 109 height 21
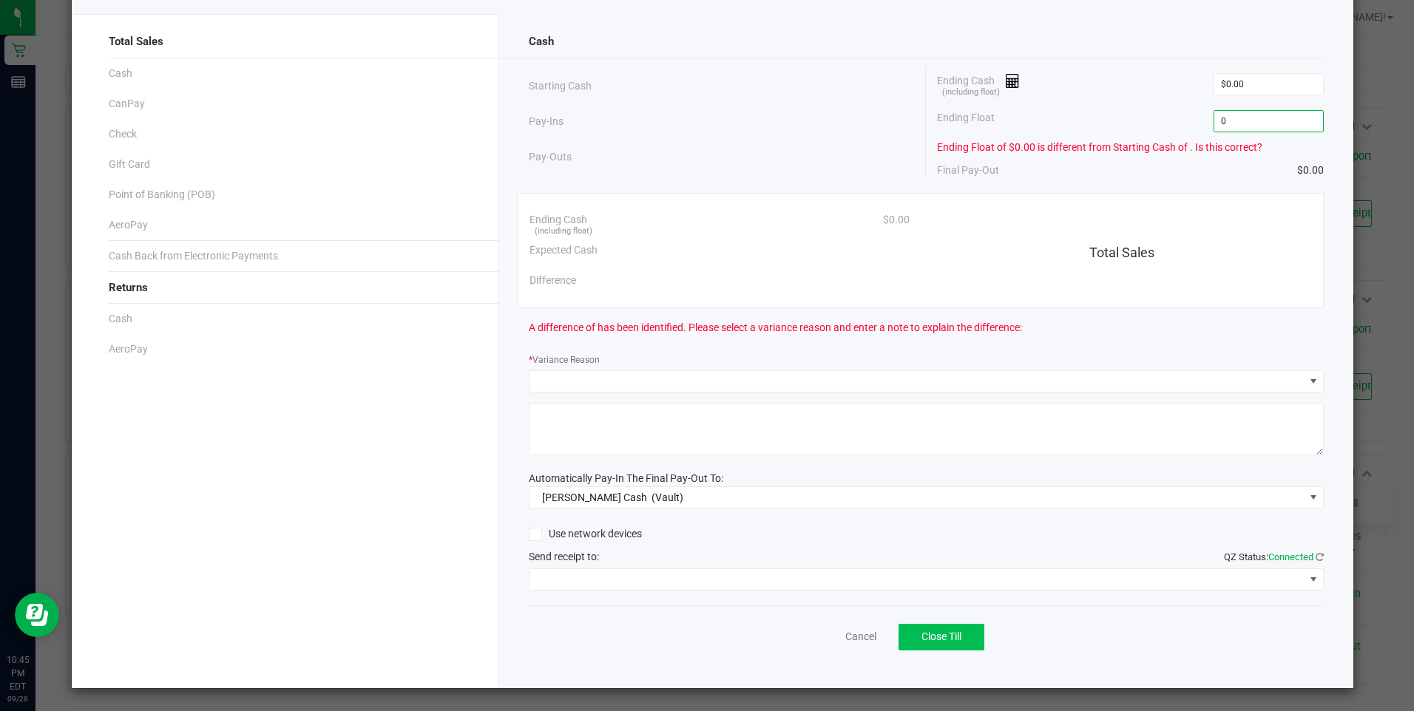
scroll to position [0, 0]
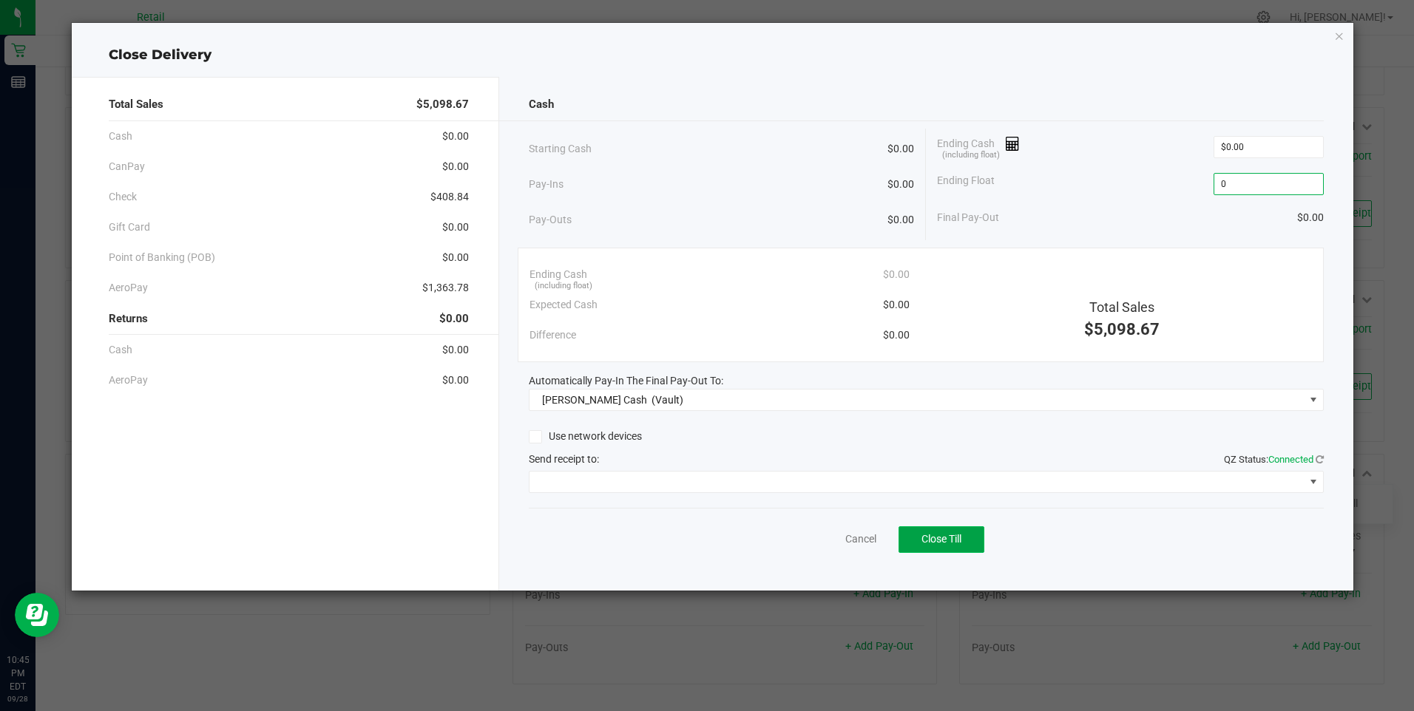
type input "$0.00"
click at [691, 537] on span "Close Till" at bounding box center [941, 539] width 40 height 12
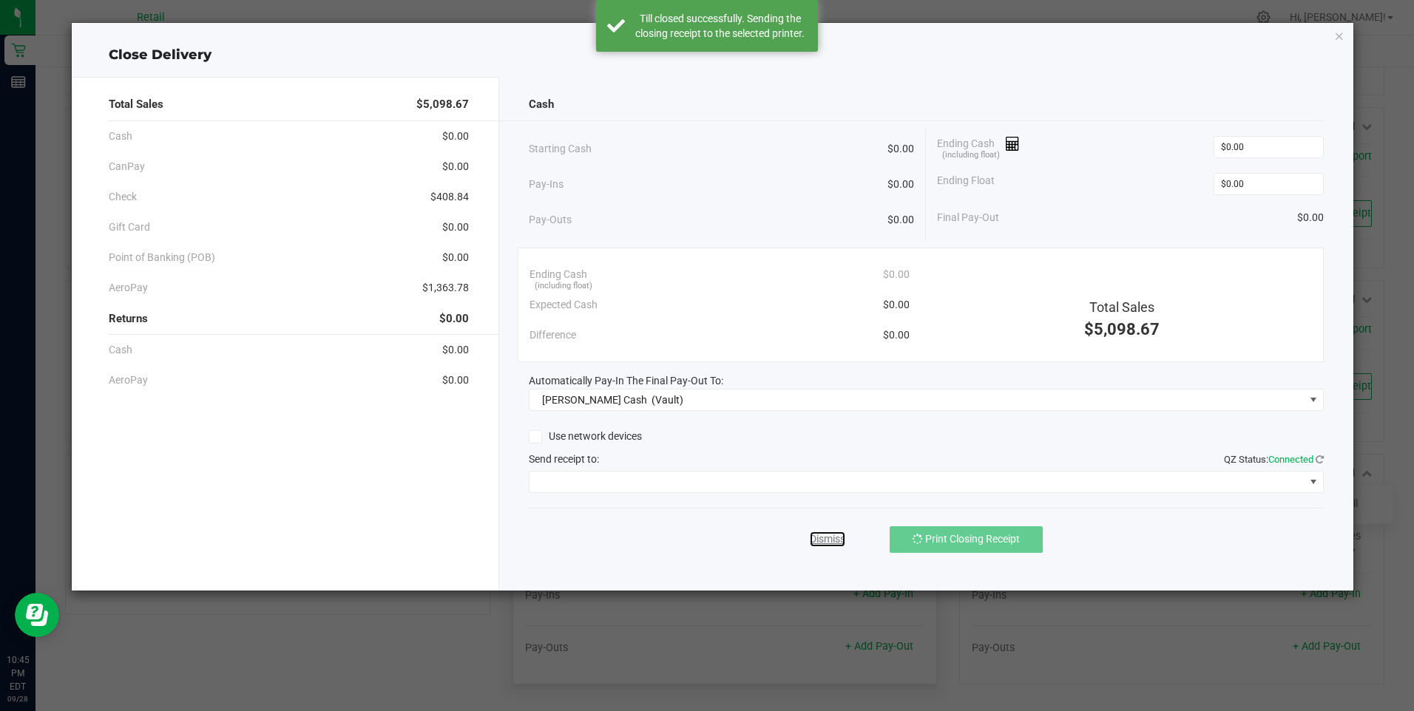
click at [691, 540] on link "Dismiss" at bounding box center [827, 540] width 35 height 16
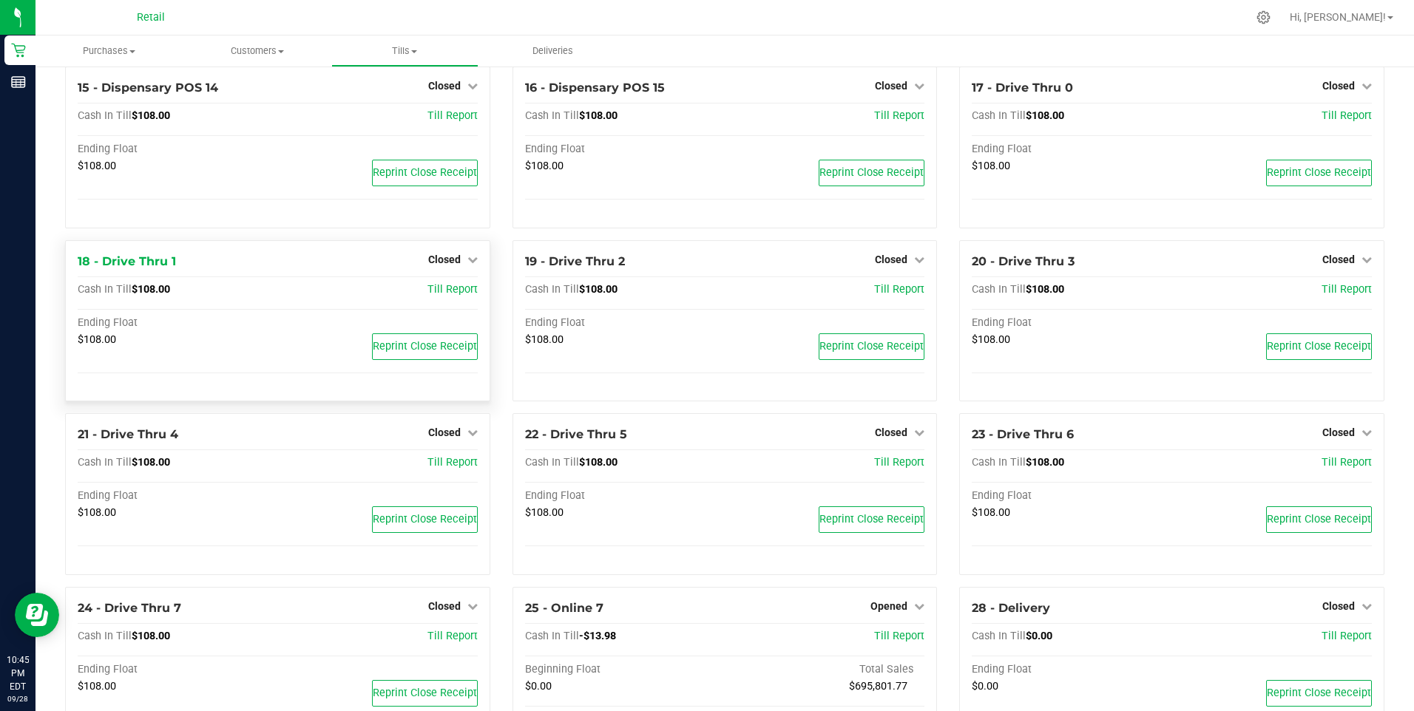
scroll to position [1030, 0]
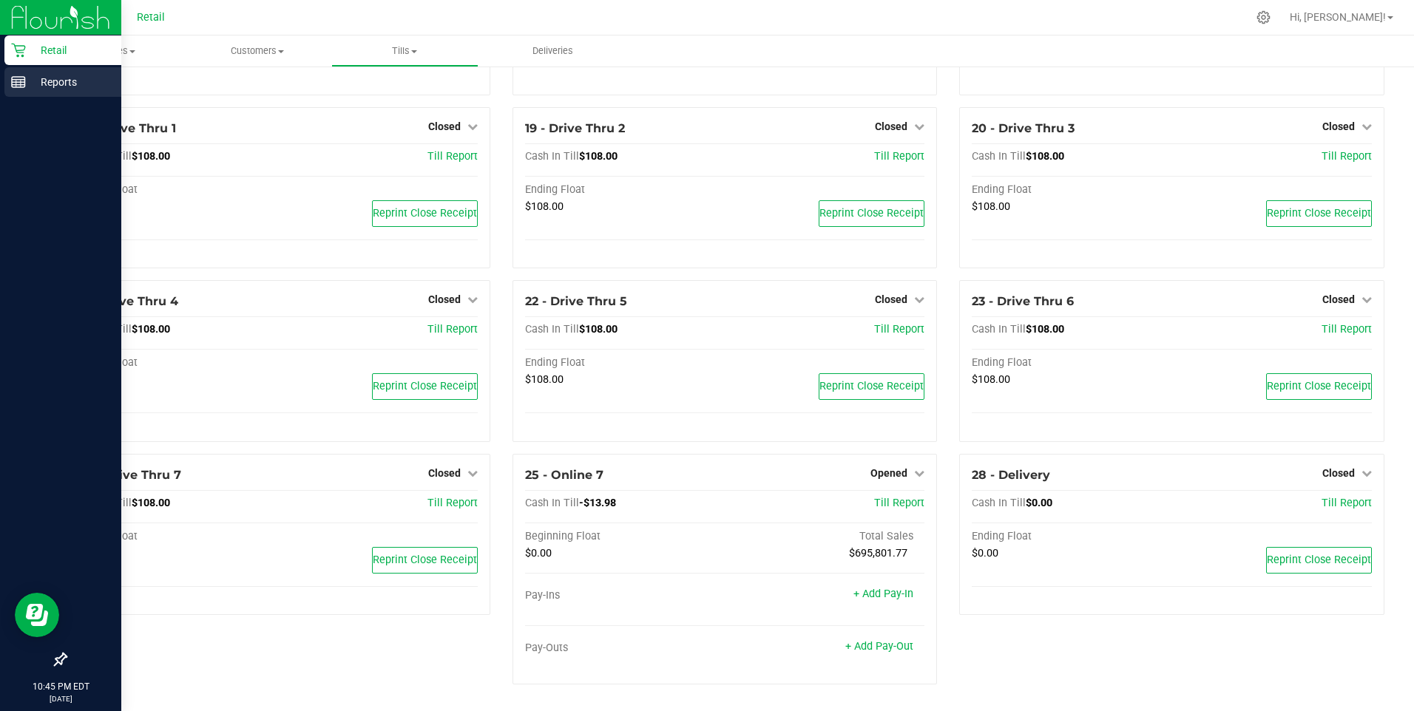
click at [57, 81] on p "Reports" at bounding box center [70, 82] width 89 height 18
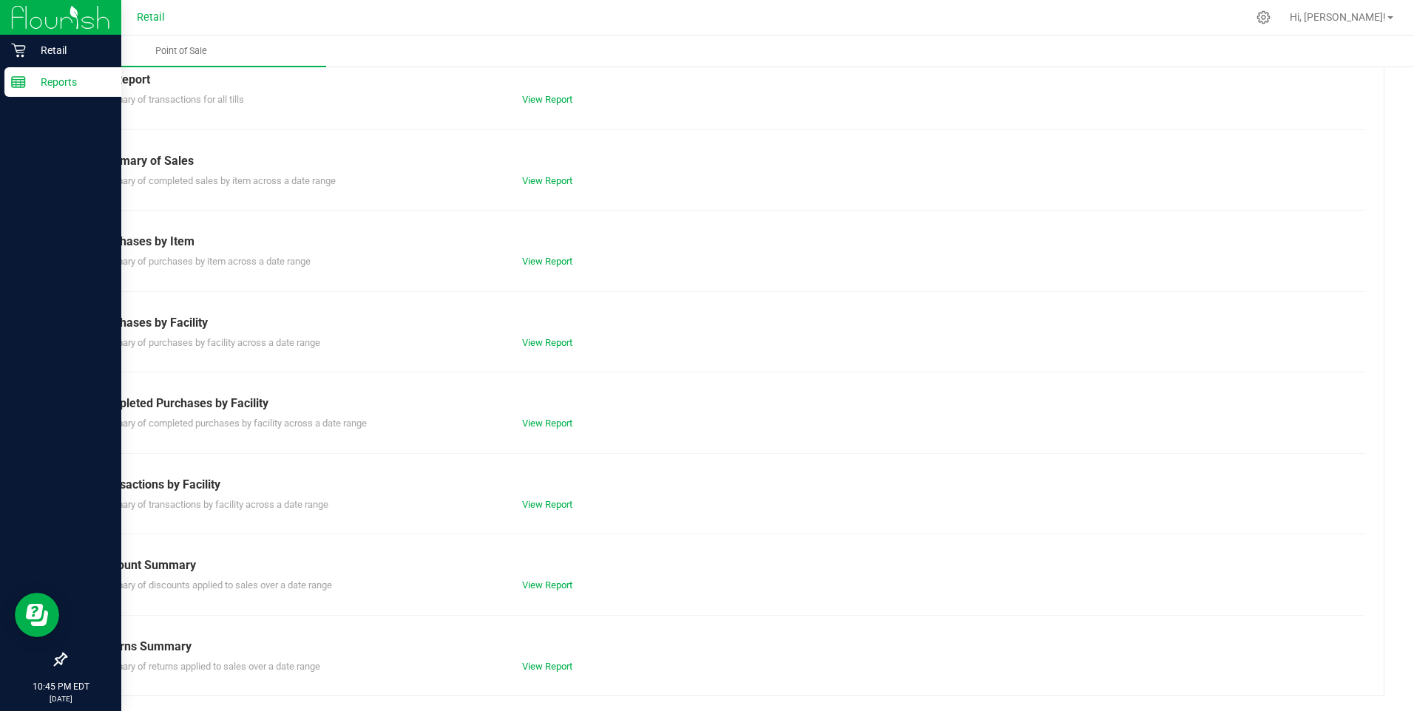
scroll to position [66, 0]
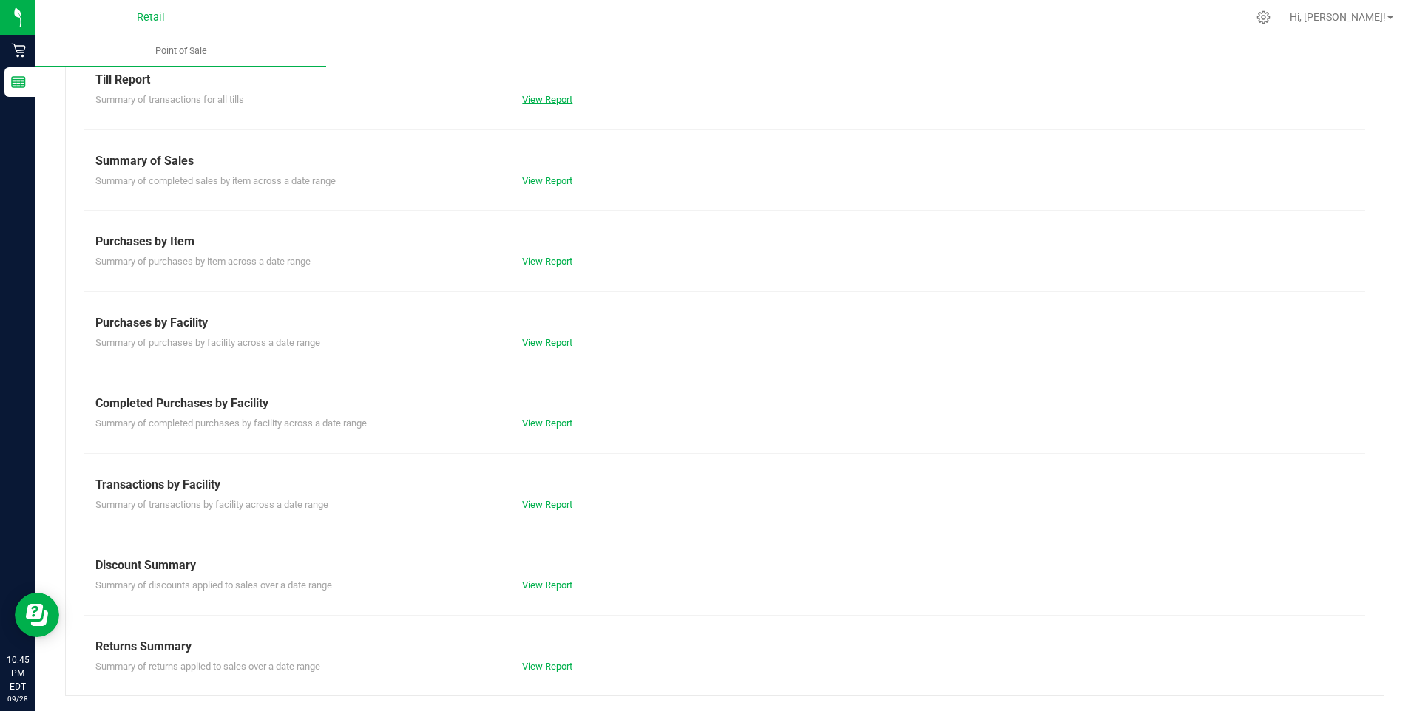
click at [551, 98] on link "View Report" at bounding box center [547, 99] width 50 height 11
